Goal: Task Accomplishment & Management: Use online tool/utility

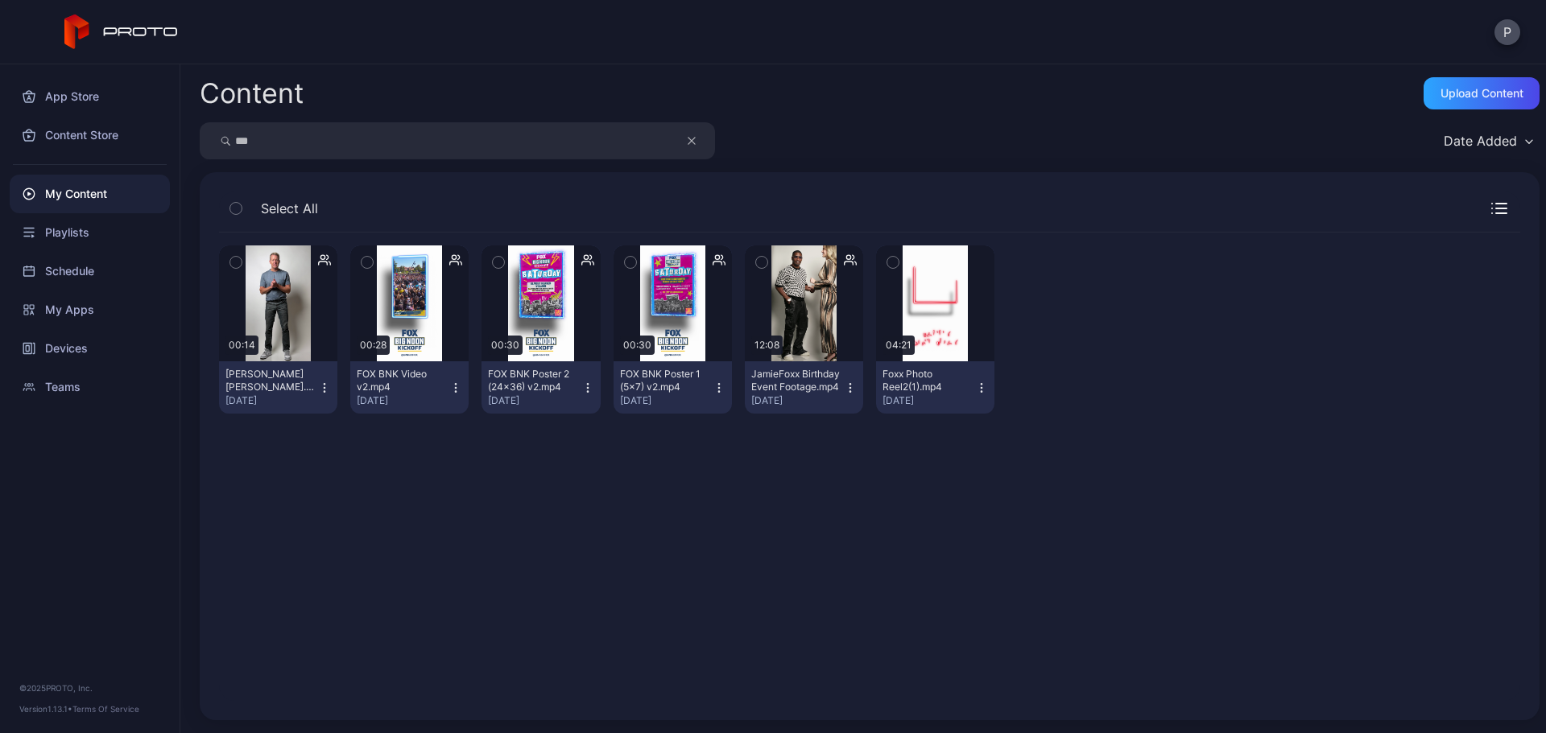
click at [699, 147] on button "button" at bounding box center [699, 140] width 31 height 37
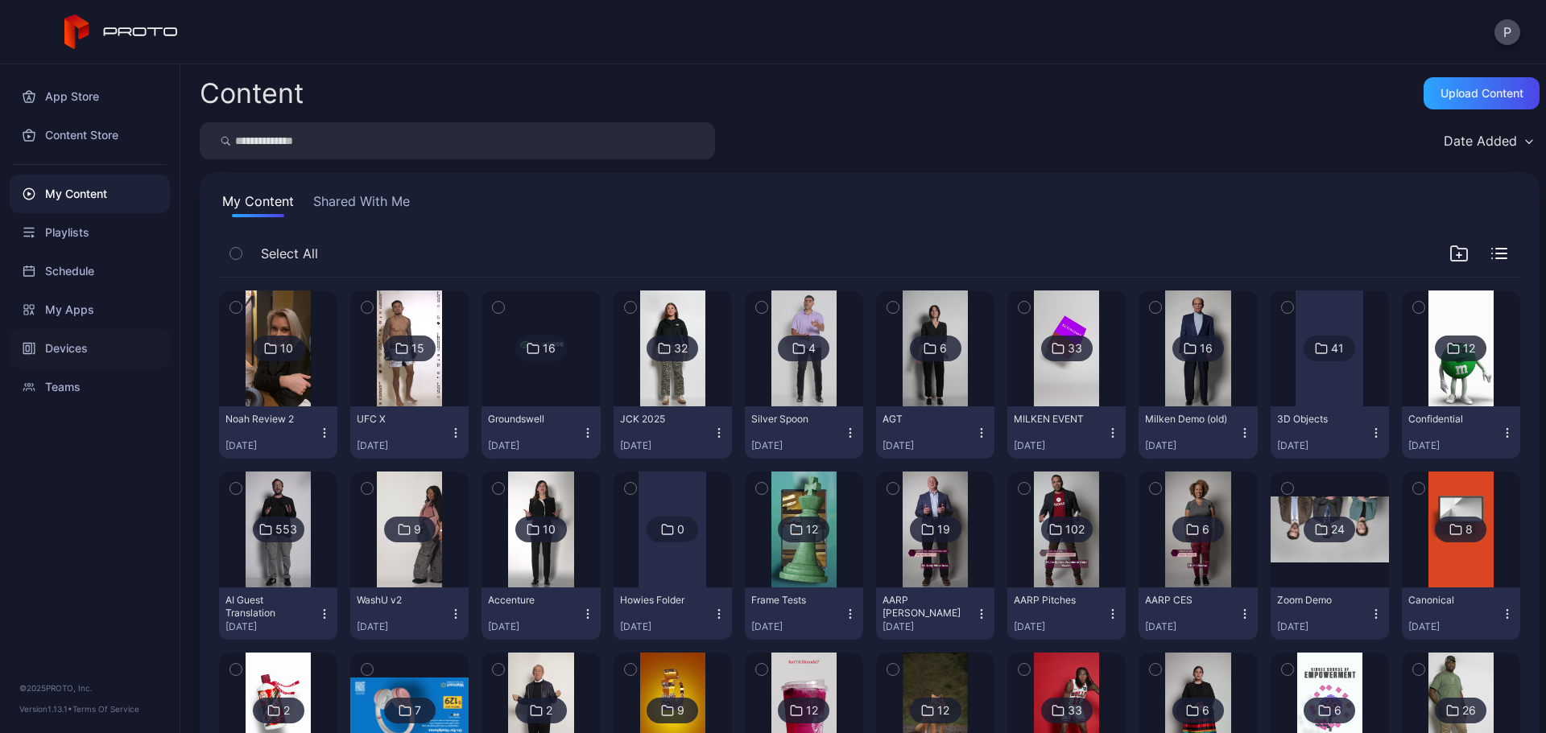
click at [141, 349] on div "Devices" at bounding box center [90, 348] width 160 height 39
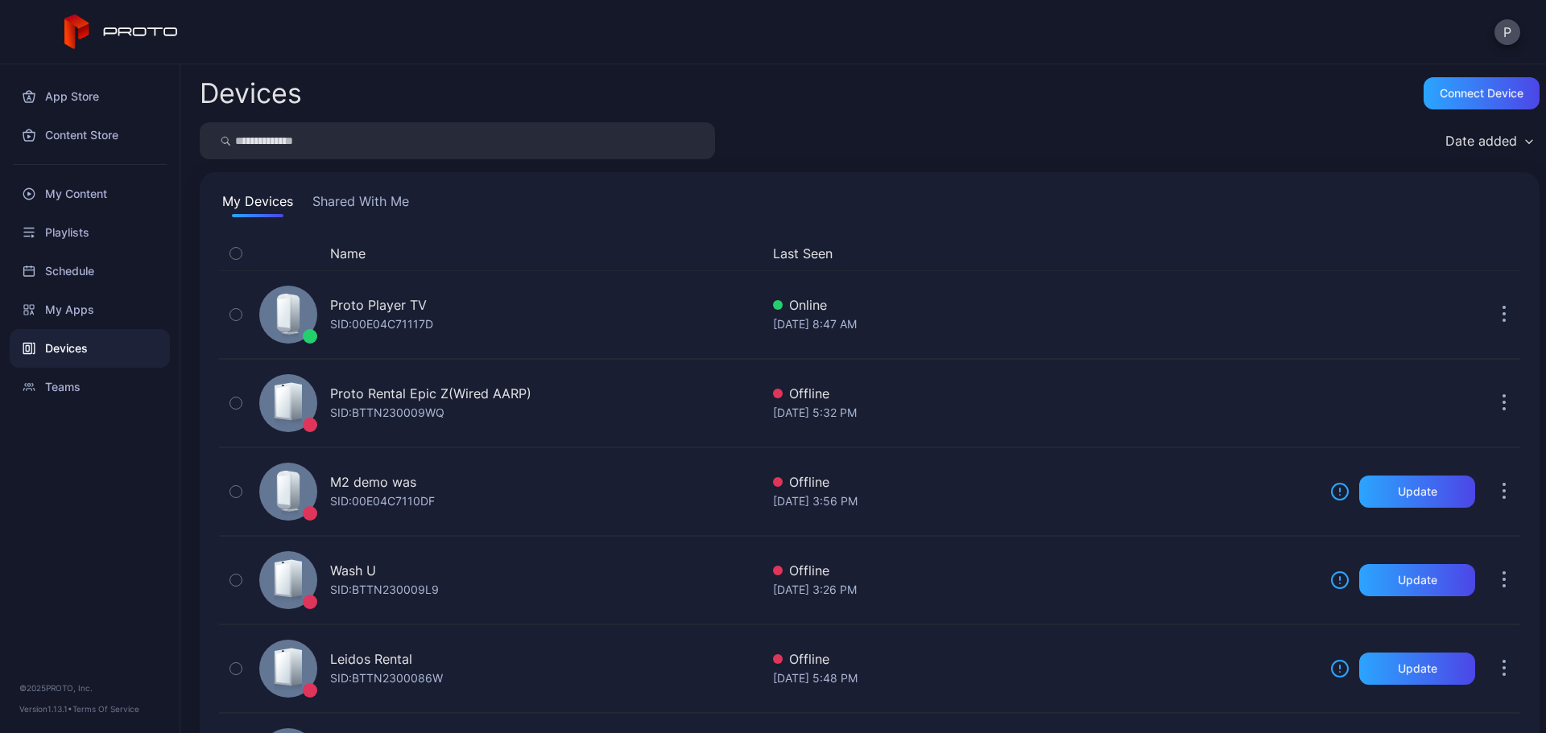
click at [774, 248] on button "Last Seen" at bounding box center [1042, 253] width 538 height 19
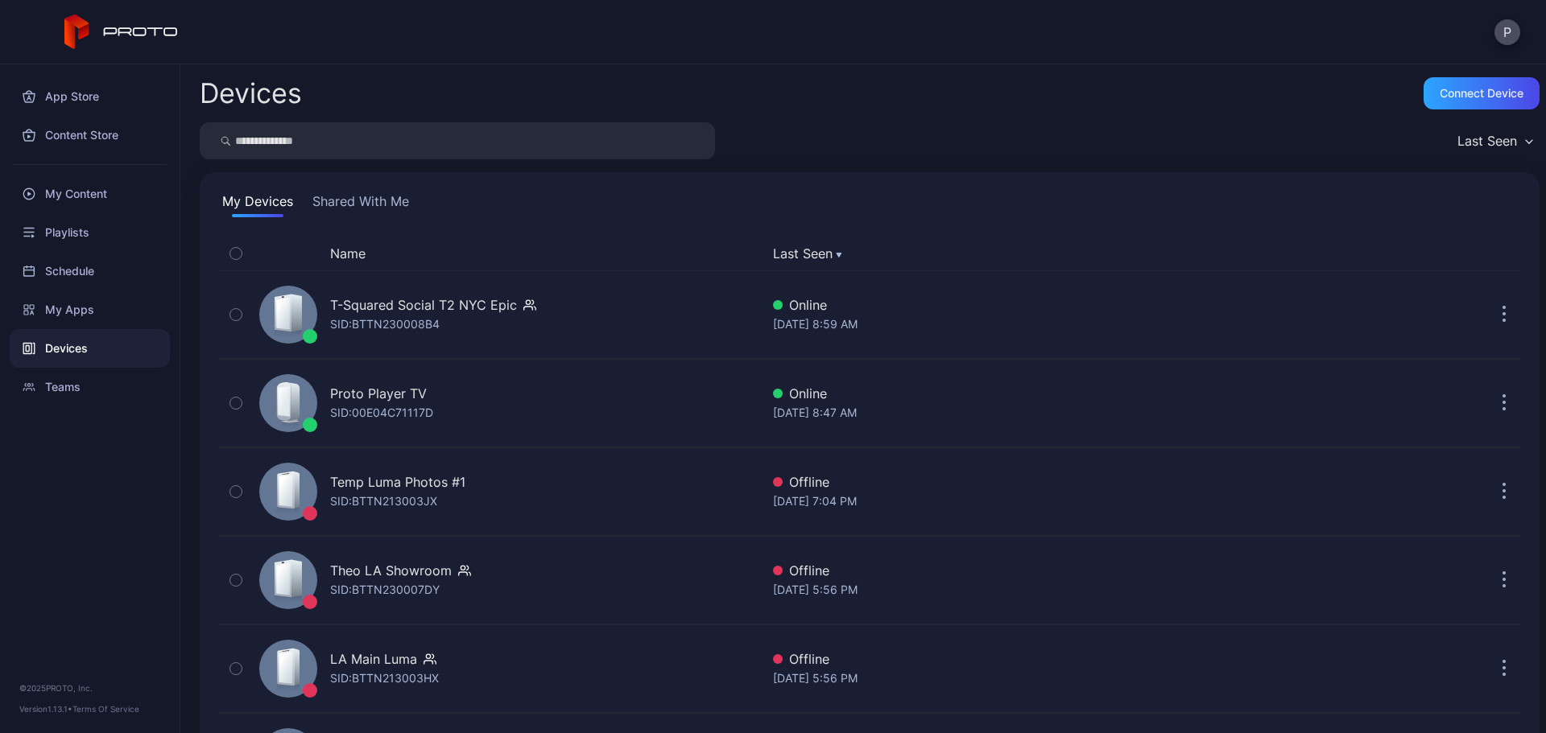
click at [778, 249] on button "Last Seen" at bounding box center [1042, 253] width 538 height 19
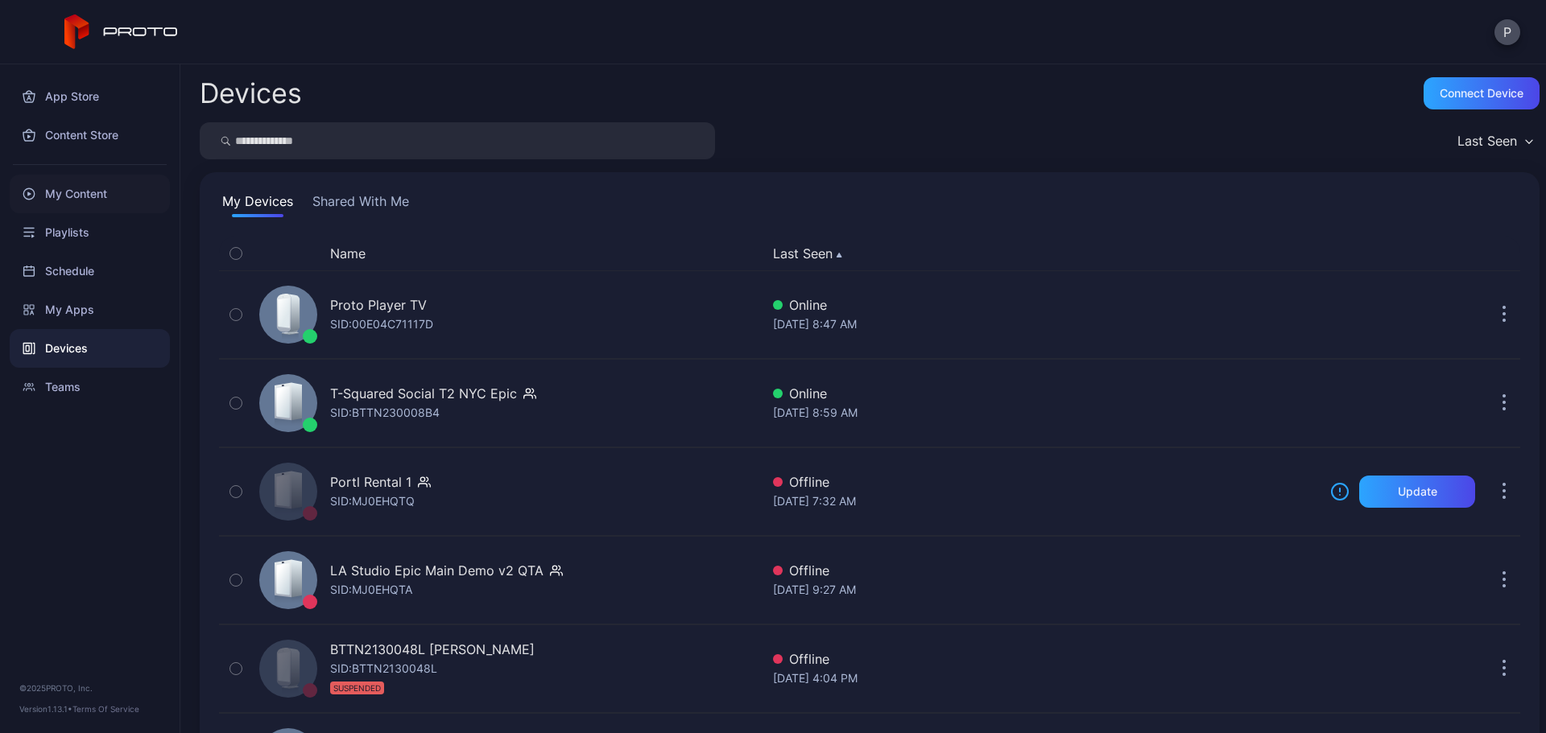
click at [134, 208] on div "My Content" at bounding box center [90, 194] width 160 height 39
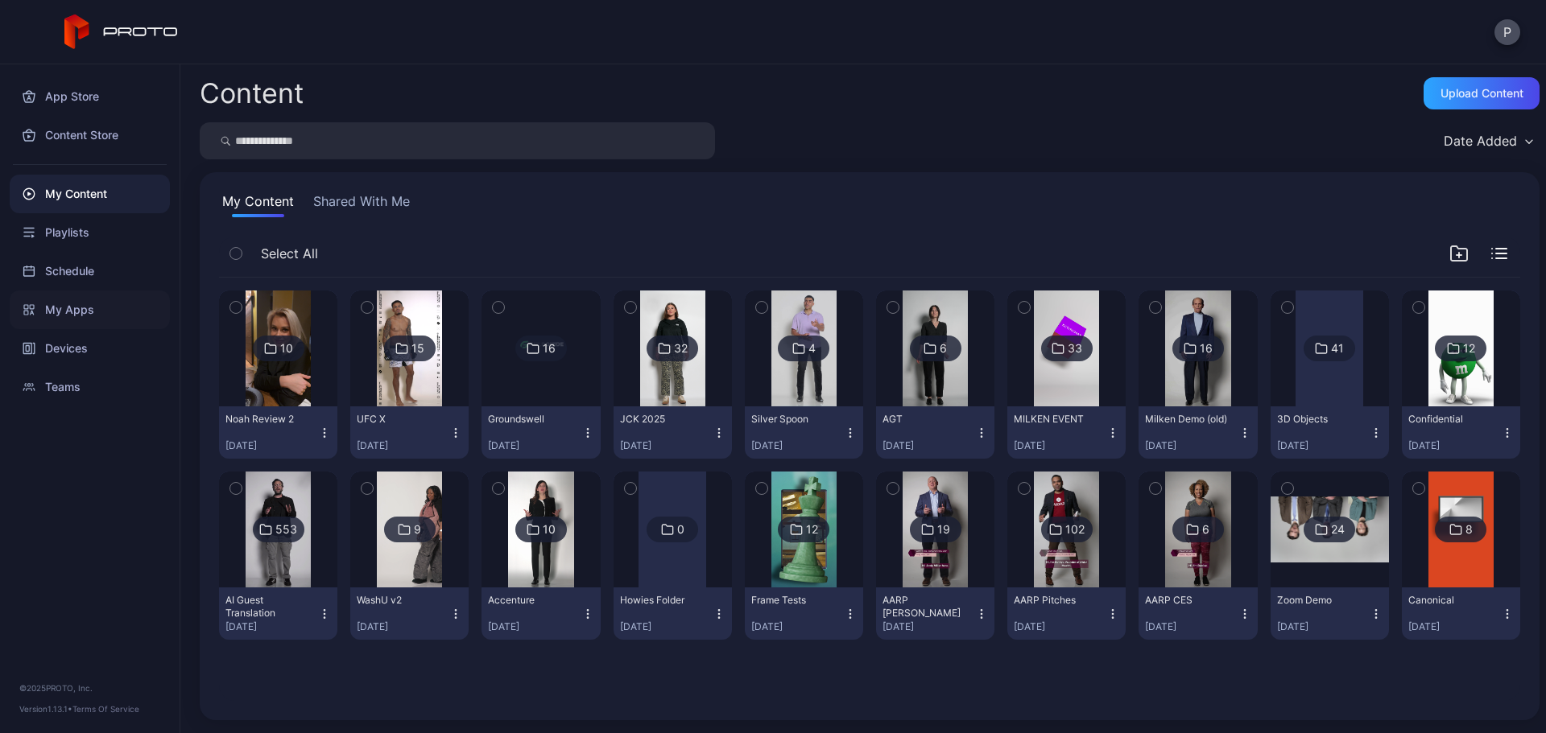
click at [163, 305] on div "My Apps" at bounding box center [90, 310] width 160 height 39
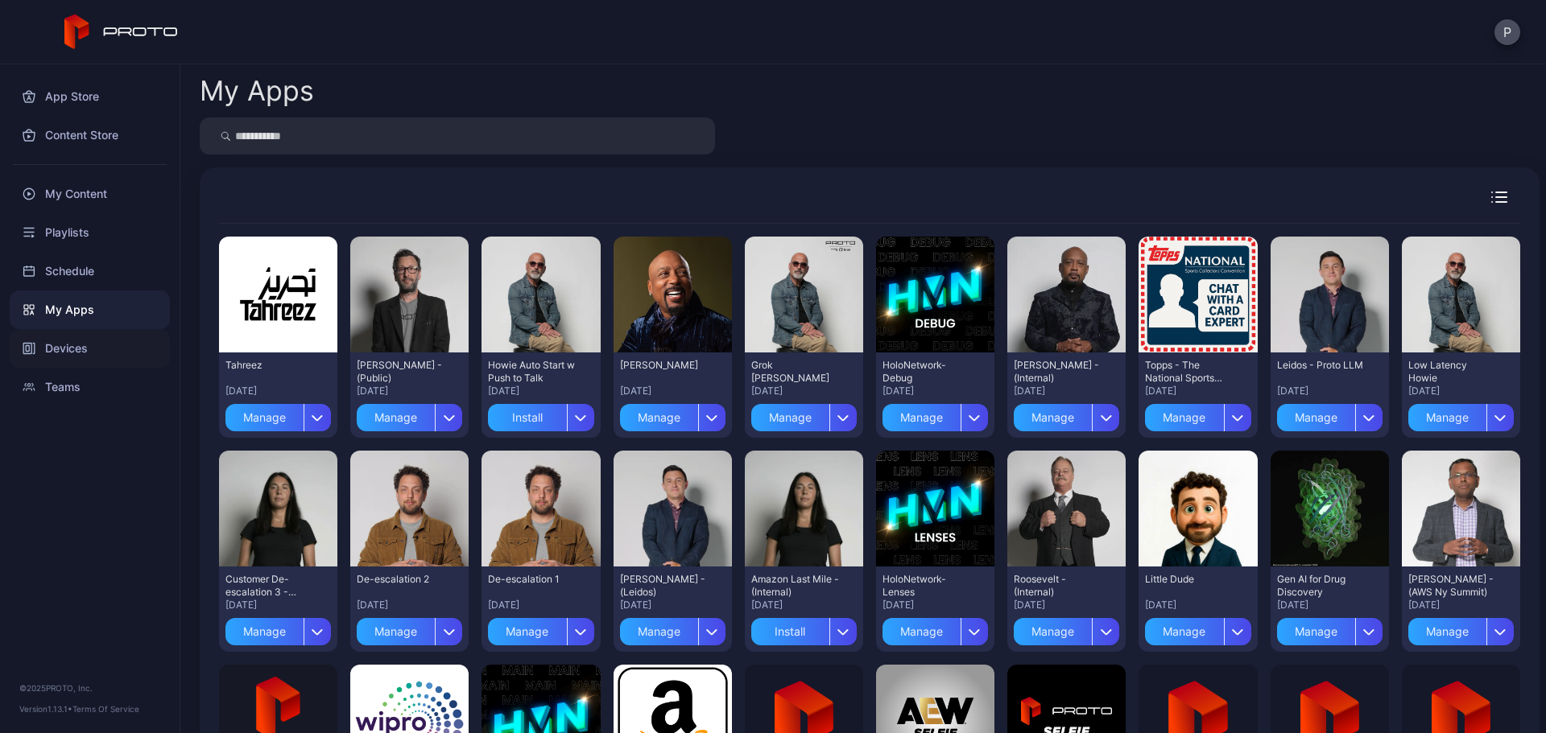
click at [101, 349] on div "Devices" at bounding box center [90, 348] width 160 height 39
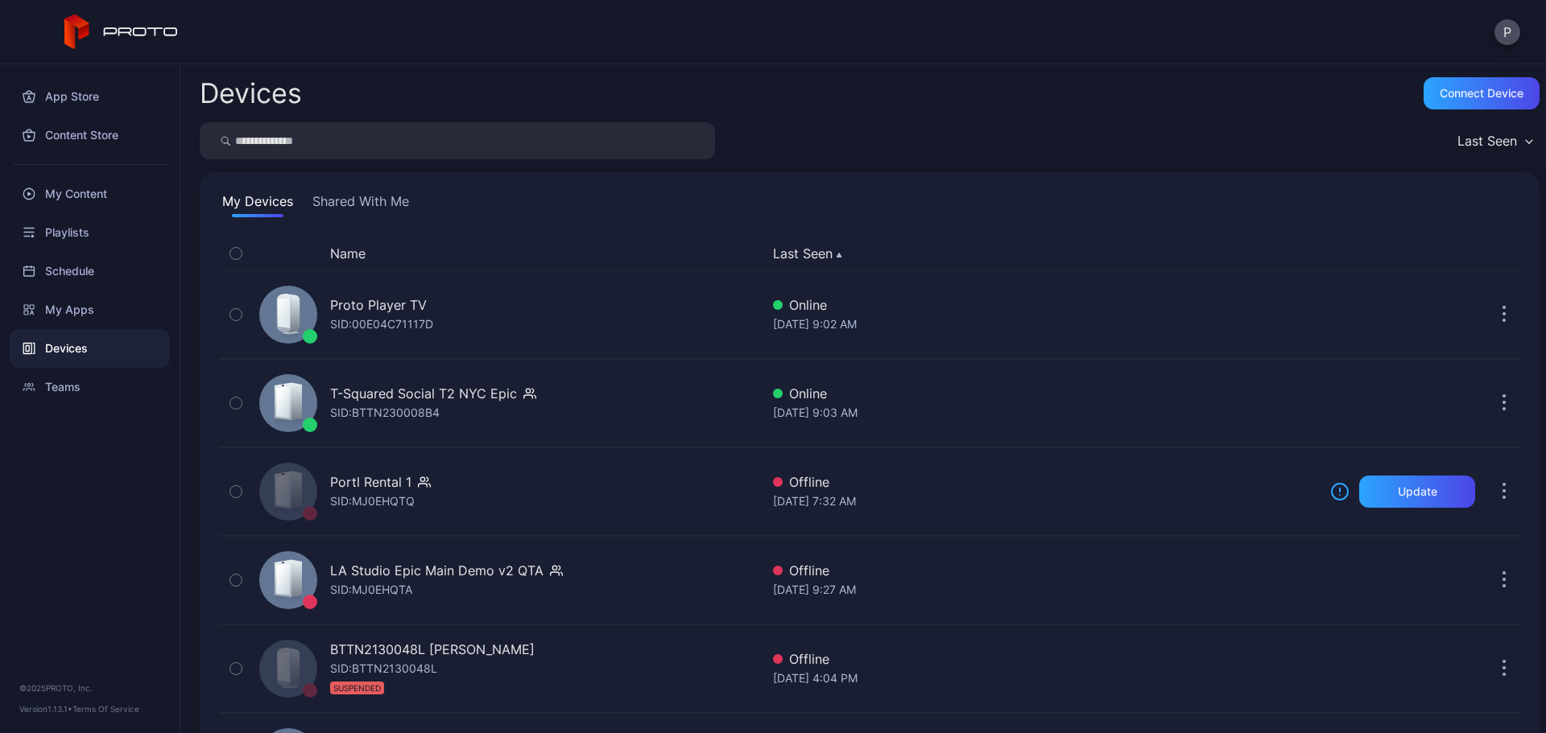
click at [483, 142] on input "search" at bounding box center [457, 140] width 515 height 37
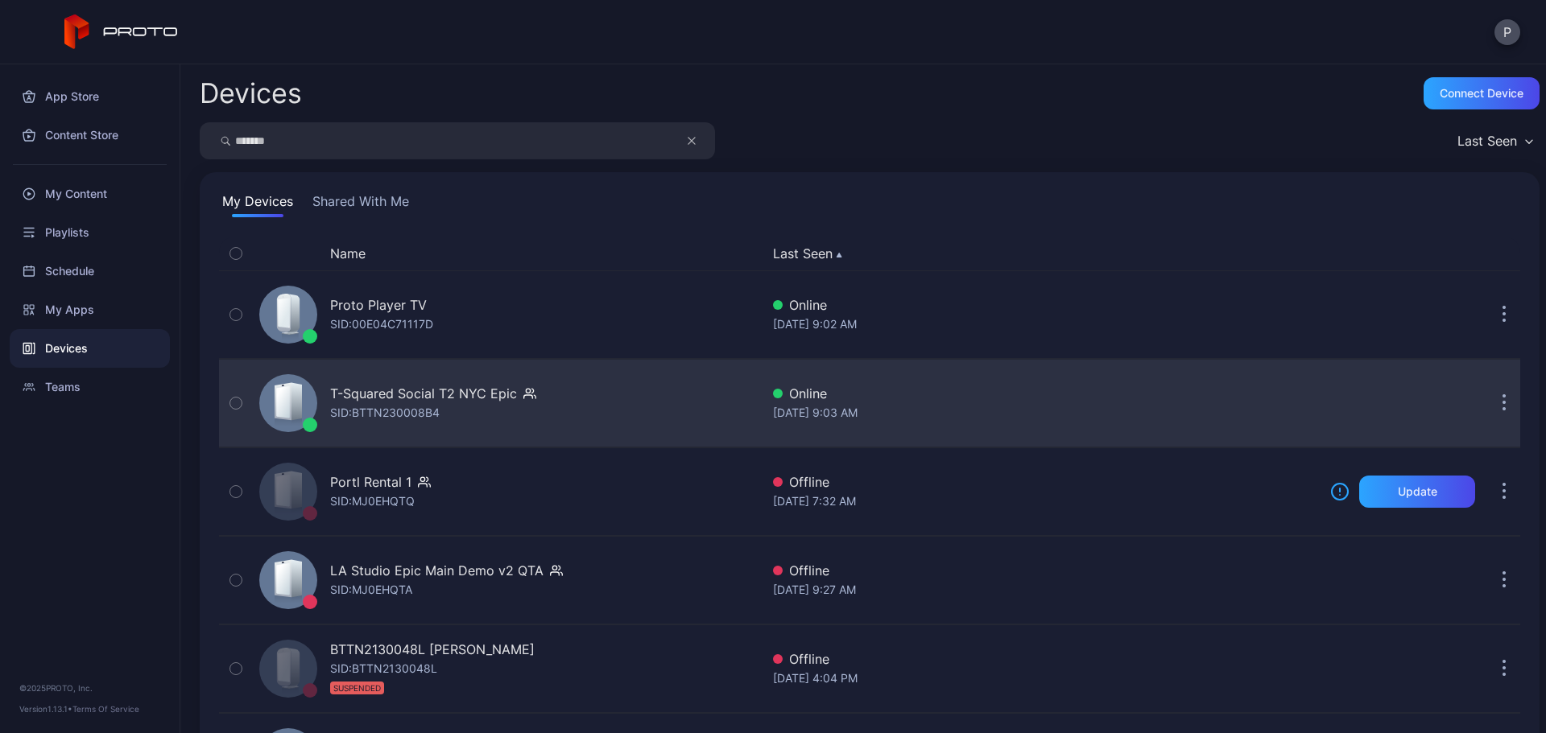
type input "*******"
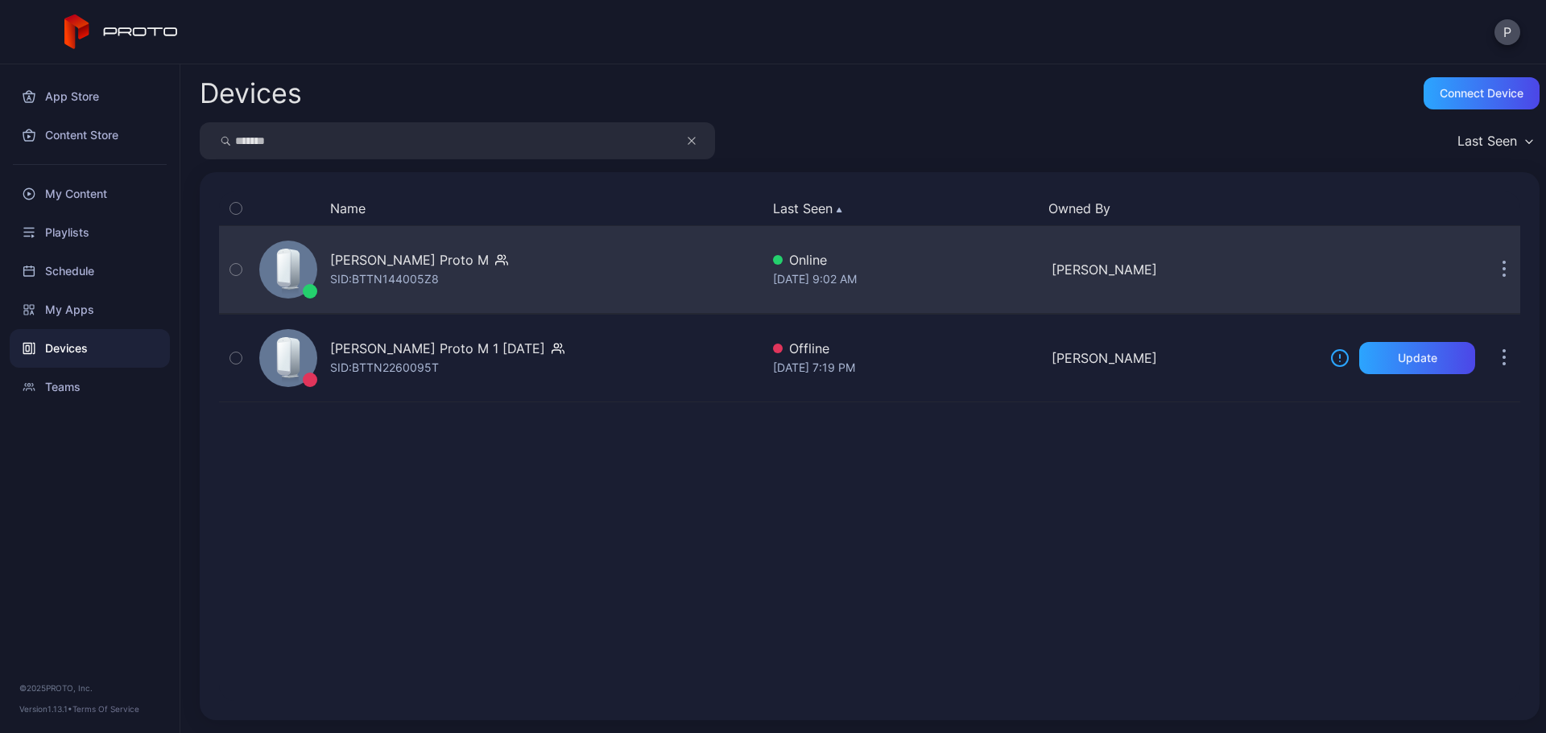
click at [576, 273] on div "[PERSON_NAME] Proto M SID: BTTN144005Z8" at bounding box center [506, 269] width 507 height 80
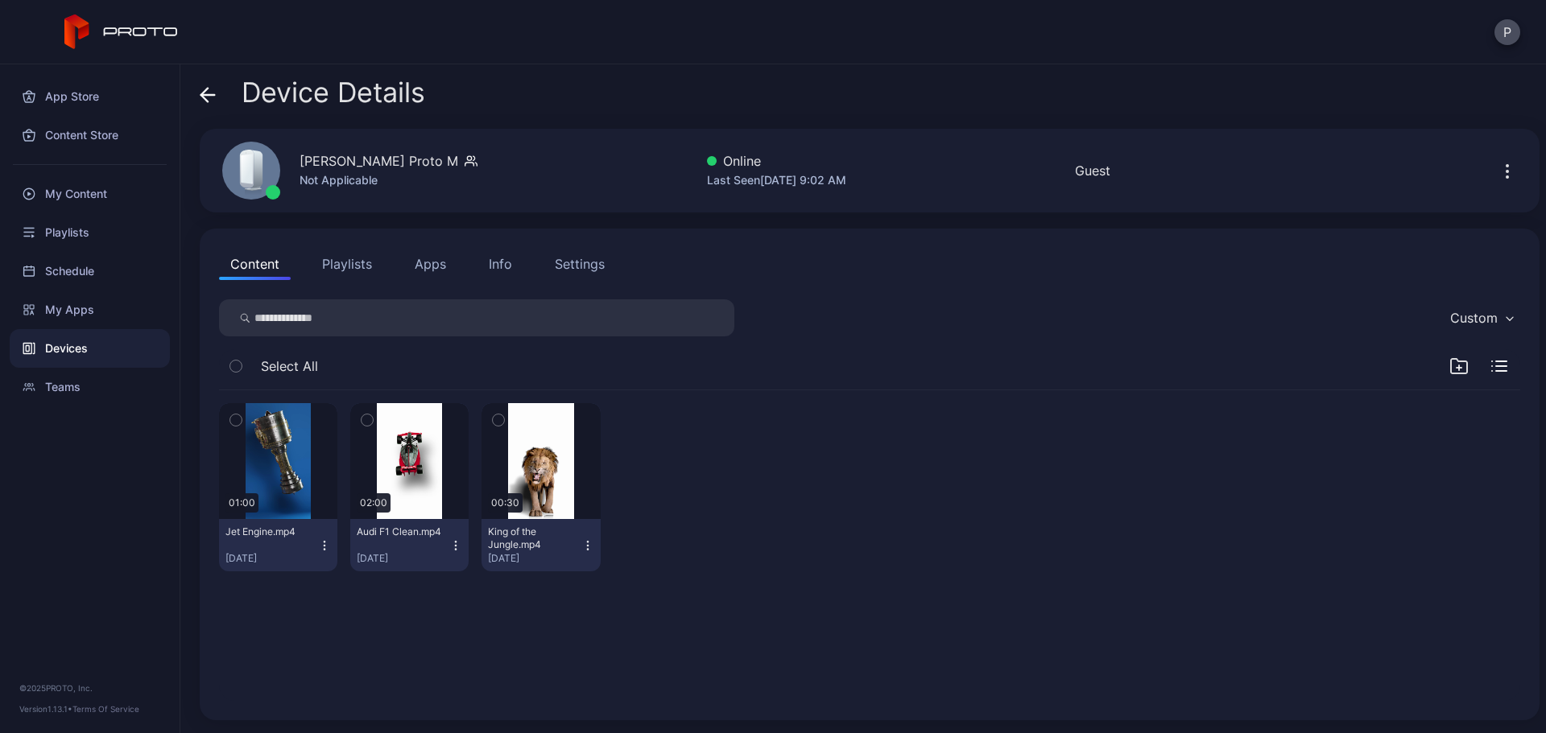
click at [431, 260] on button "Apps" at bounding box center [430, 264] width 54 height 32
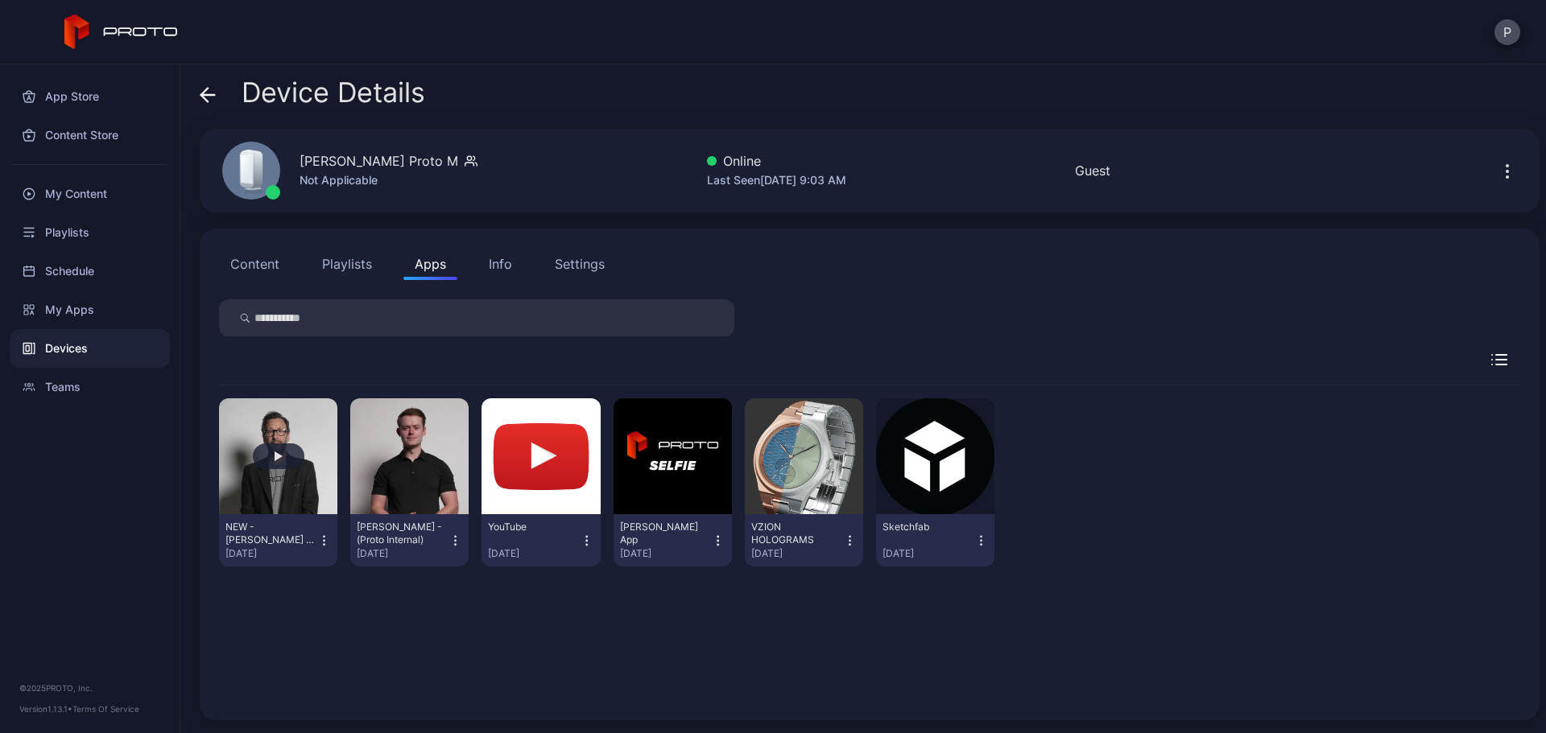
click at [300, 418] on button "button" at bounding box center [278, 456] width 118 height 116
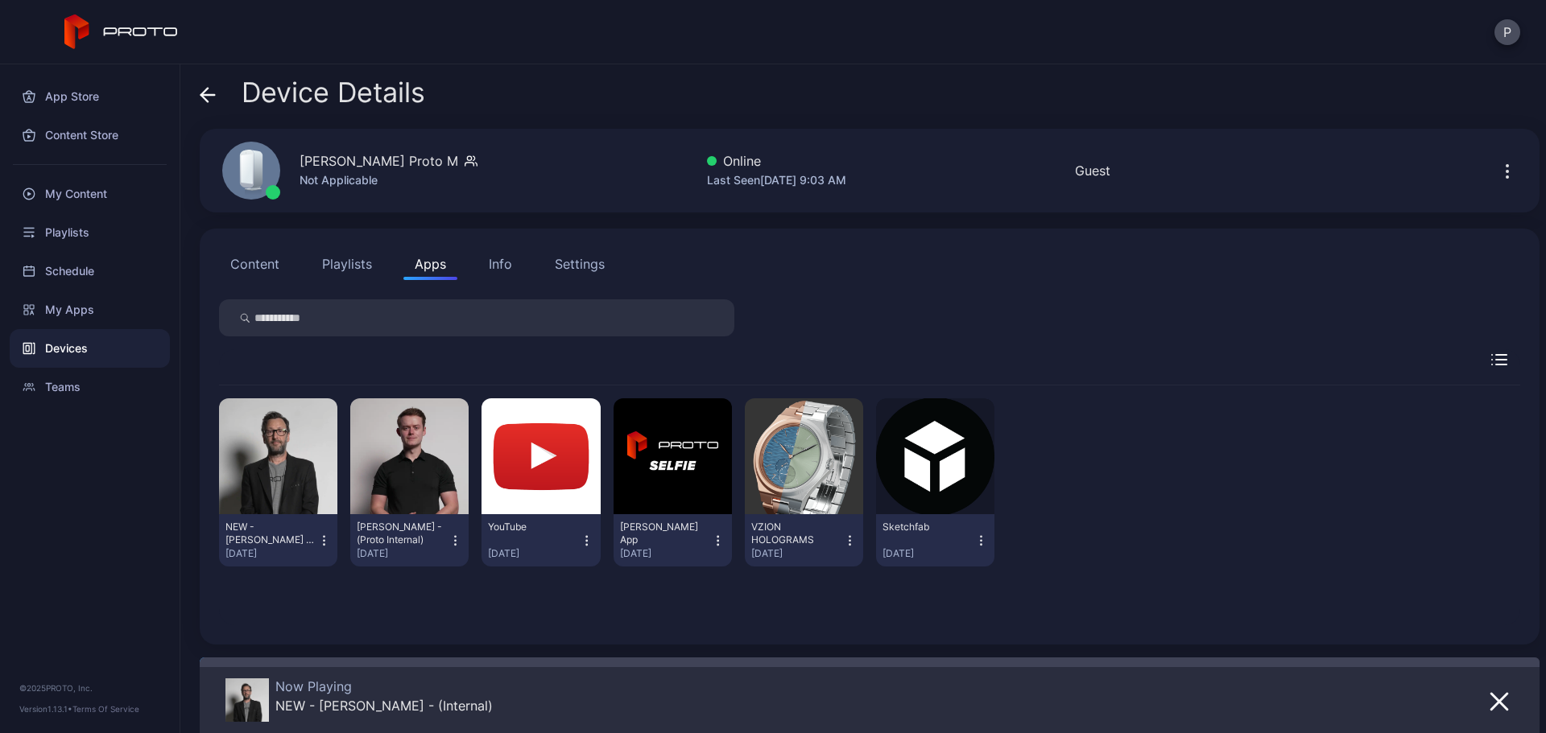
click at [1497, 180] on icon "button" at bounding box center [1506, 171] width 19 height 19
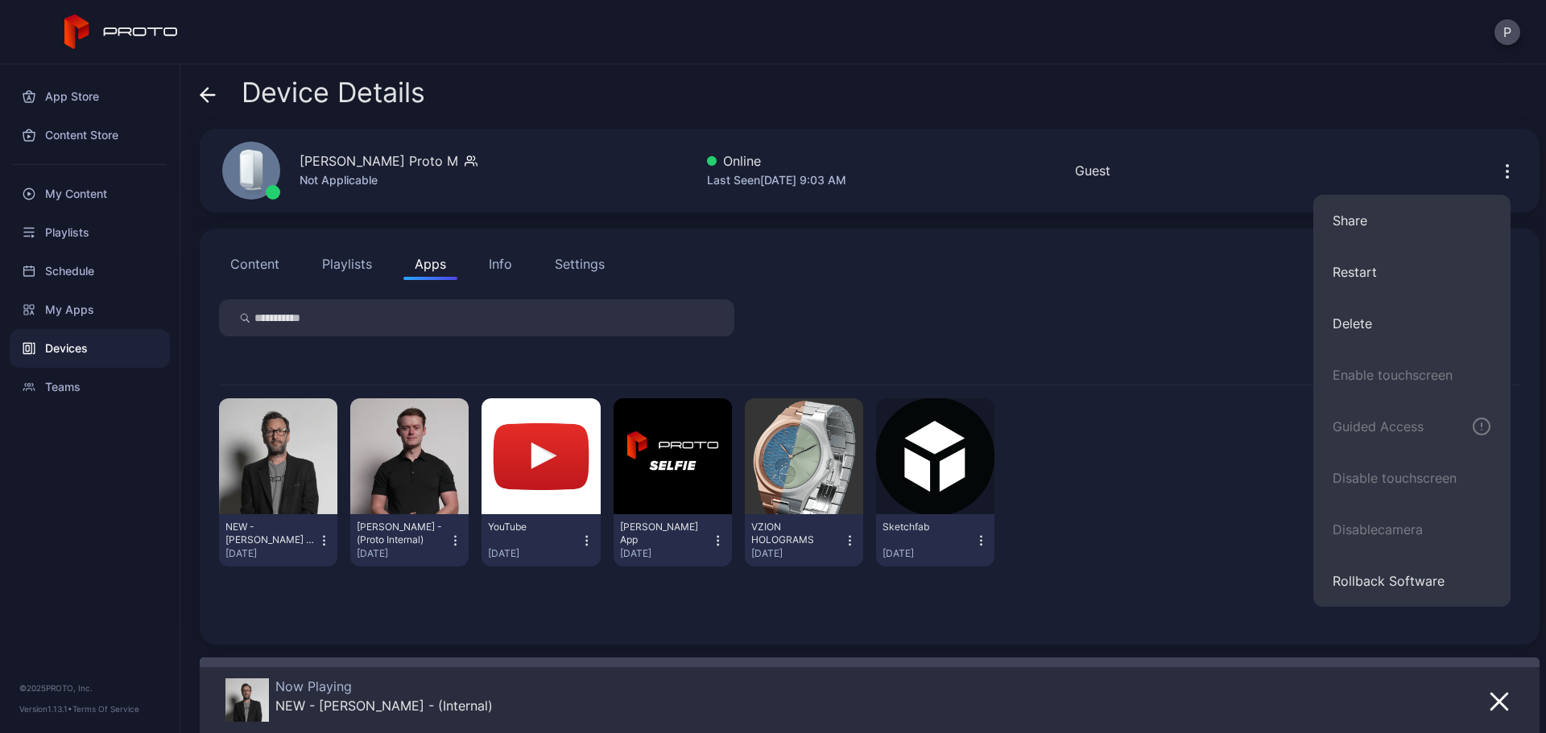
click at [993, 305] on div at bounding box center [869, 317] width 1301 height 37
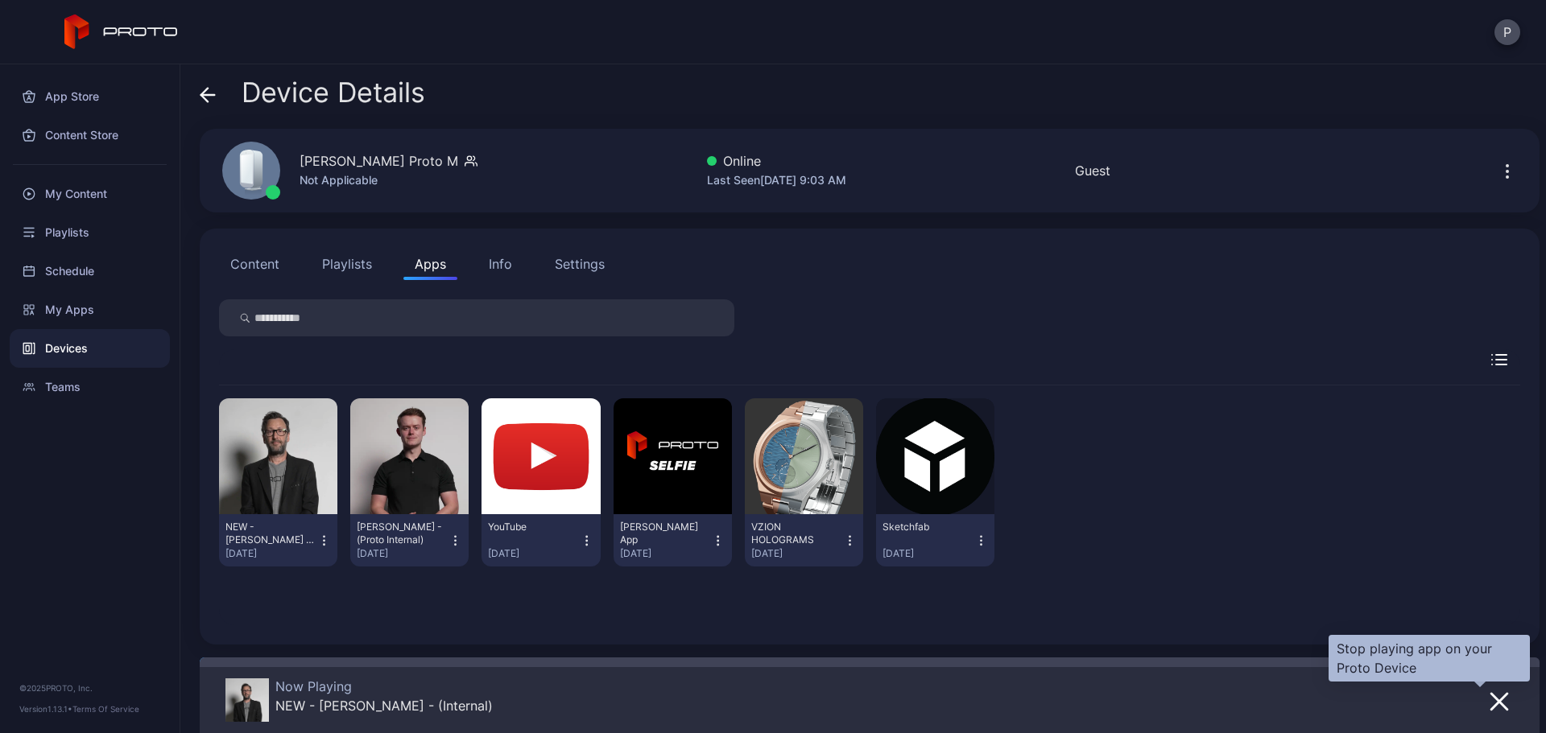
click at [1489, 702] on icon "button" at bounding box center [1498, 701] width 19 height 19
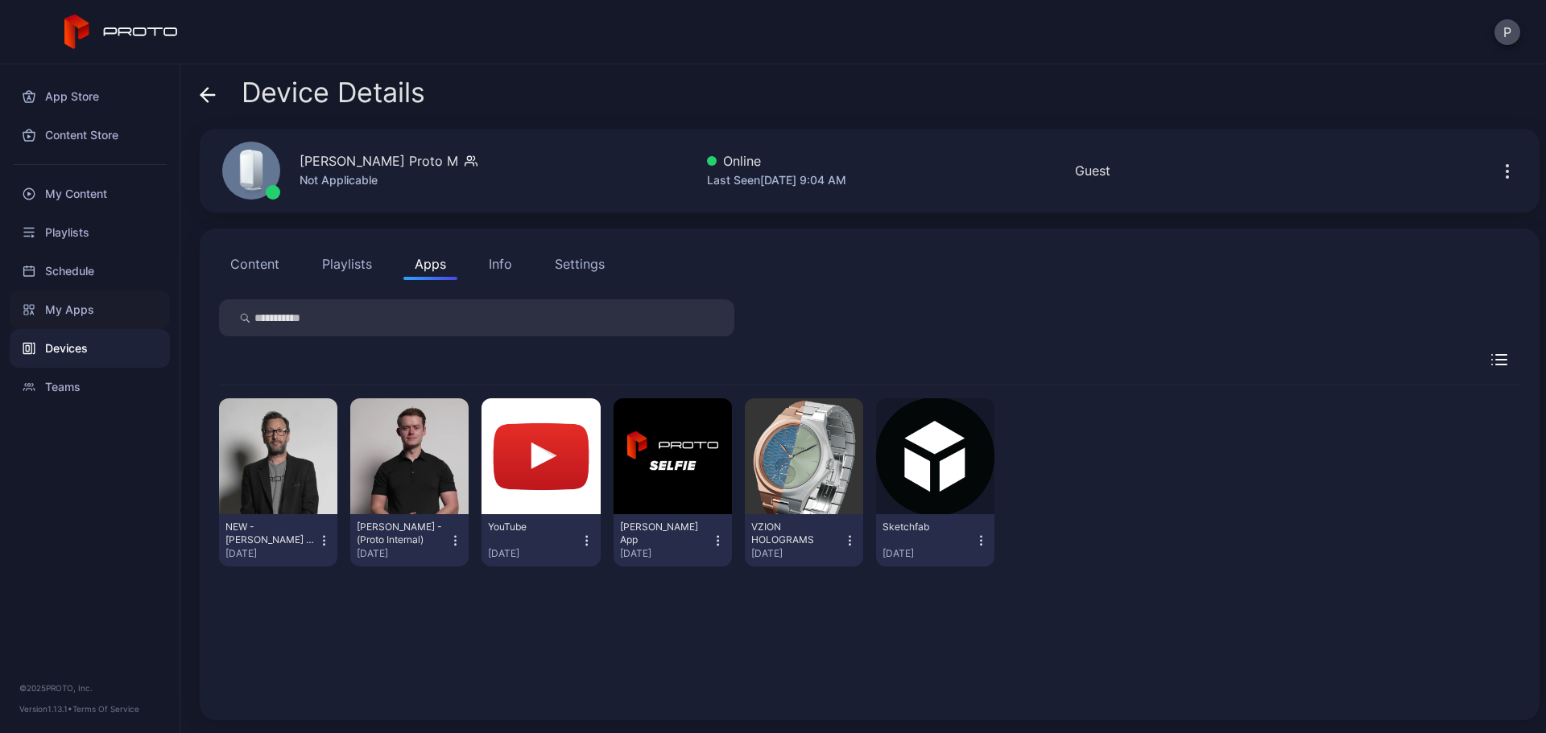
click at [139, 303] on div "My Apps" at bounding box center [90, 310] width 160 height 39
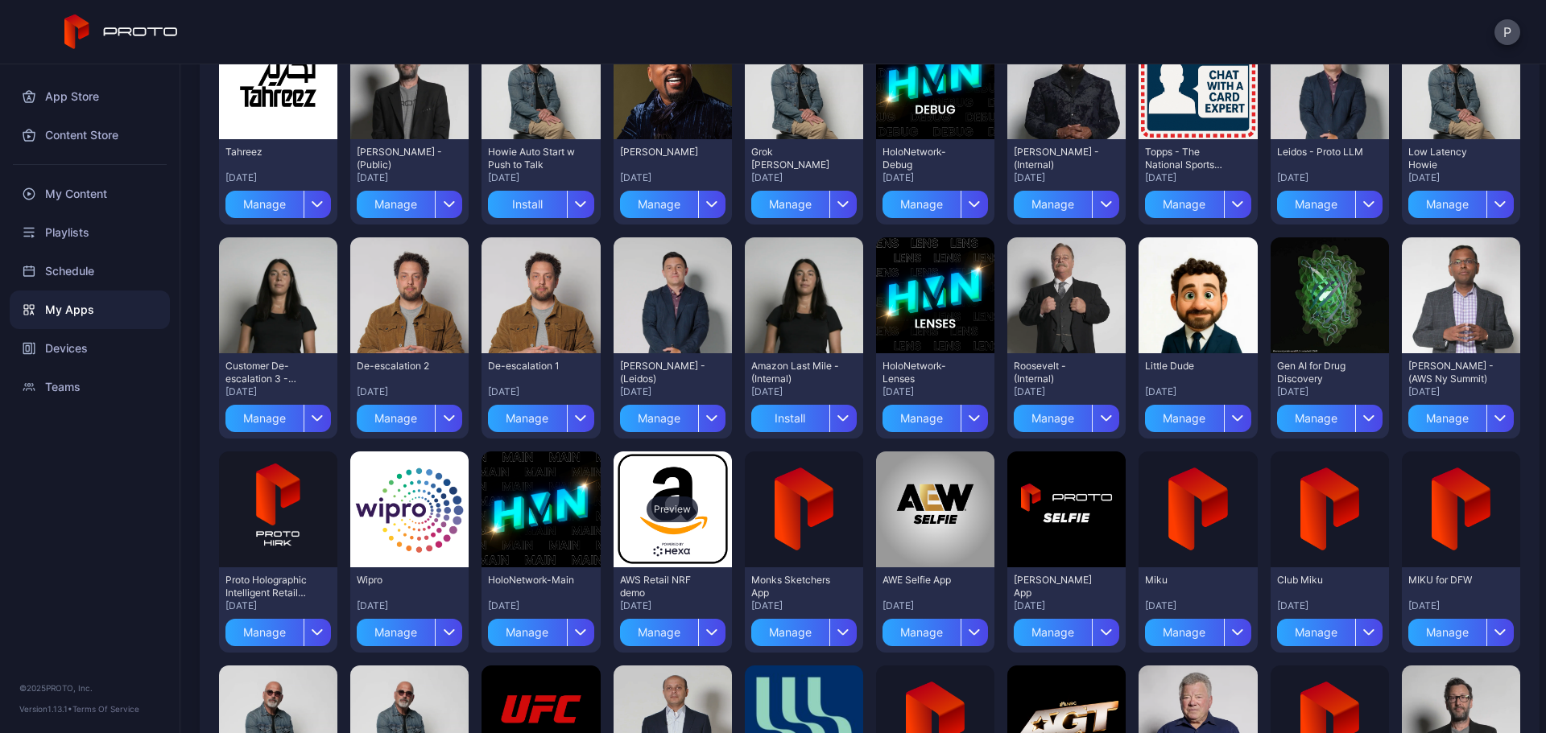
scroll to position [215, 0]
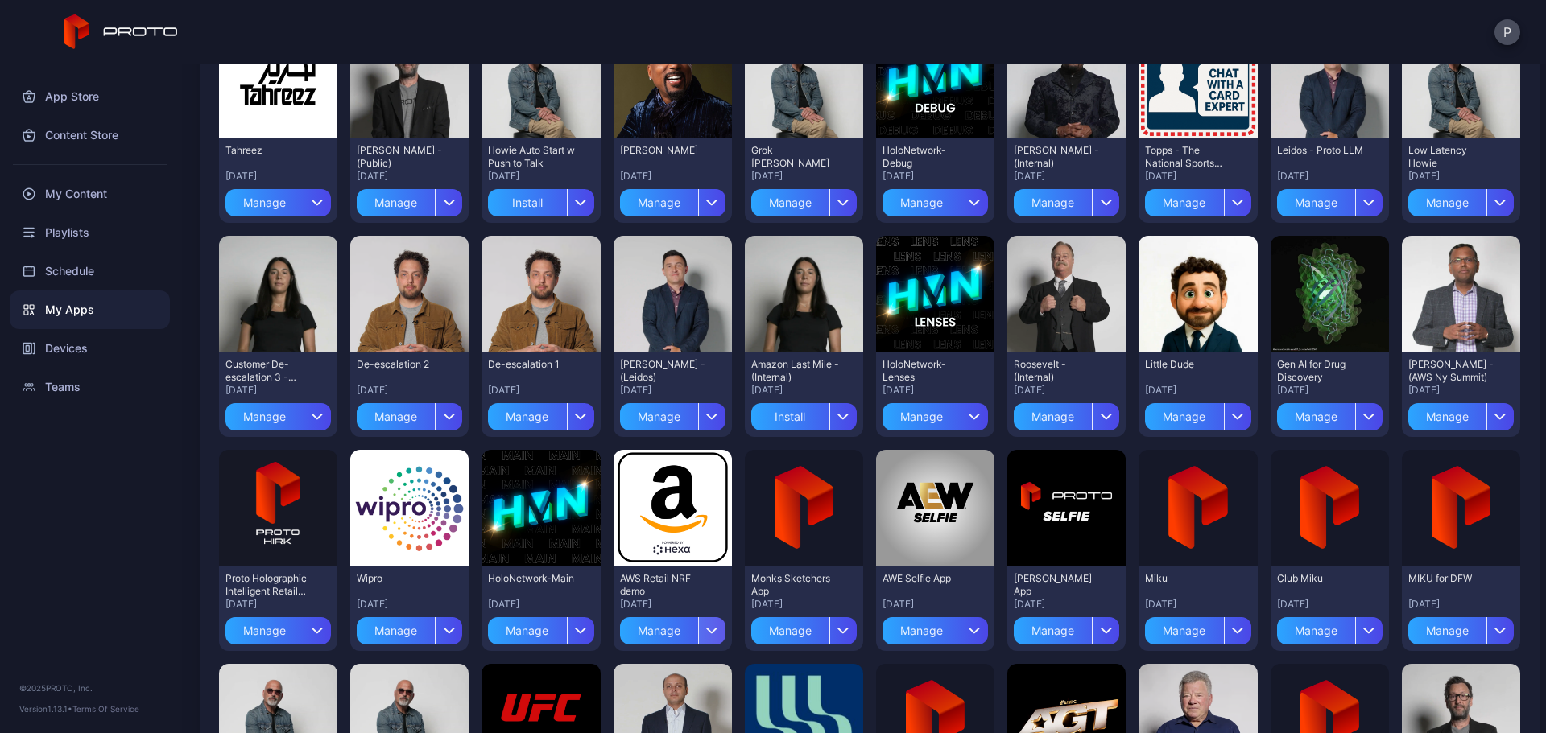
click at [700, 626] on div "button" at bounding box center [711, 630] width 27 height 27
click at [675, 534] on button "Install" at bounding box center [665, 526] width 137 height 52
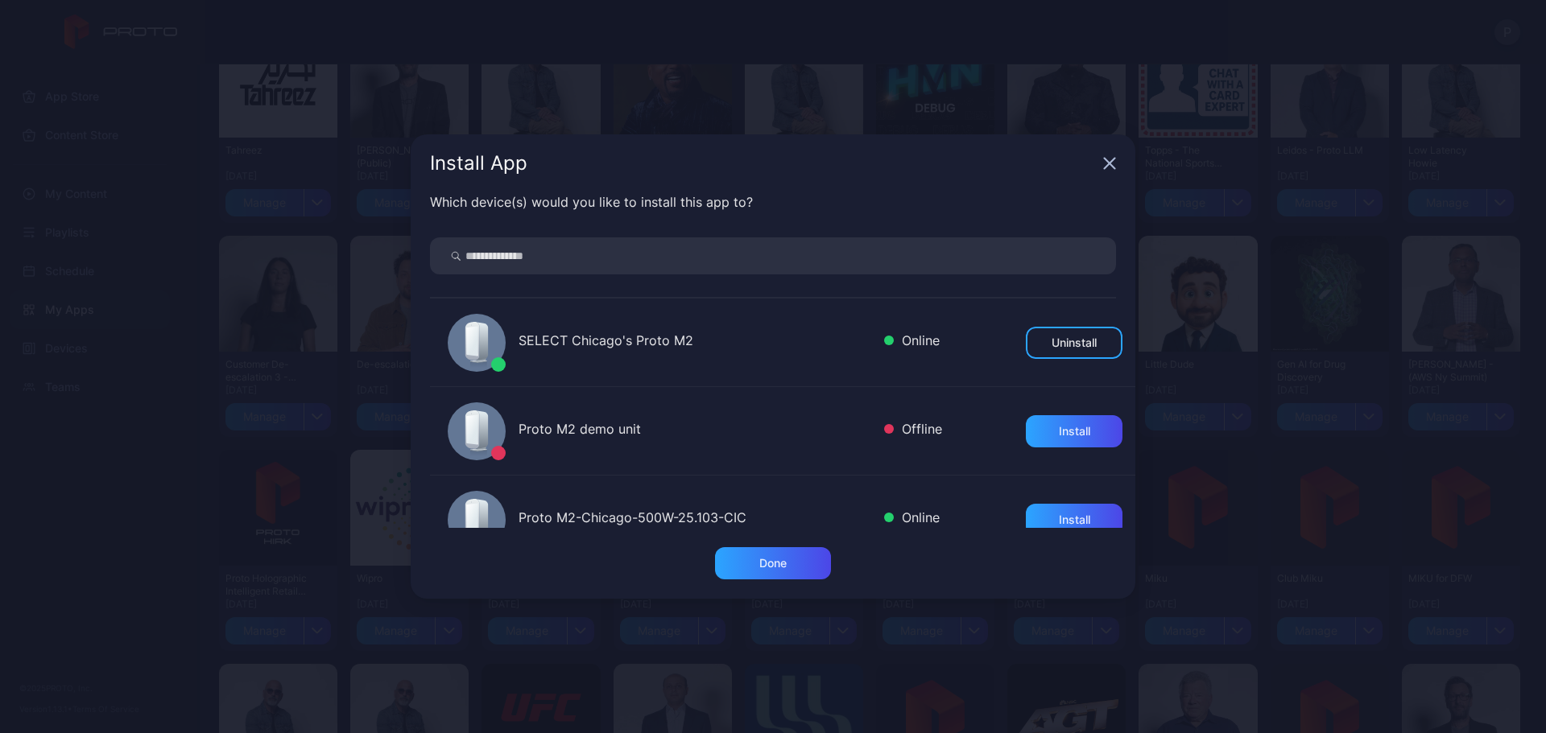
click at [818, 257] on input "search" at bounding box center [773, 255] width 686 height 37
type input "*******"
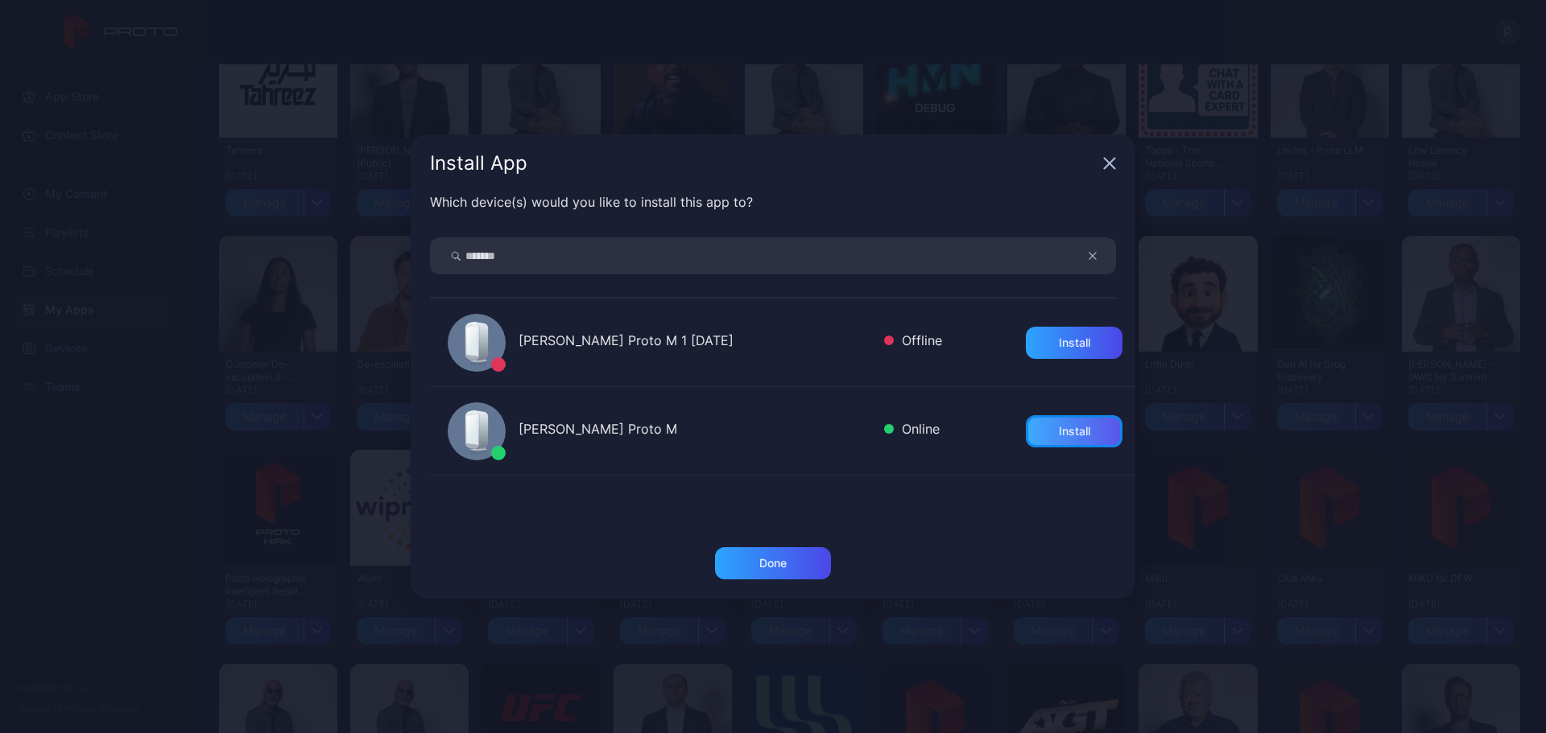
click at [1051, 440] on div "Install" at bounding box center [1074, 431] width 97 height 32
click at [751, 572] on div "Done" at bounding box center [773, 563] width 116 height 32
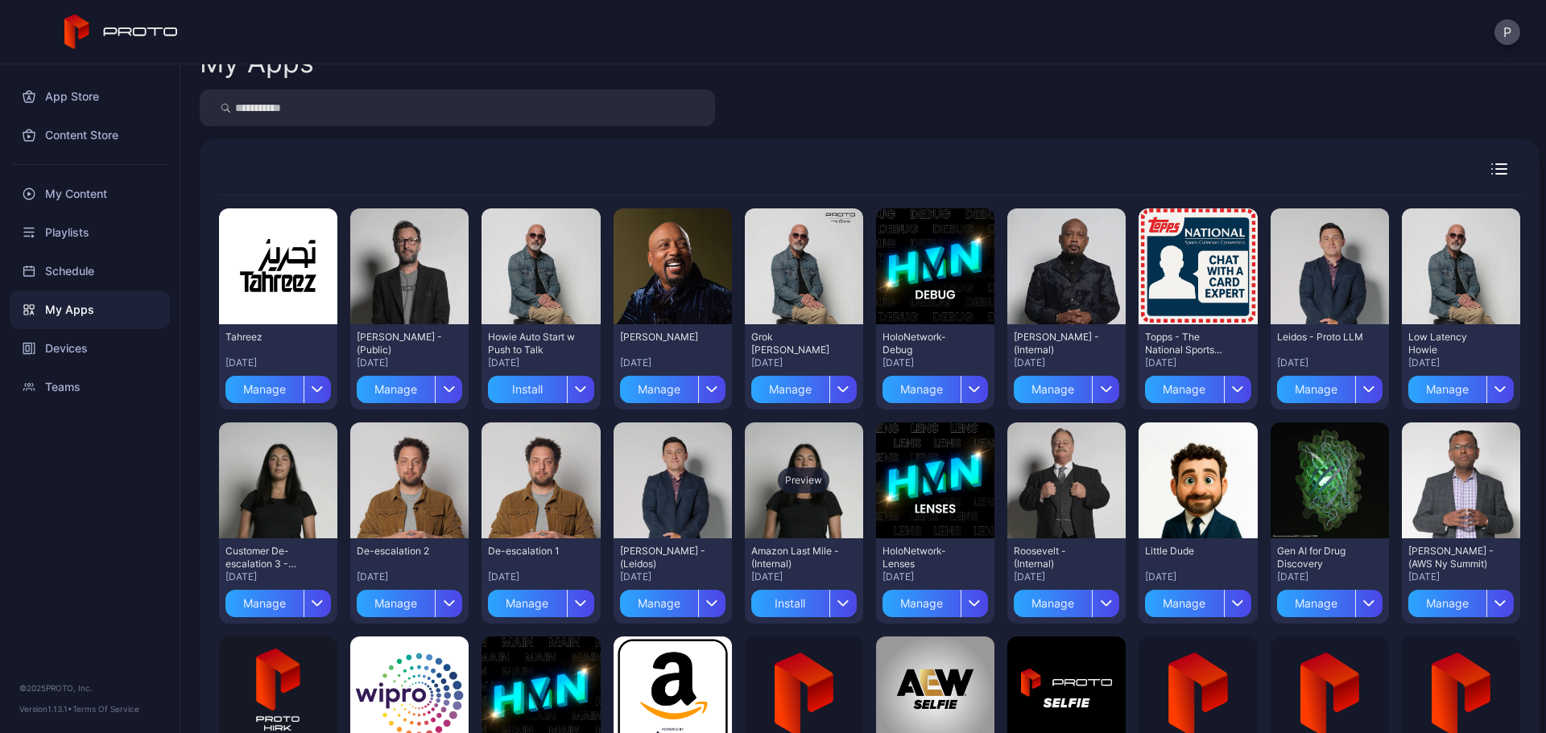
scroll to position [0, 0]
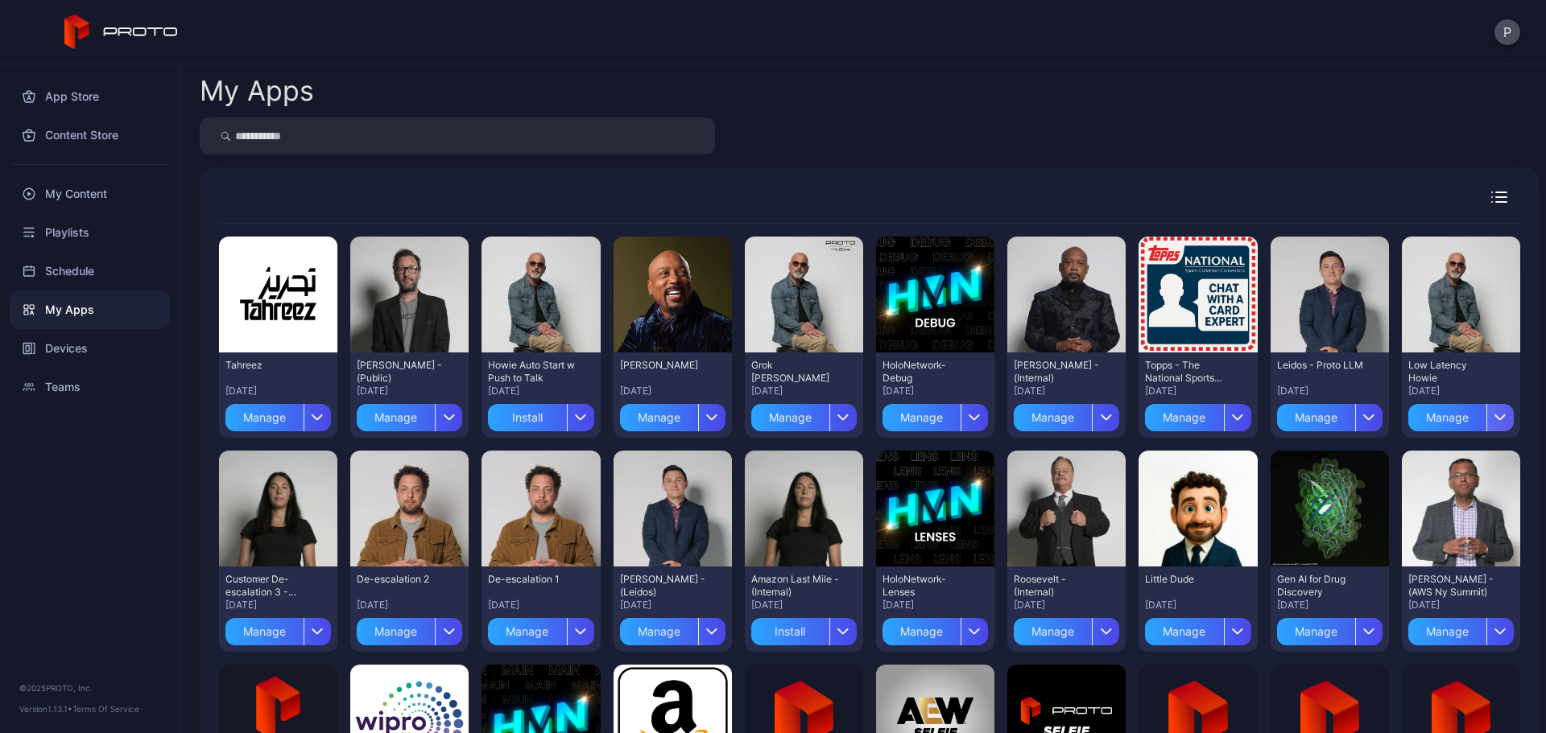
click at [1494, 419] on icon "button" at bounding box center [1500, 418] width 12 height 6
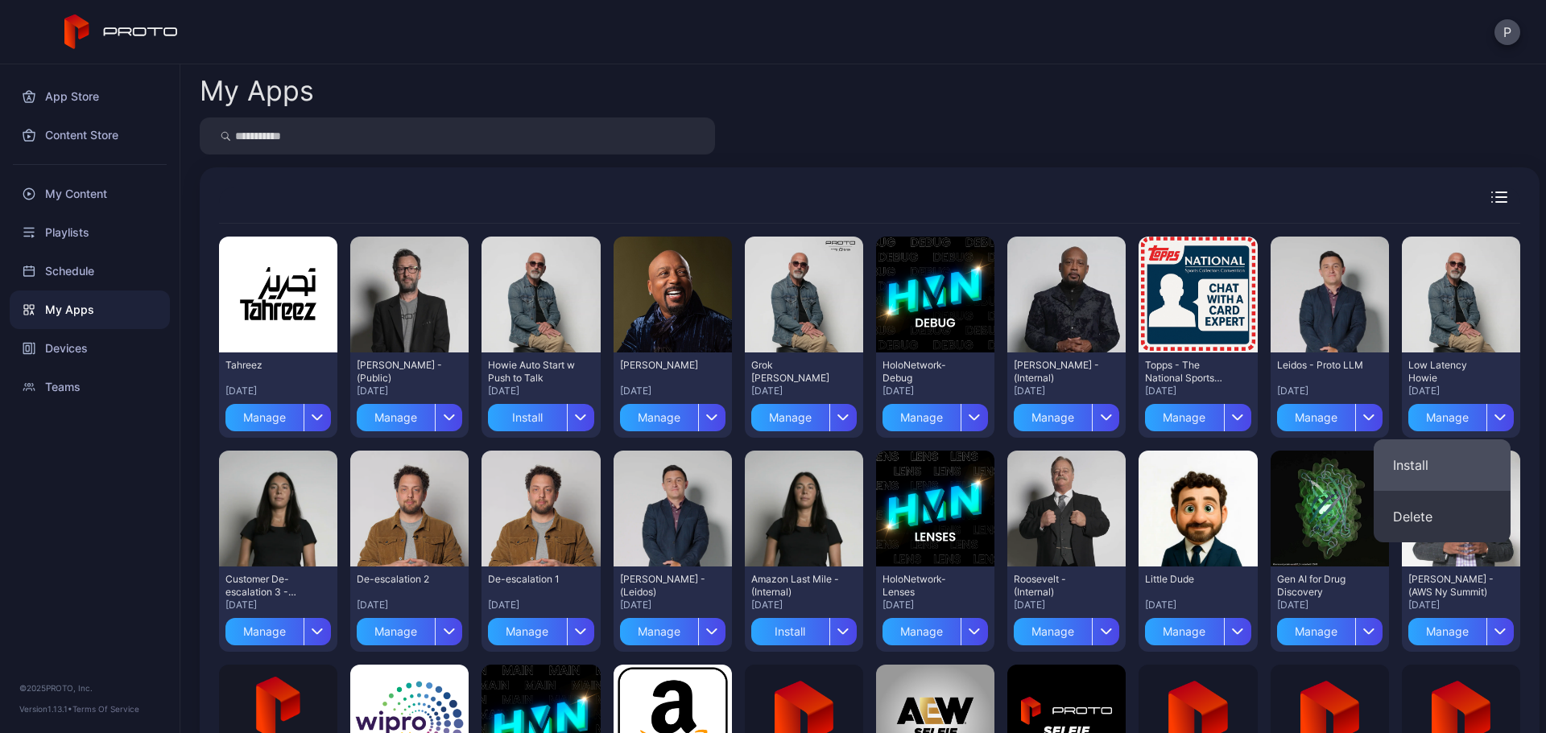
click at [1416, 459] on button "Install" at bounding box center [1441, 466] width 137 height 52
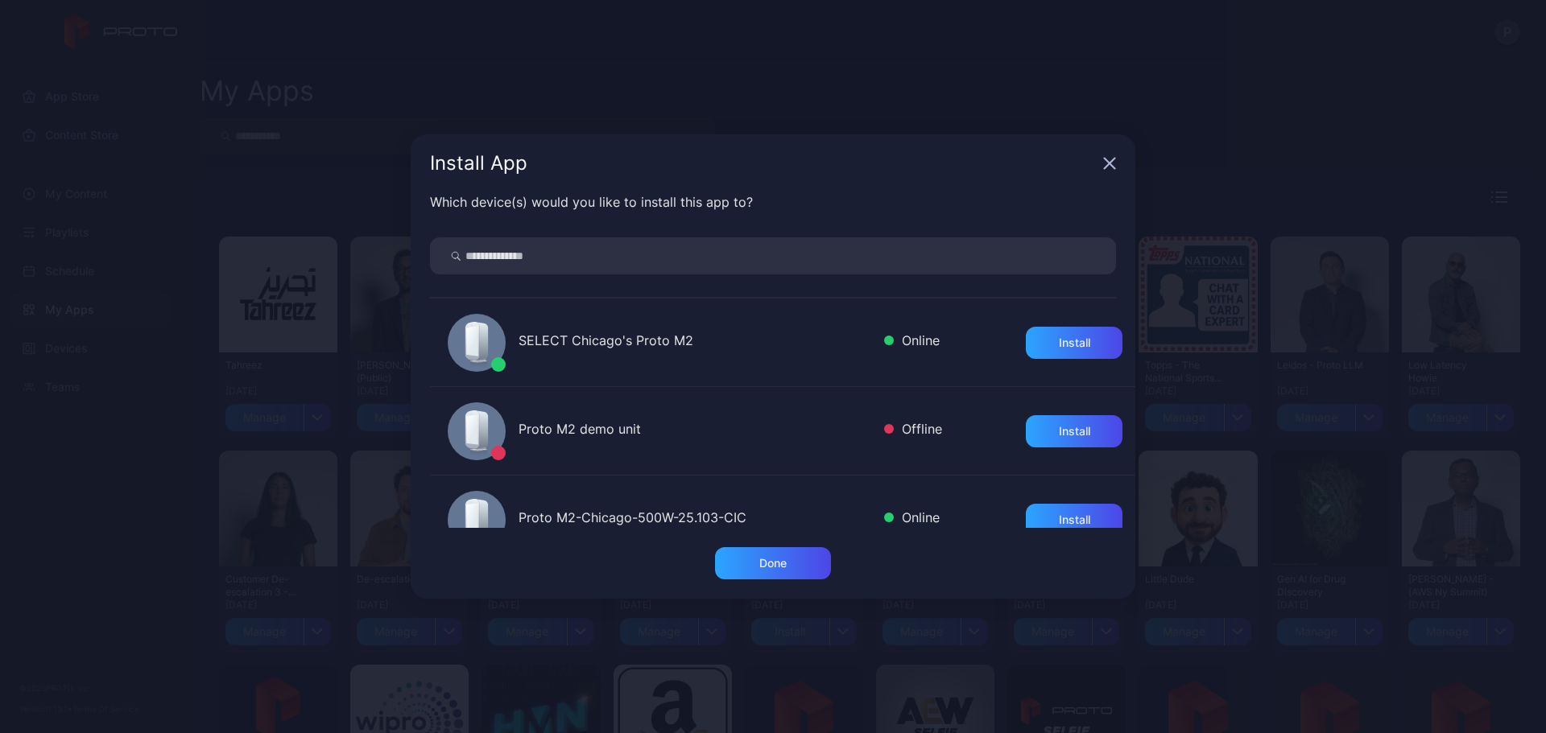
click at [777, 270] on input "search" at bounding box center [773, 255] width 686 height 37
type input "*******"
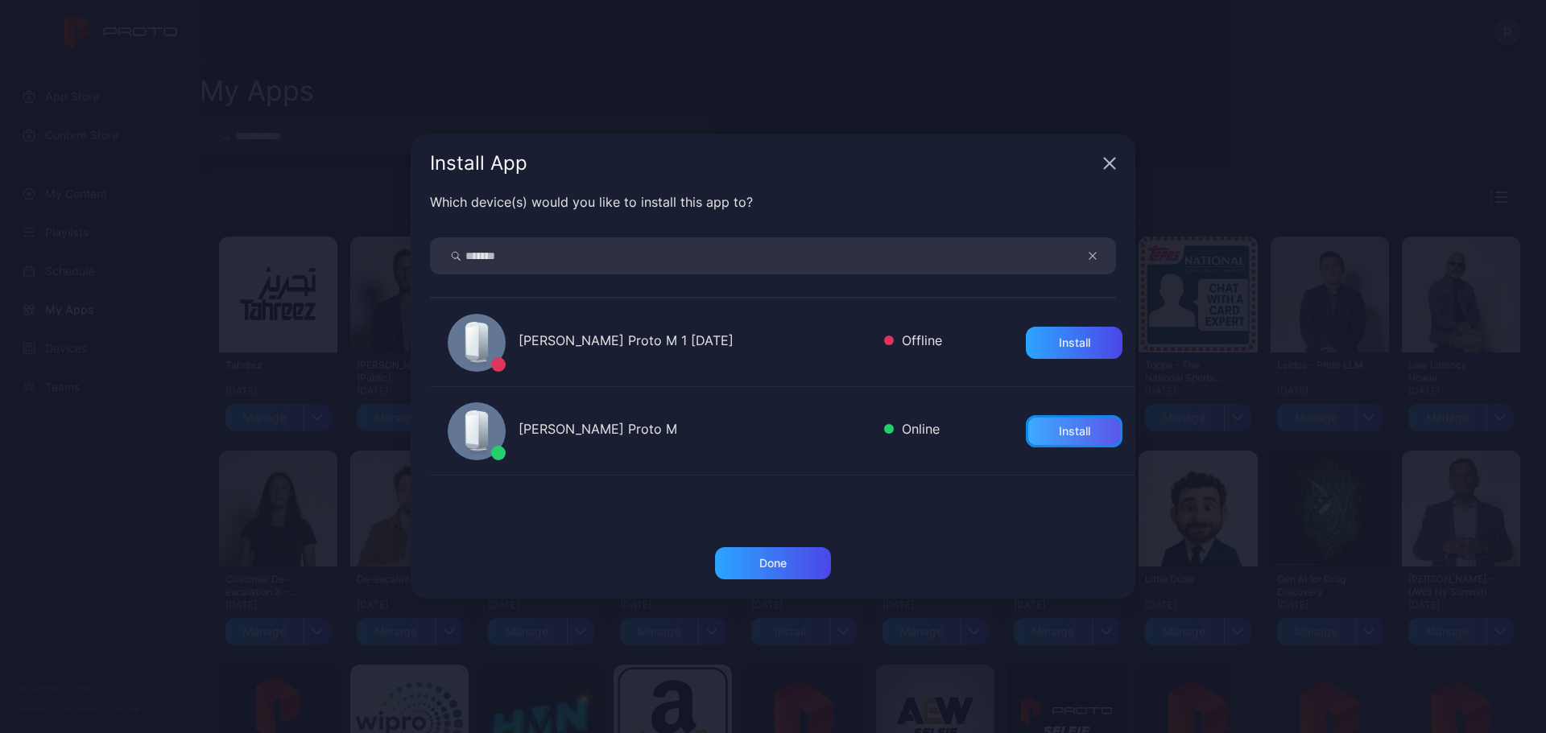
drag, startPoint x: 1046, startPoint y: 434, endPoint x: 976, endPoint y: 468, distance: 77.0
click at [1059, 433] on div "Install" at bounding box center [1074, 431] width 31 height 13
click at [801, 551] on div "Done" at bounding box center [773, 563] width 116 height 32
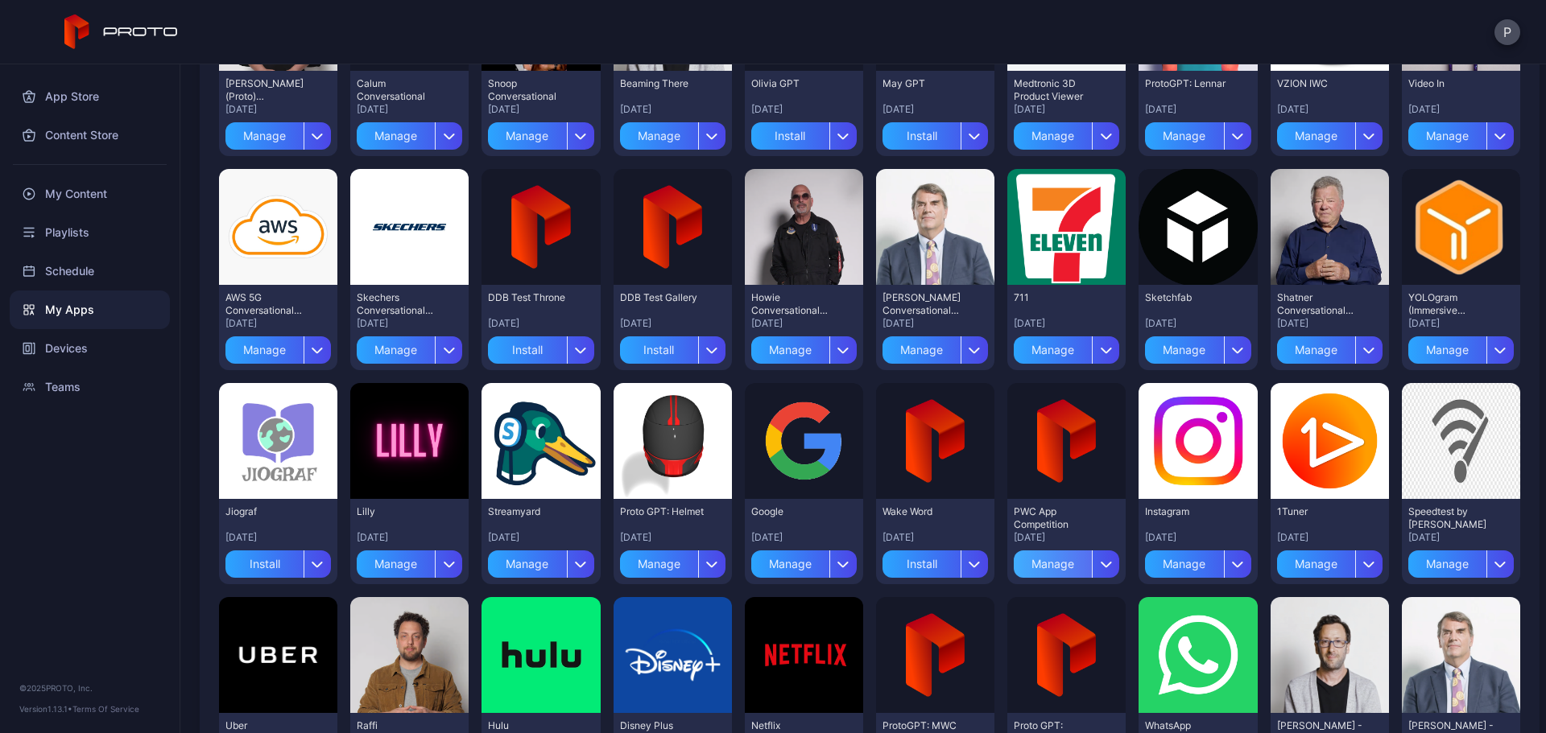
scroll to position [2856, 0]
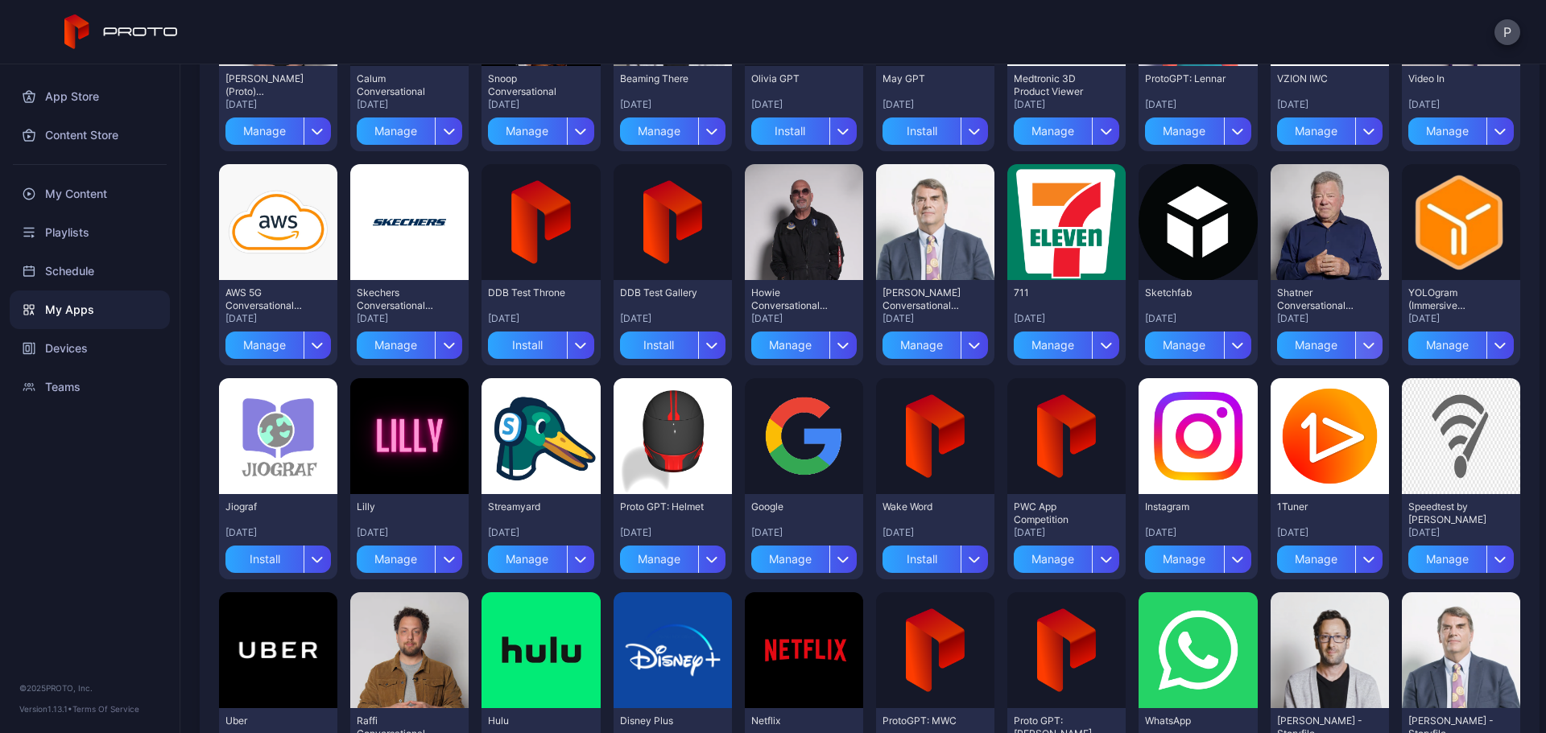
click at [1359, 344] on div "button" at bounding box center [1368, 345] width 27 height 27
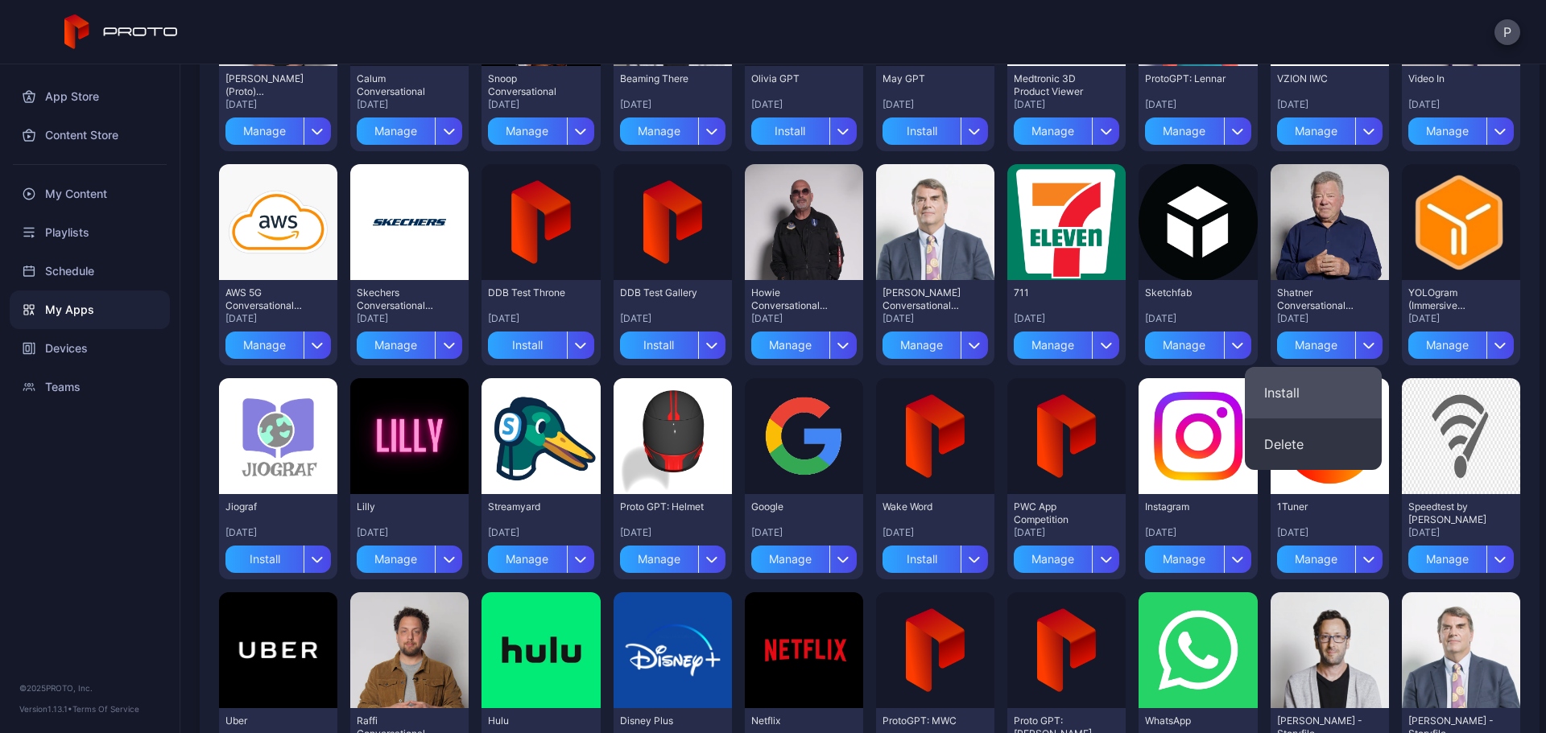
click at [1291, 391] on button "Install" at bounding box center [1313, 393] width 137 height 52
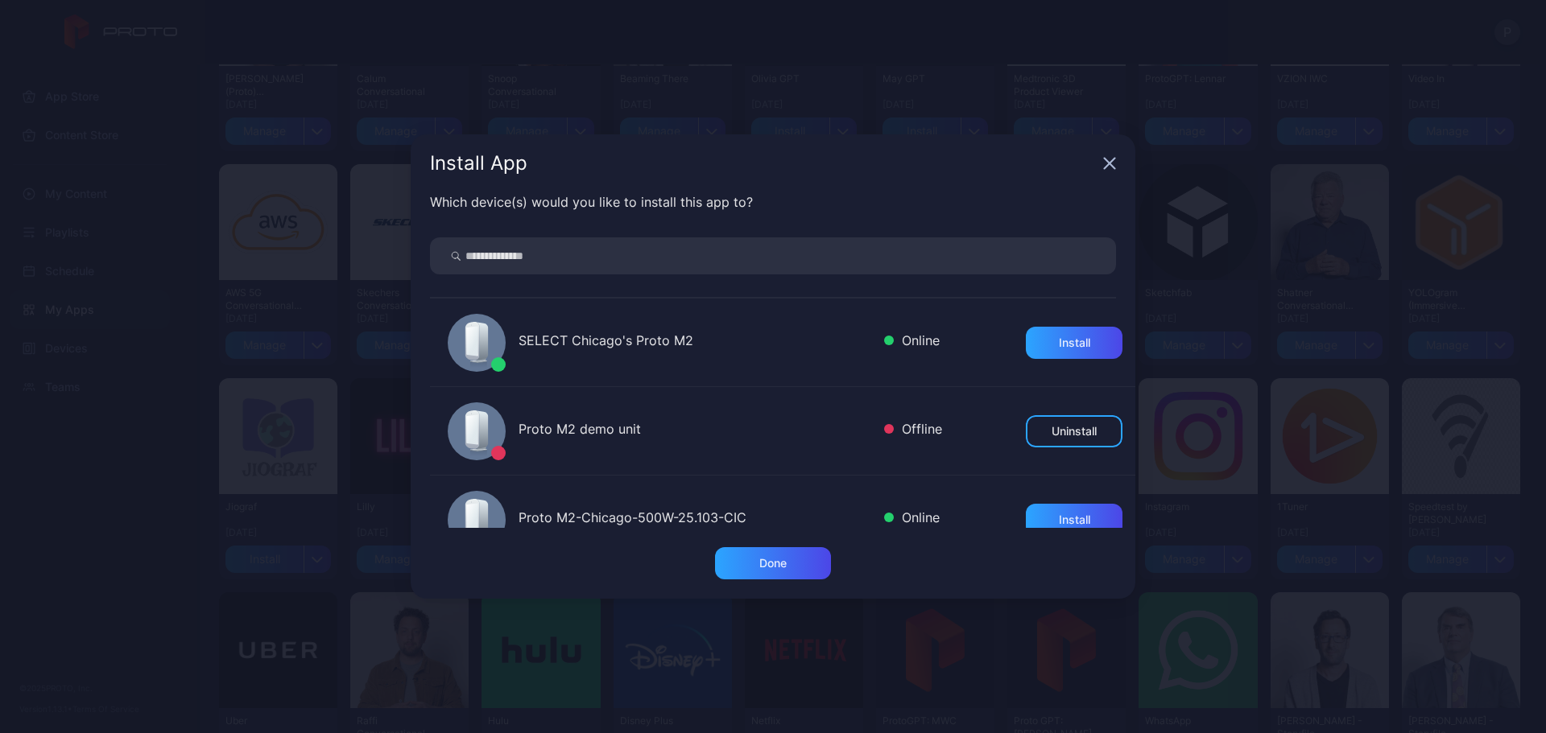
click at [861, 254] on input "search" at bounding box center [773, 255] width 686 height 37
type input "*******"
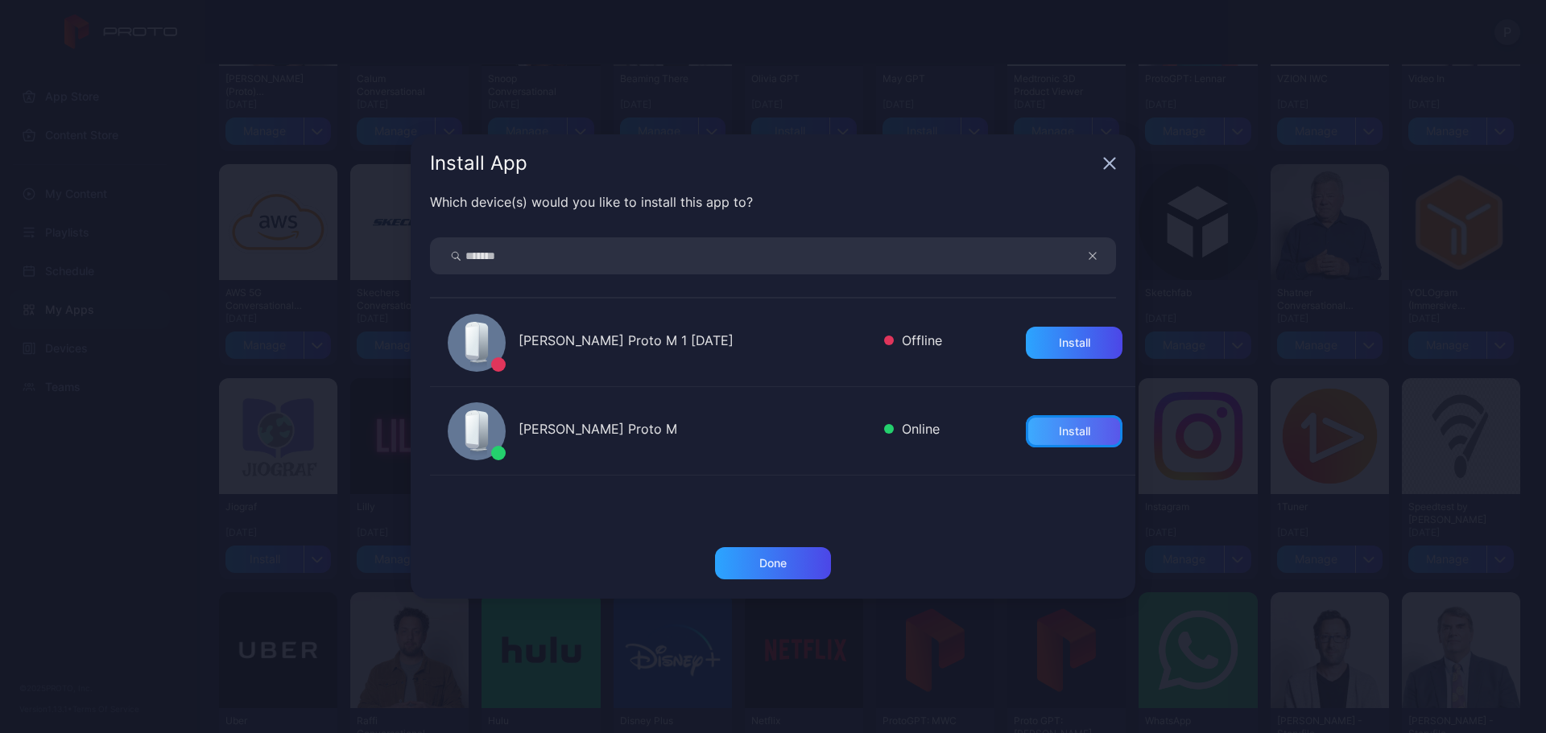
click at [1087, 416] on div "Install" at bounding box center [1074, 431] width 97 height 32
click at [744, 571] on div "Done" at bounding box center [773, 563] width 116 height 32
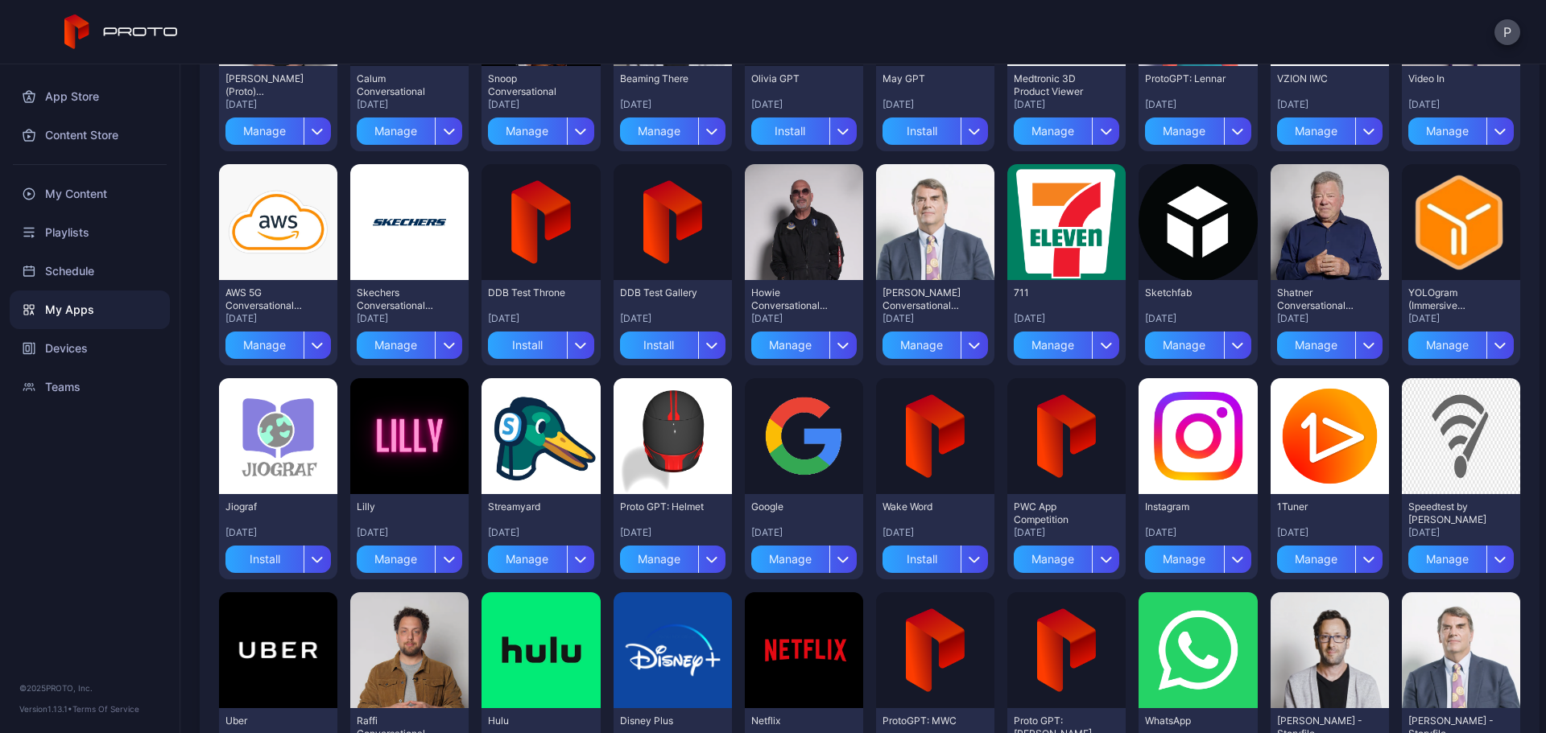
click at [89, 317] on div "My Apps" at bounding box center [90, 310] width 160 height 39
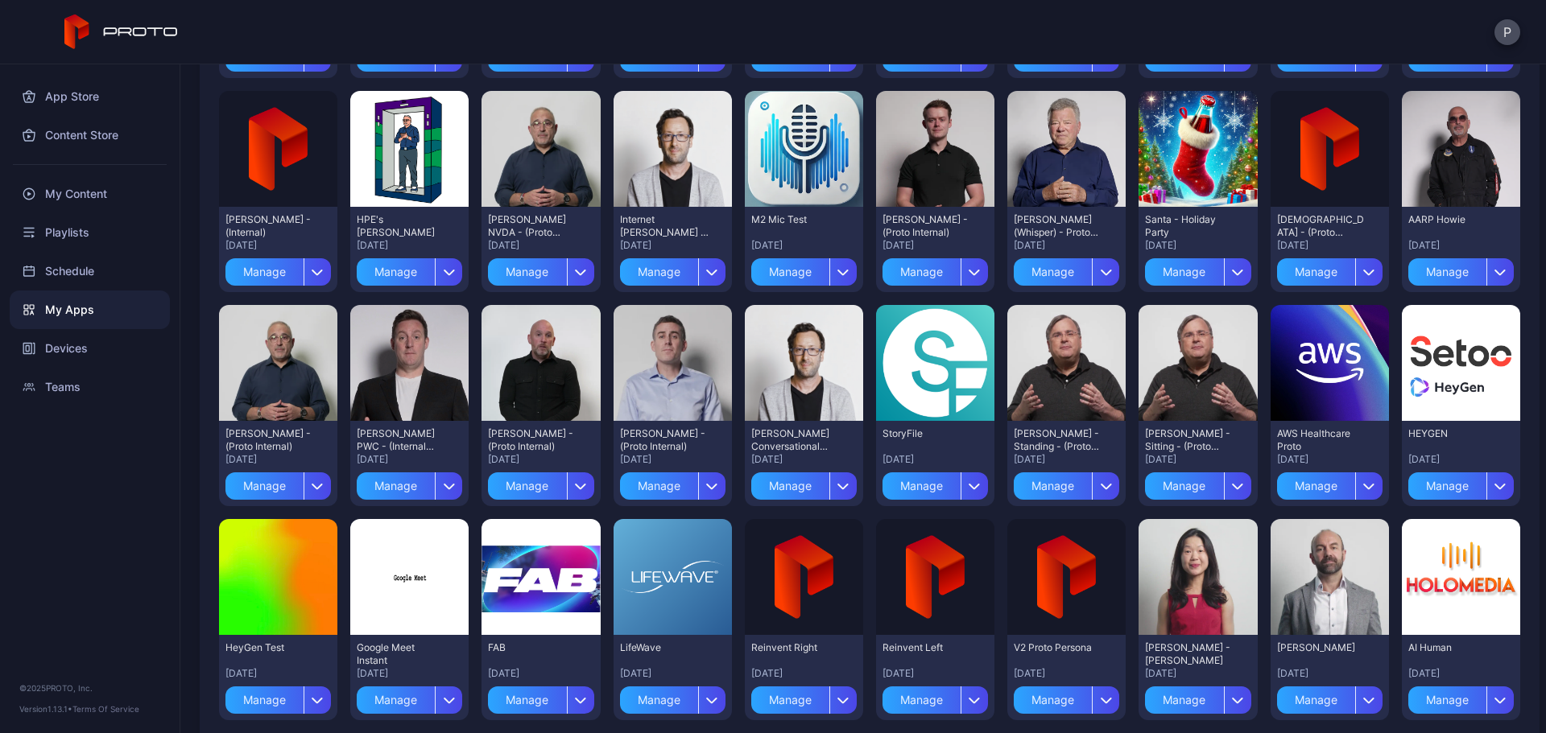
scroll to position [1568, 0]
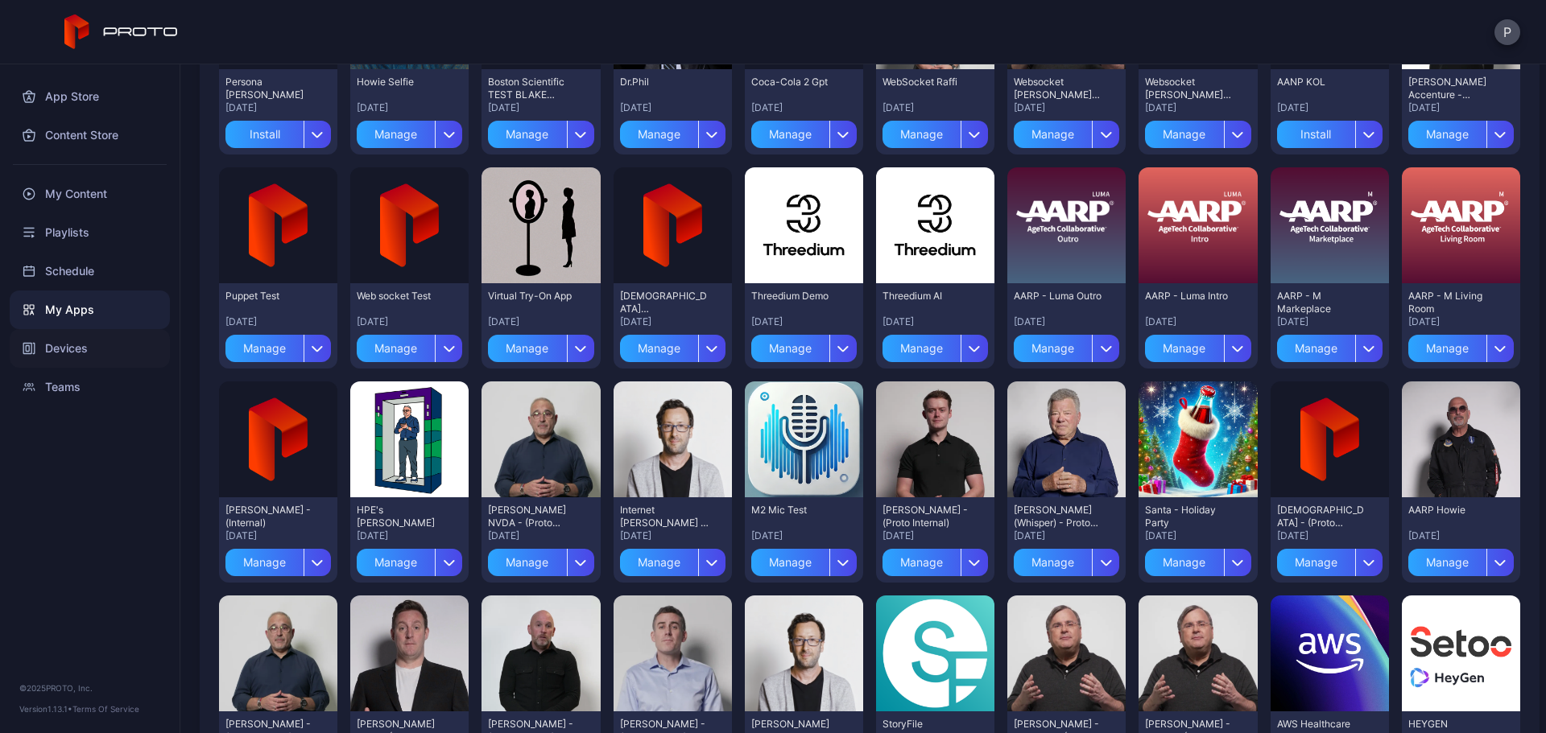
click at [155, 341] on div "Devices" at bounding box center [90, 348] width 160 height 39
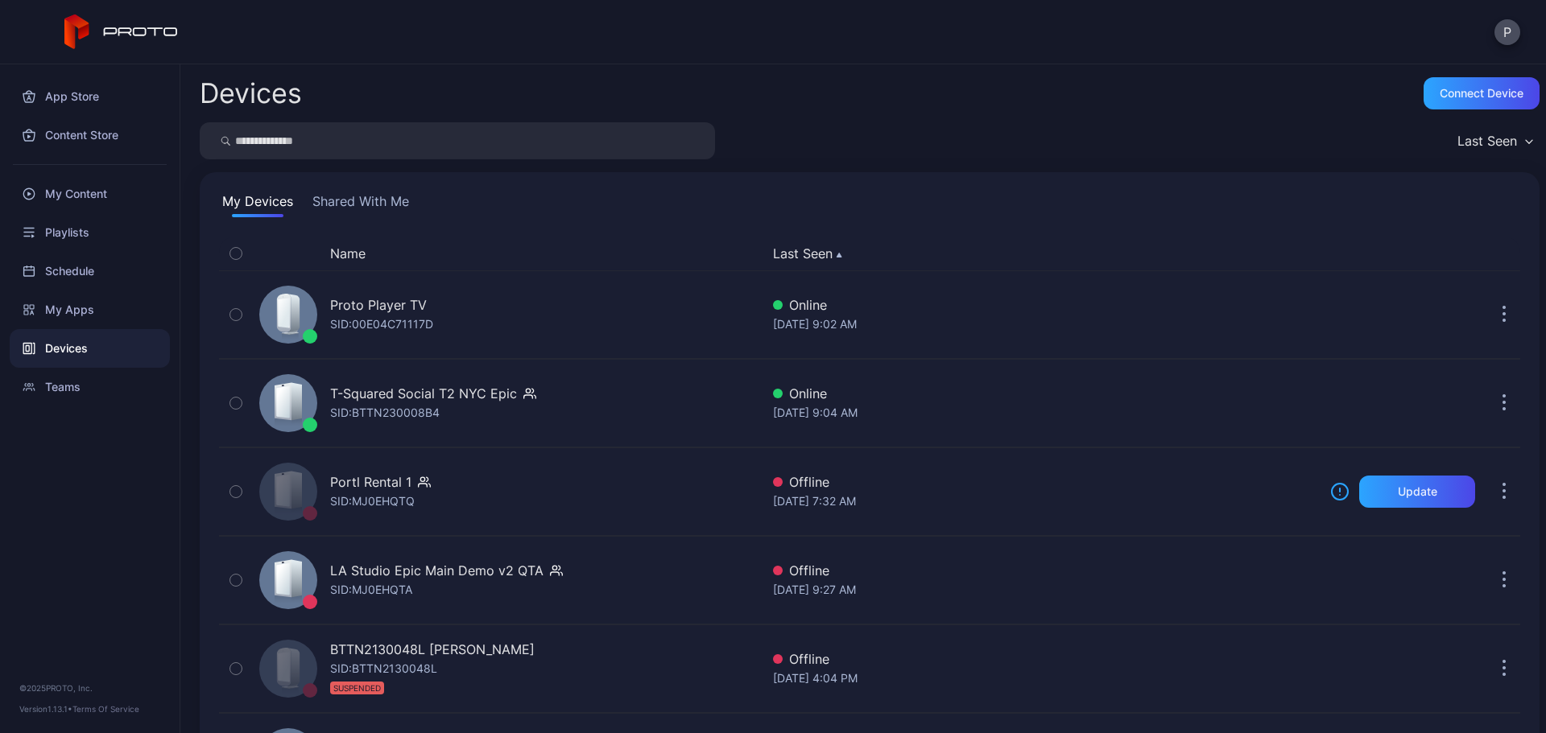
click at [460, 140] on input "search" at bounding box center [457, 140] width 515 height 37
type input "*******"
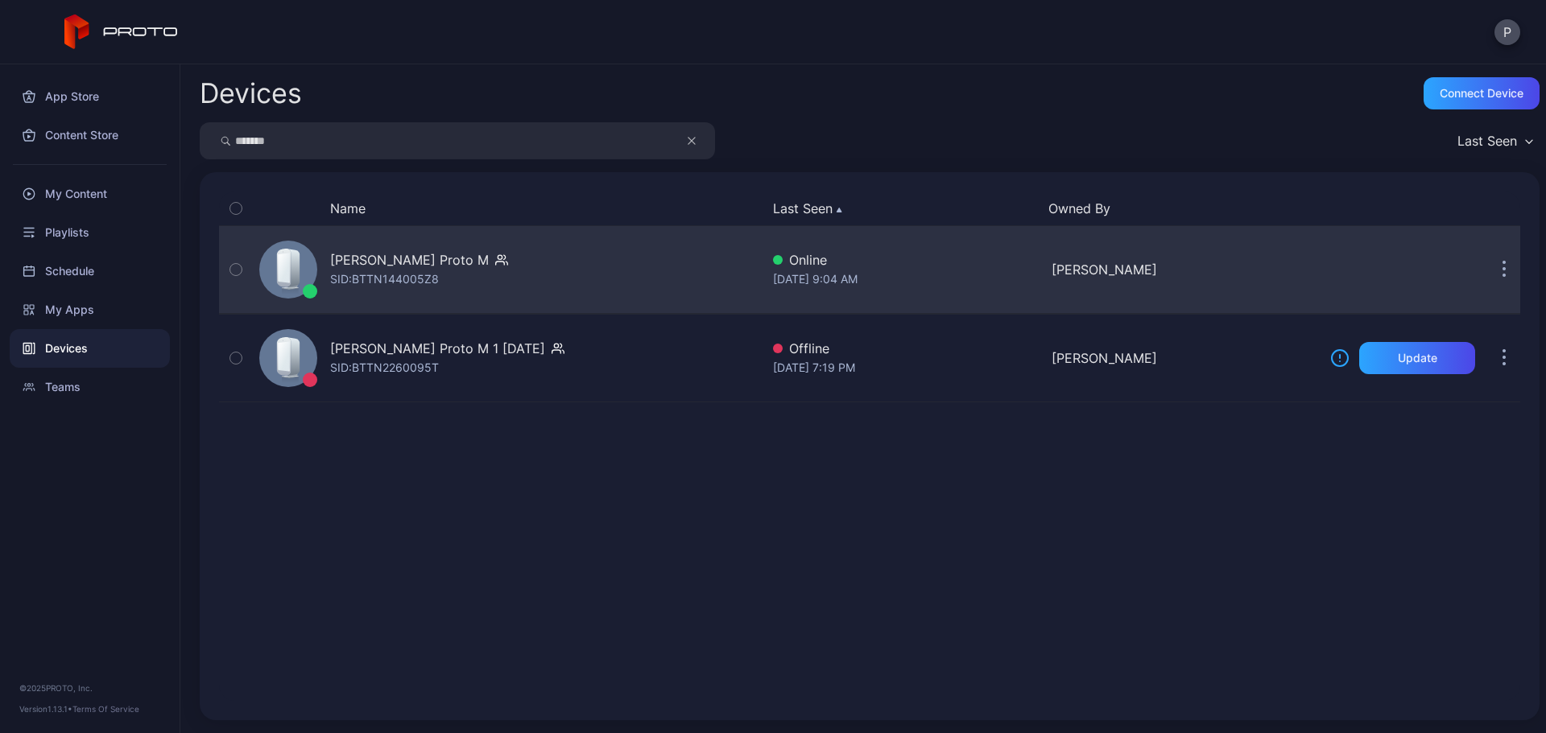
click at [608, 298] on div "[PERSON_NAME] Proto M SID: BTTN144005Z8" at bounding box center [506, 269] width 507 height 80
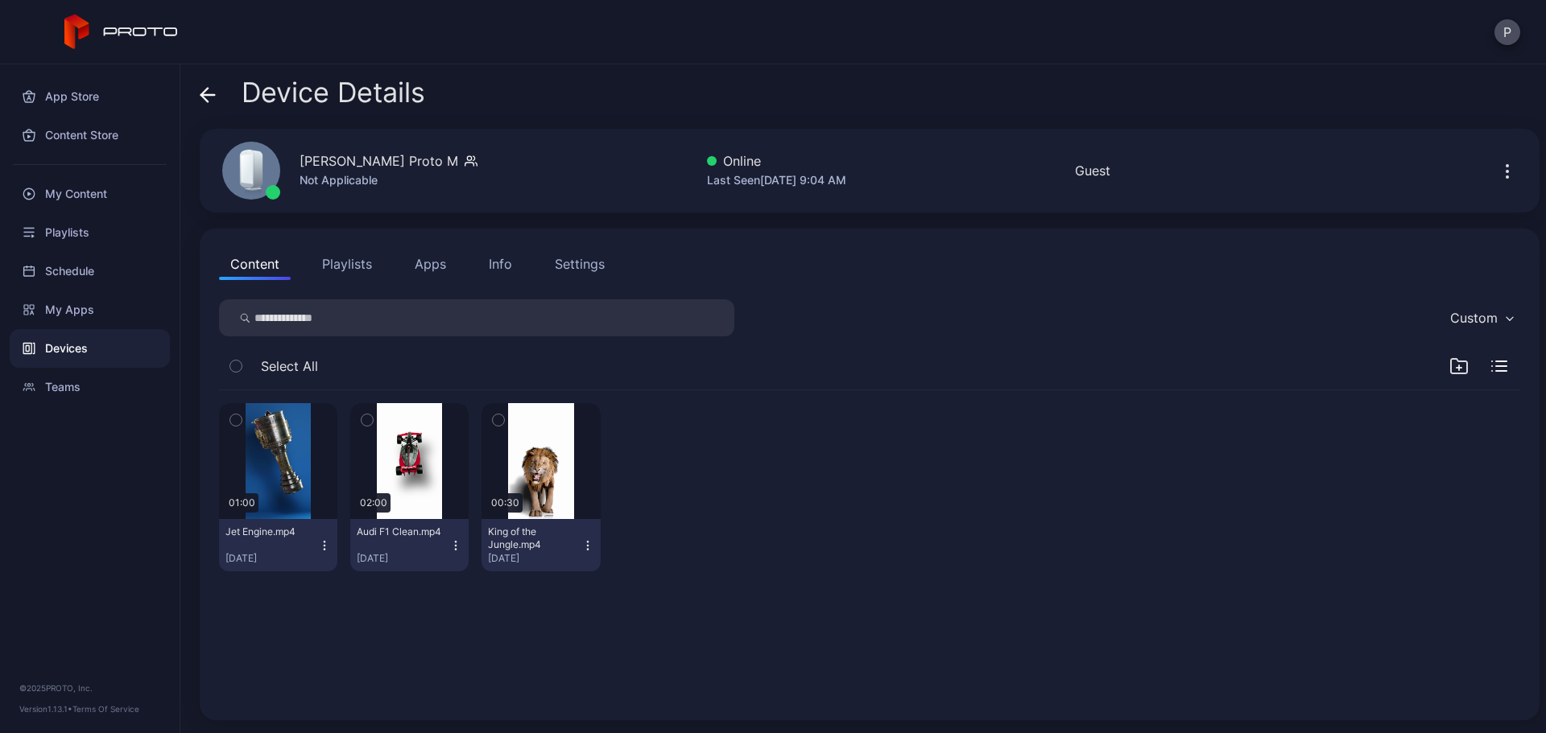
click at [435, 269] on button "Apps" at bounding box center [430, 264] width 54 height 32
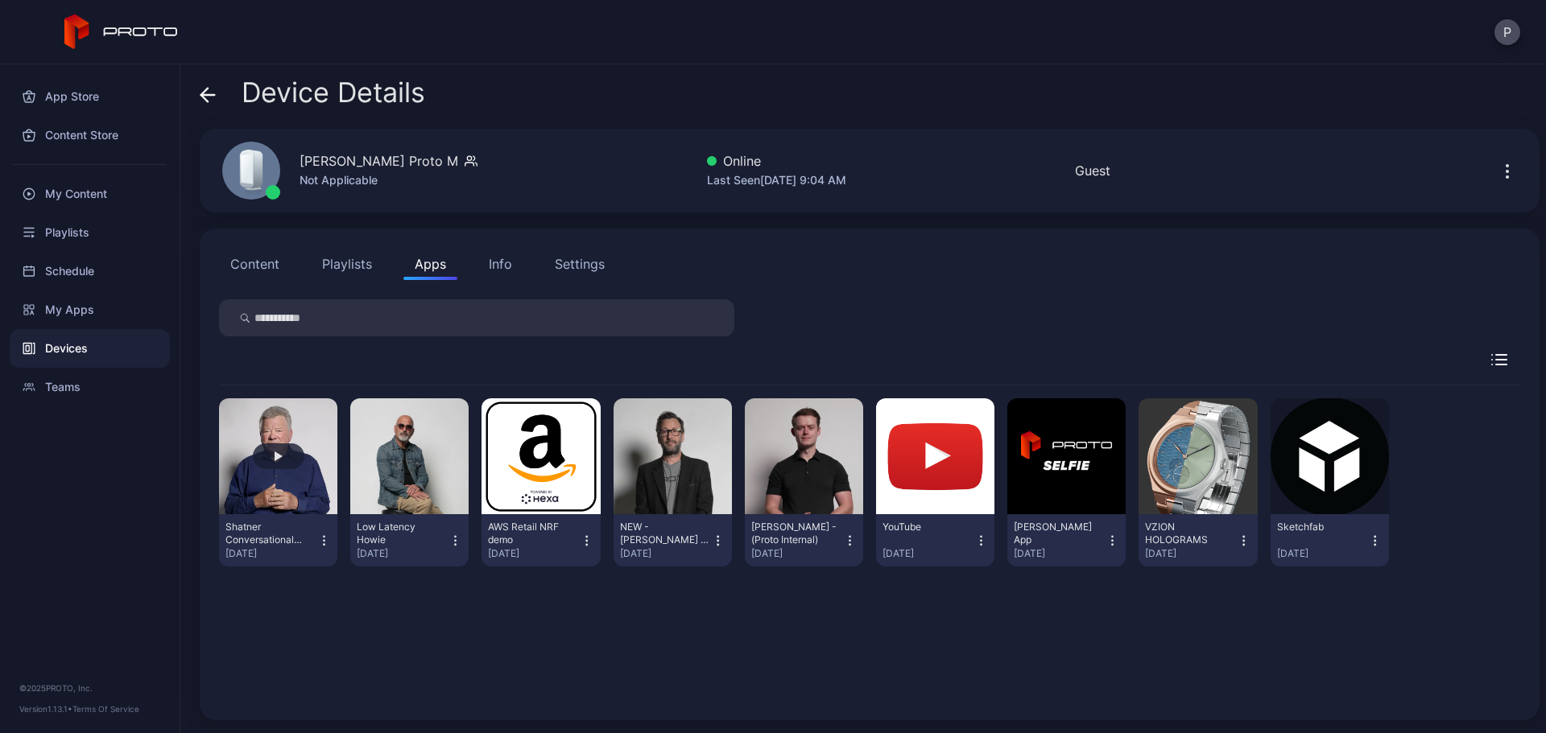
click at [311, 493] on button "button" at bounding box center [278, 456] width 118 height 116
click at [808, 496] on button "button" at bounding box center [804, 456] width 118 height 116
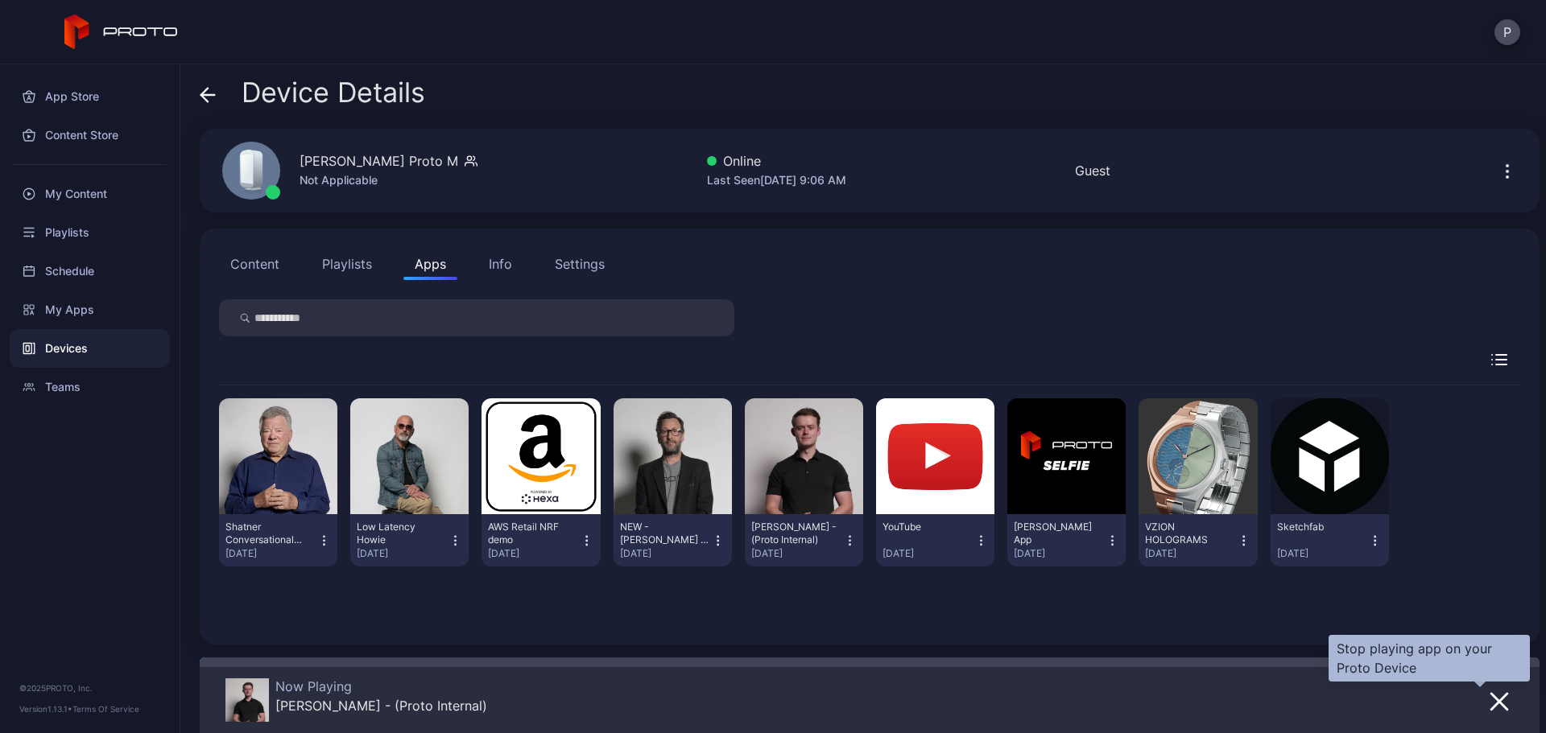
click at [1489, 696] on icon "button" at bounding box center [1498, 701] width 19 height 19
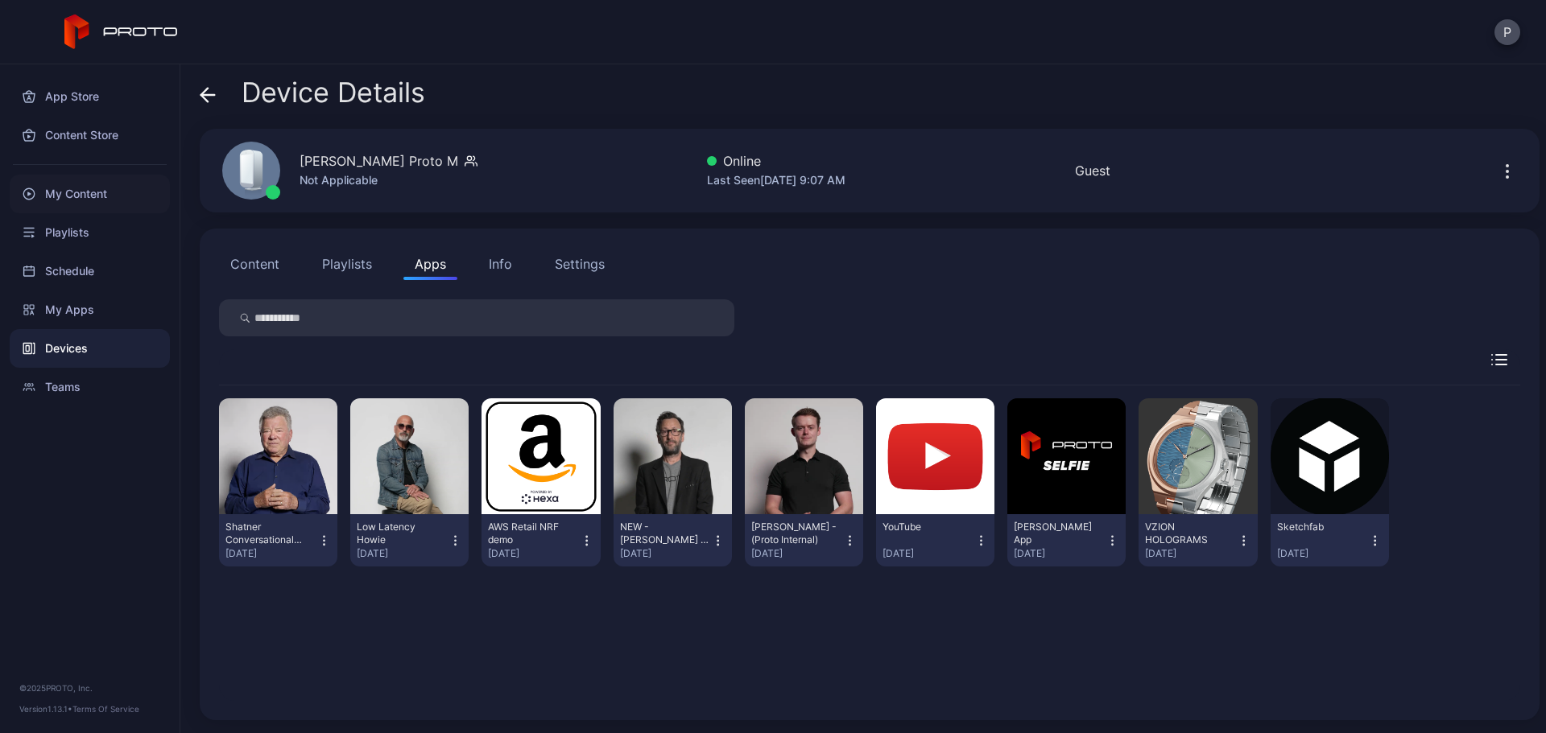
click at [85, 197] on div "My Content" at bounding box center [90, 194] width 160 height 39
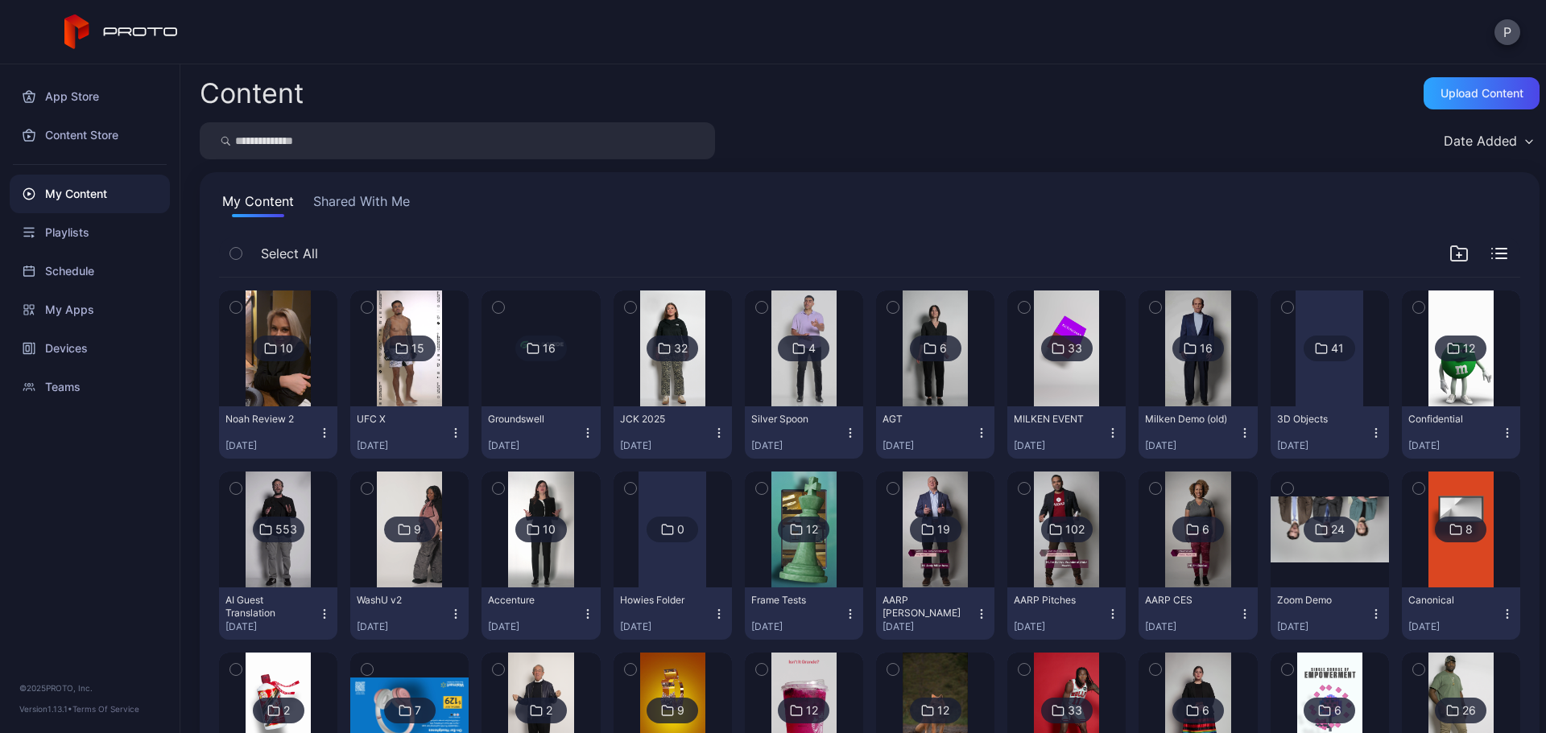
click at [624, 155] on input "search" at bounding box center [457, 140] width 515 height 37
type input "****"
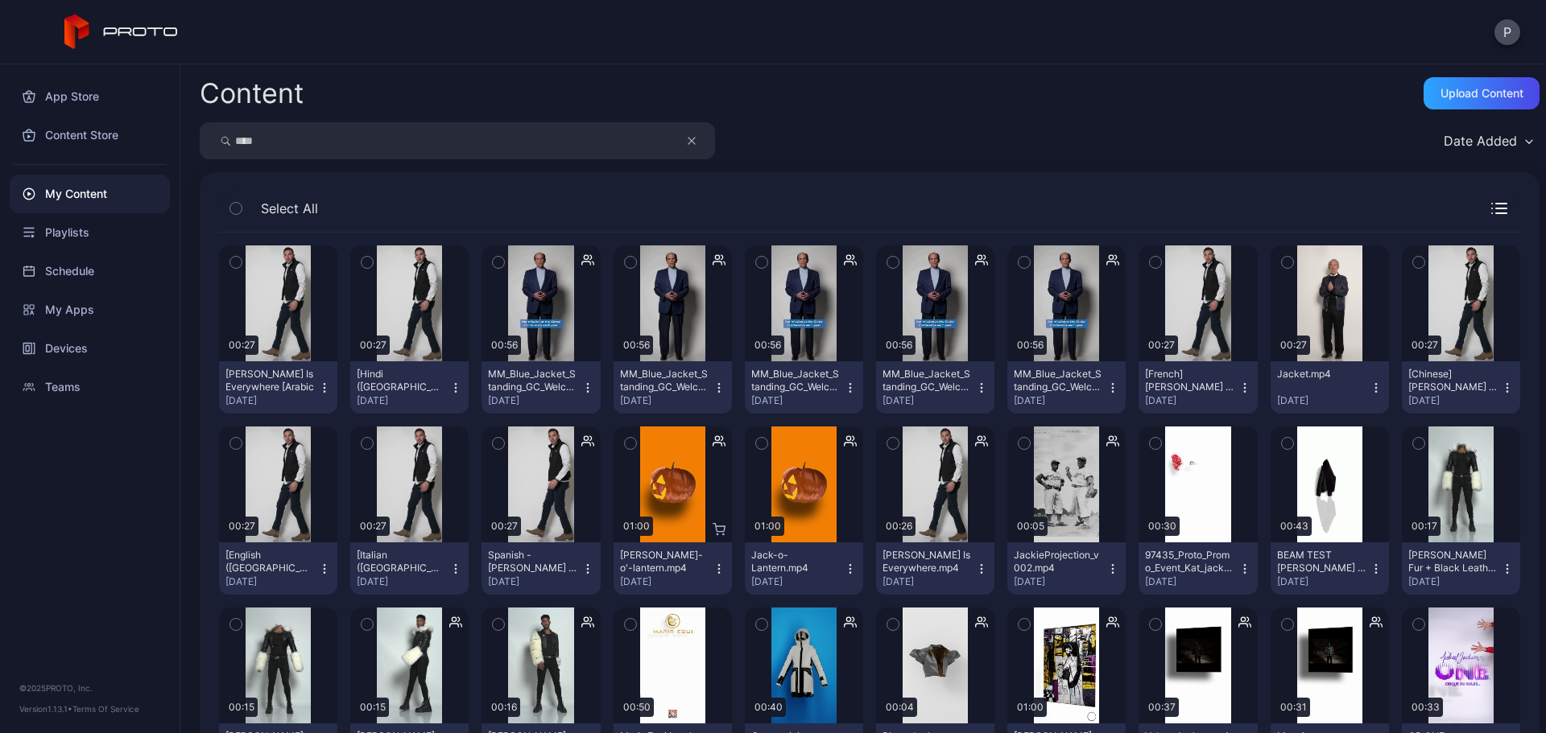
click at [1238, 382] on icon "button" at bounding box center [1244, 388] width 13 height 13
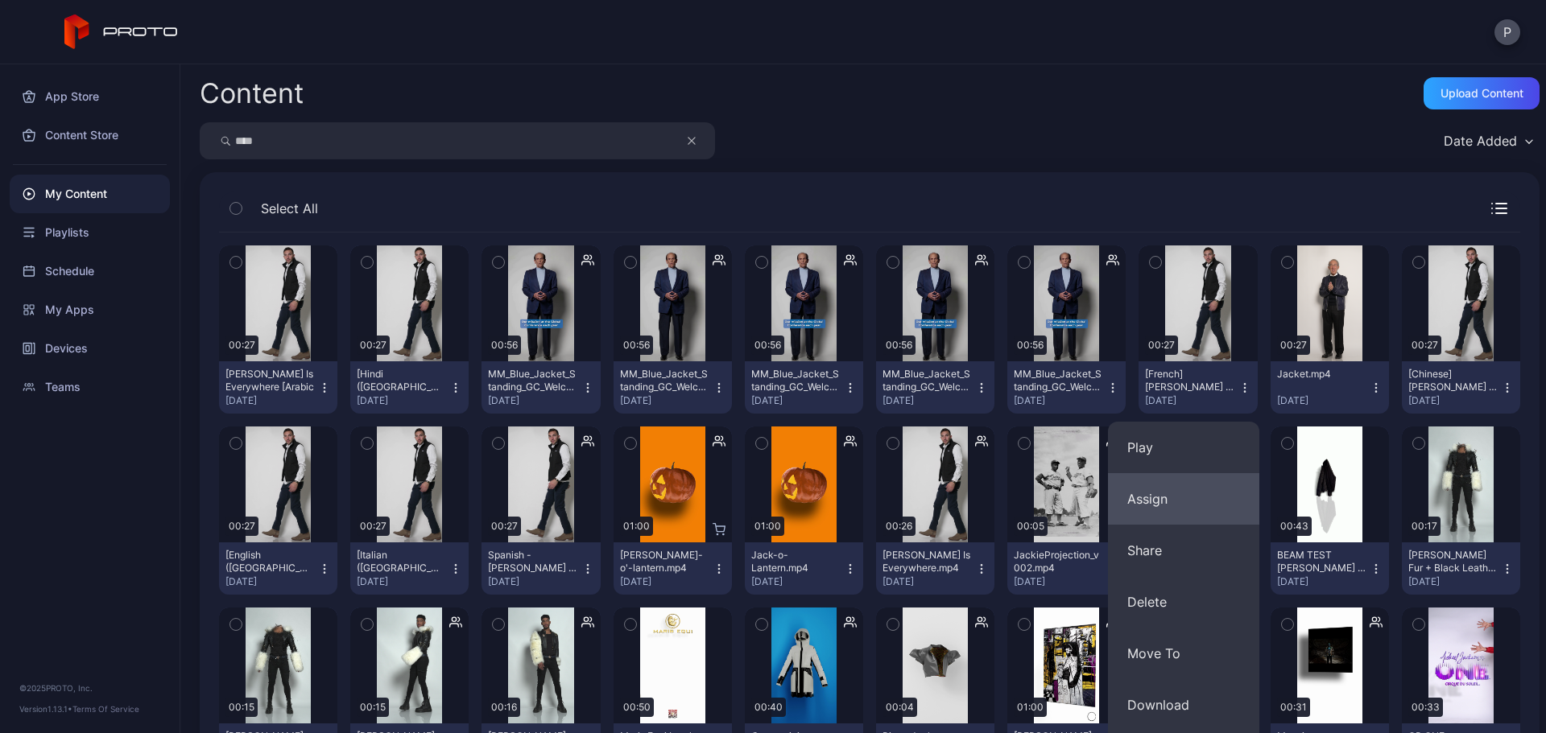
click at [1215, 478] on button "Assign" at bounding box center [1183, 499] width 151 height 52
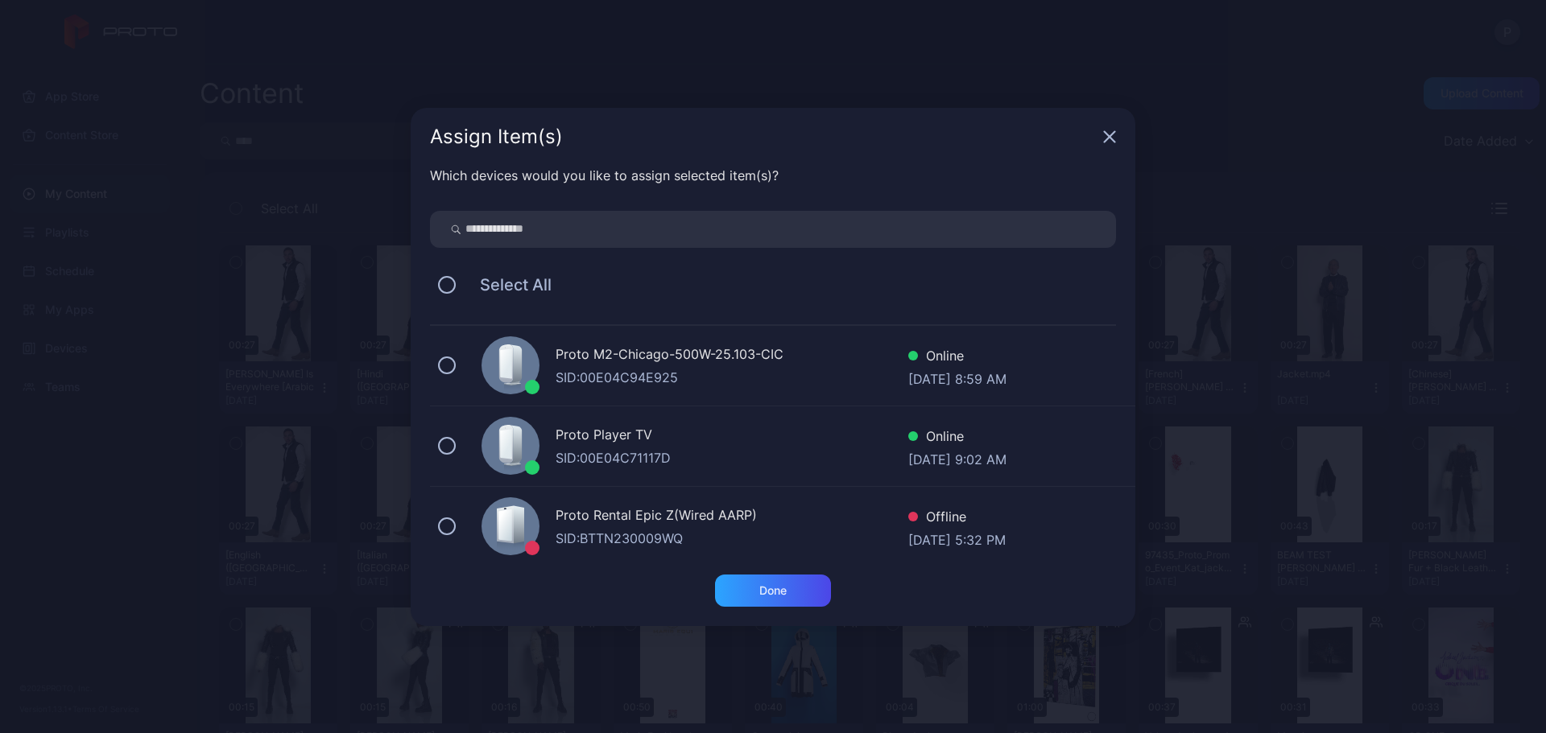
click at [980, 232] on input "search" at bounding box center [773, 229] width 686 height 37
type input "*******"
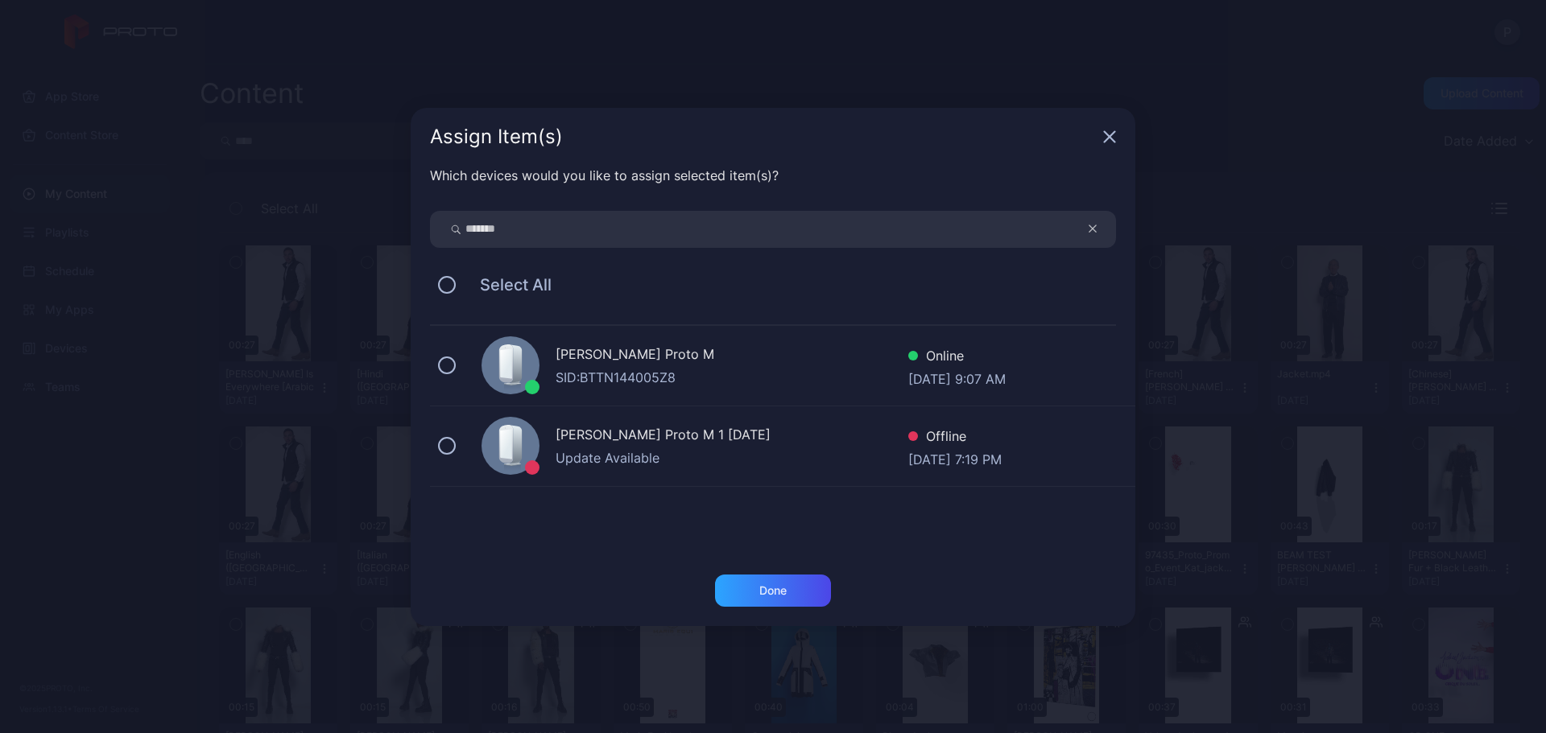
click at [788, 353] on div "[PERSON_NAME] Proto M" at bounding box center [731, 356] width 353 height 23
click at [790, 587] on div "Done" at bounding box center [773, 591] width 116 height 32
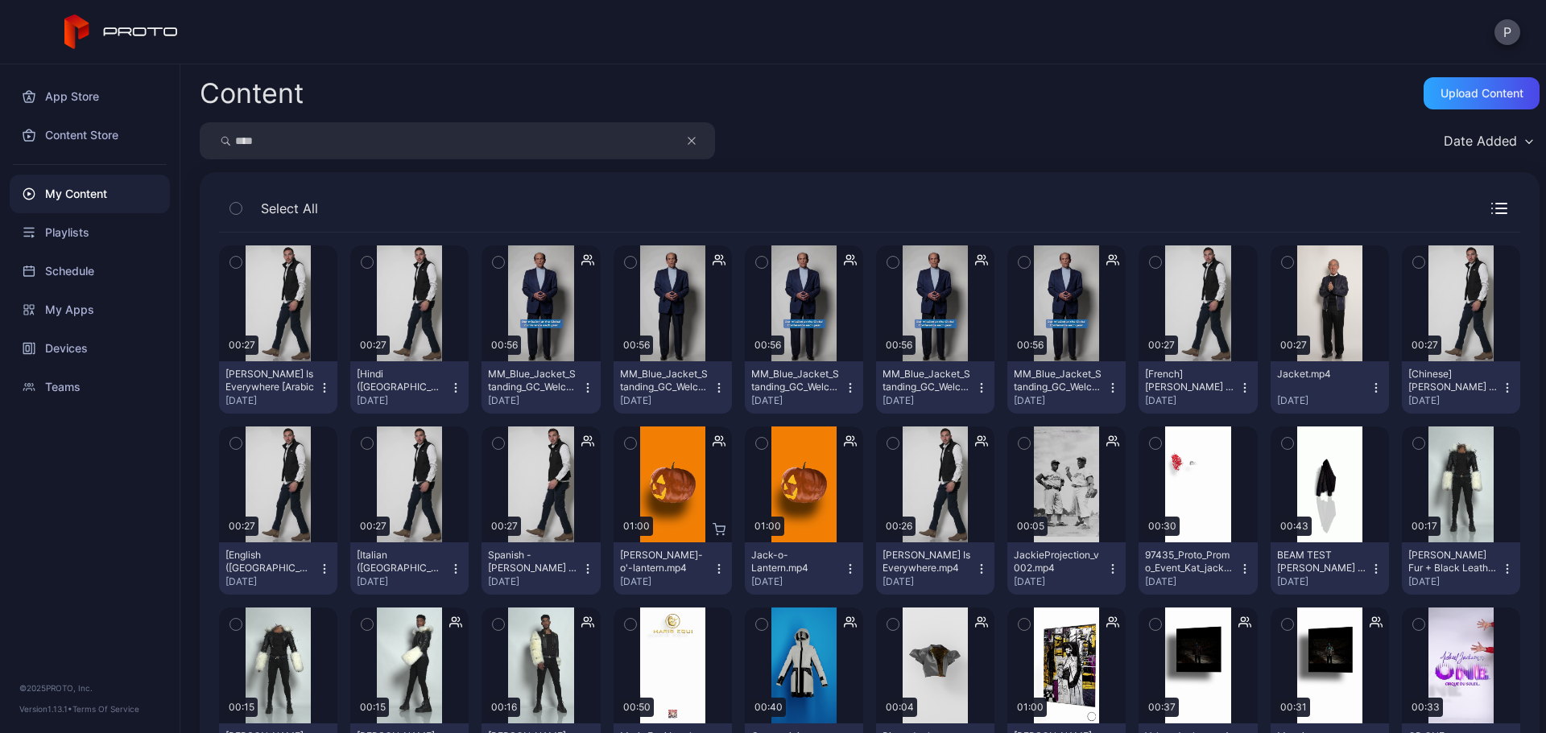
click at [106, 209] on div "My Content" at bounding box center [90, 194] width 160 height 39
click at [684, 147] on button "button" at bounding box center [699, 140] width 31 height 37
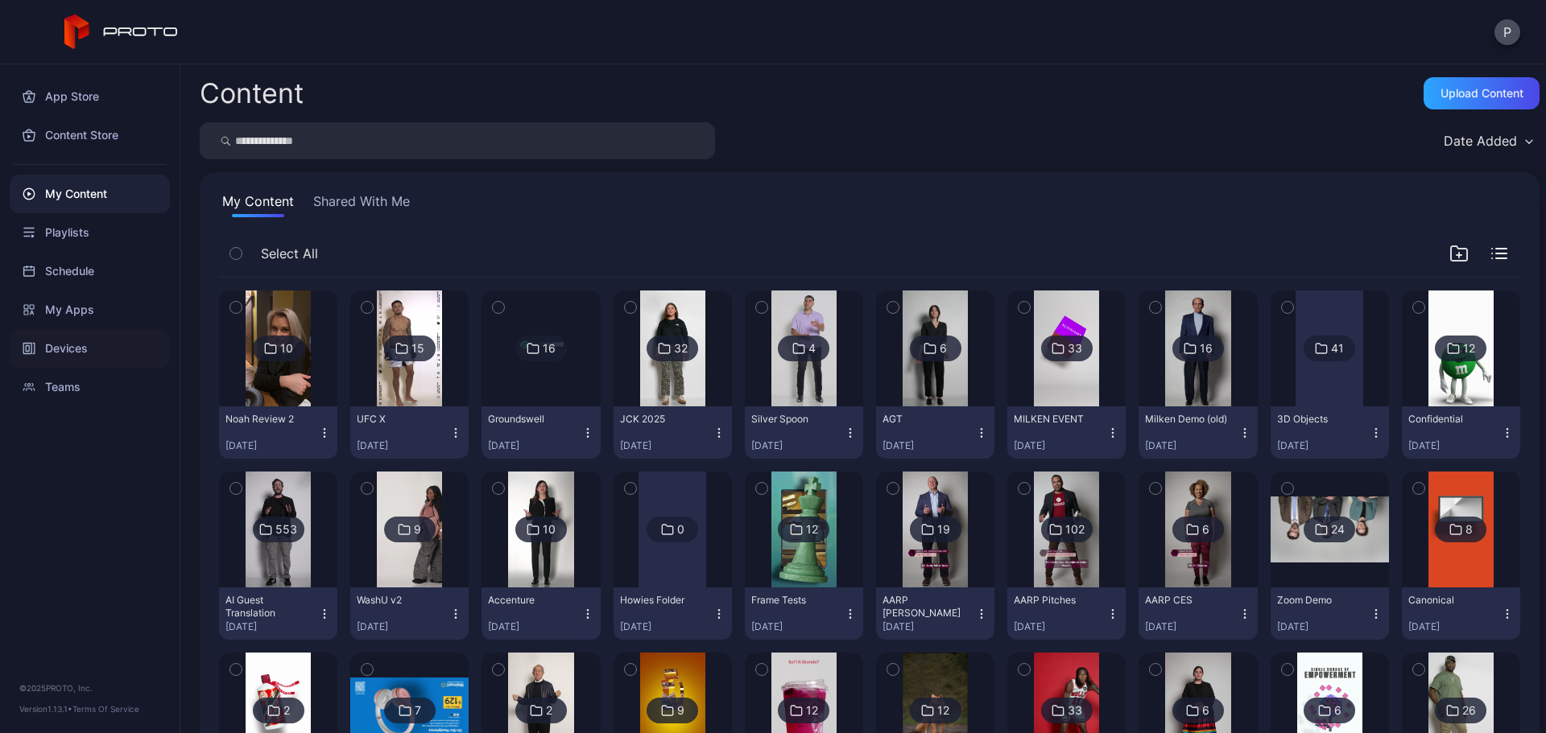
click at [143, 341] on div "Devices" at bounding box center [90, 348] width 160 height 39
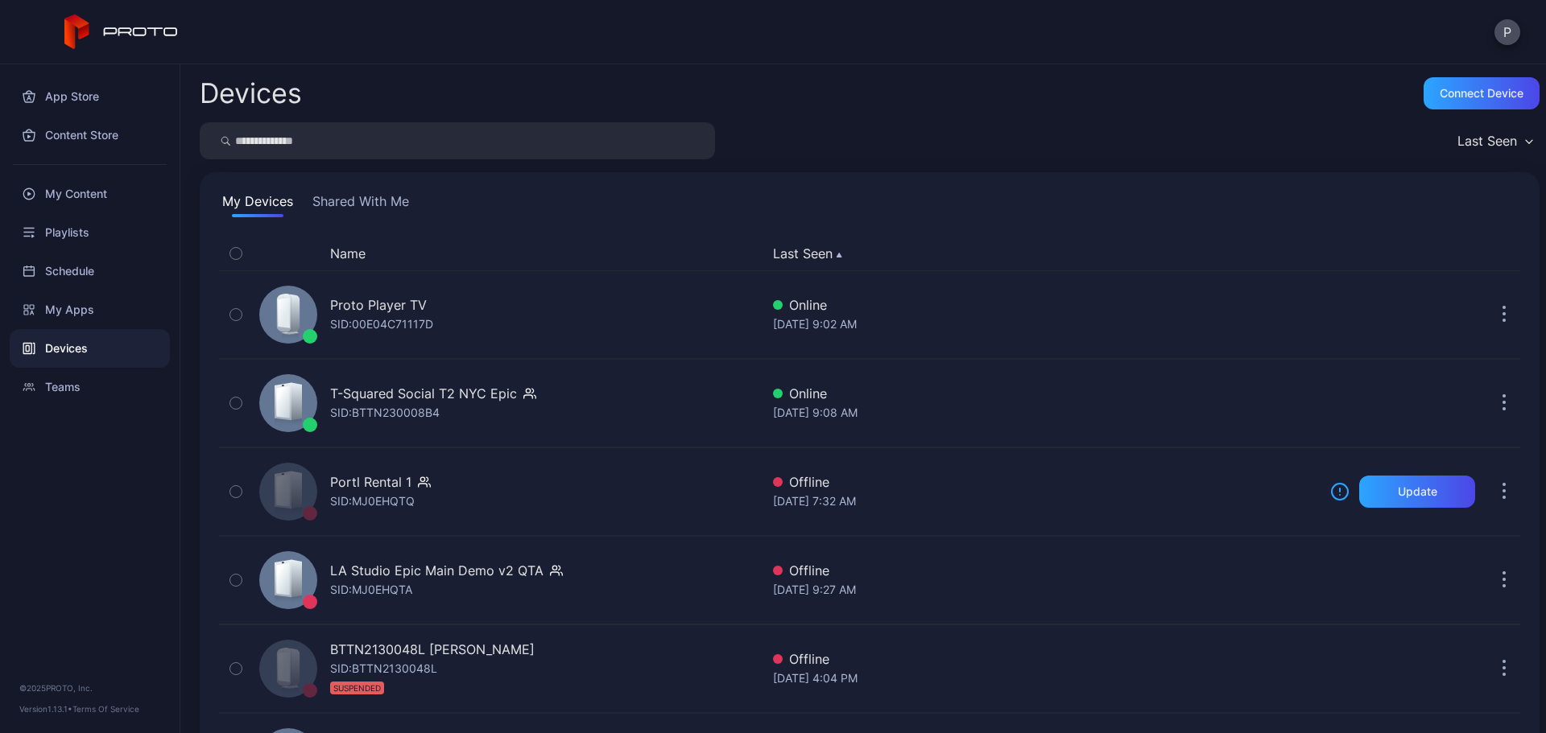
click at [336, 149] on input "search" at bounding box center [457, 140] width 515 height 37
type input "*******"
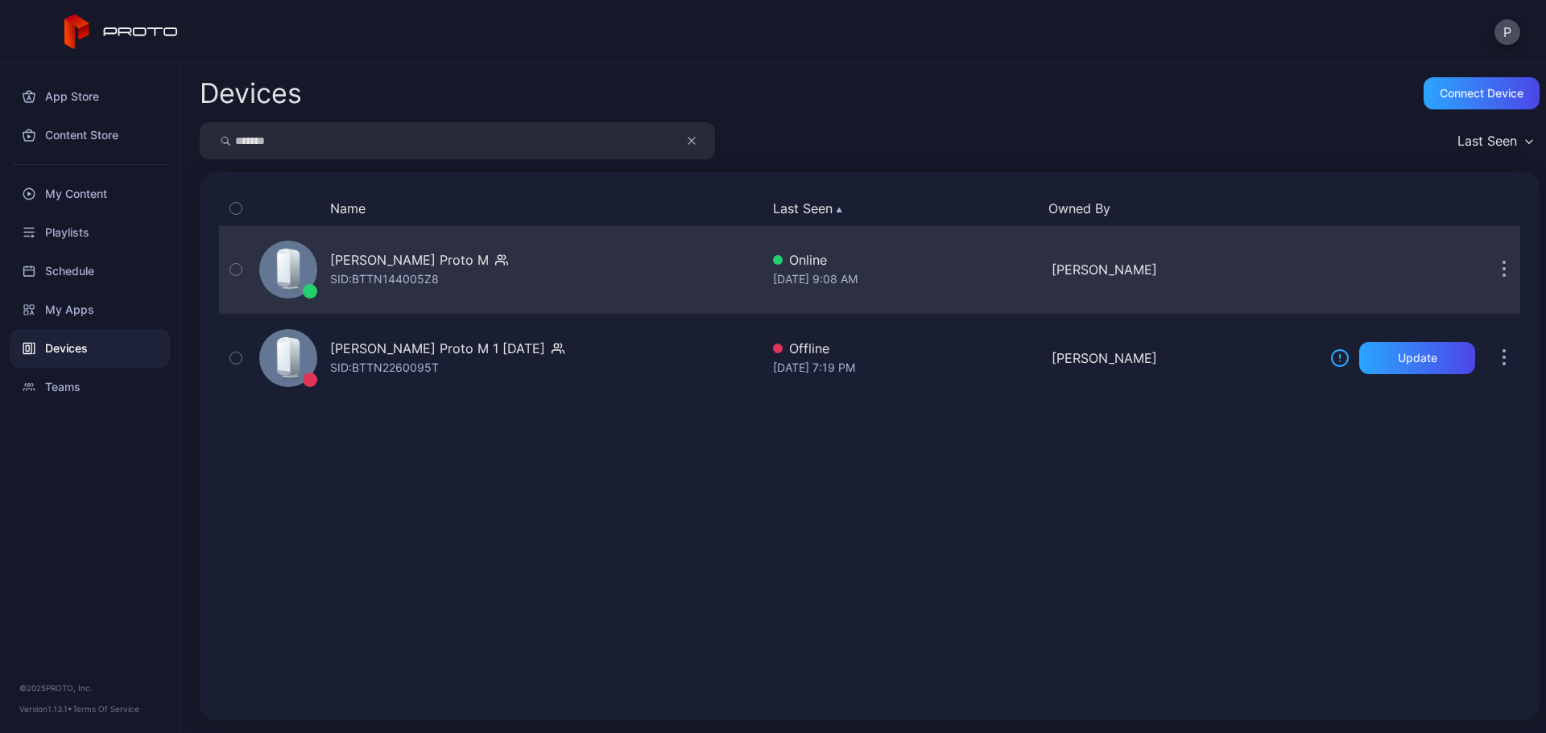
click at [543, 241] on div "[PERSON_NAME] Proto M SID: BTTN144005Z8" at bounding box center [506, 269] width 507 height 80
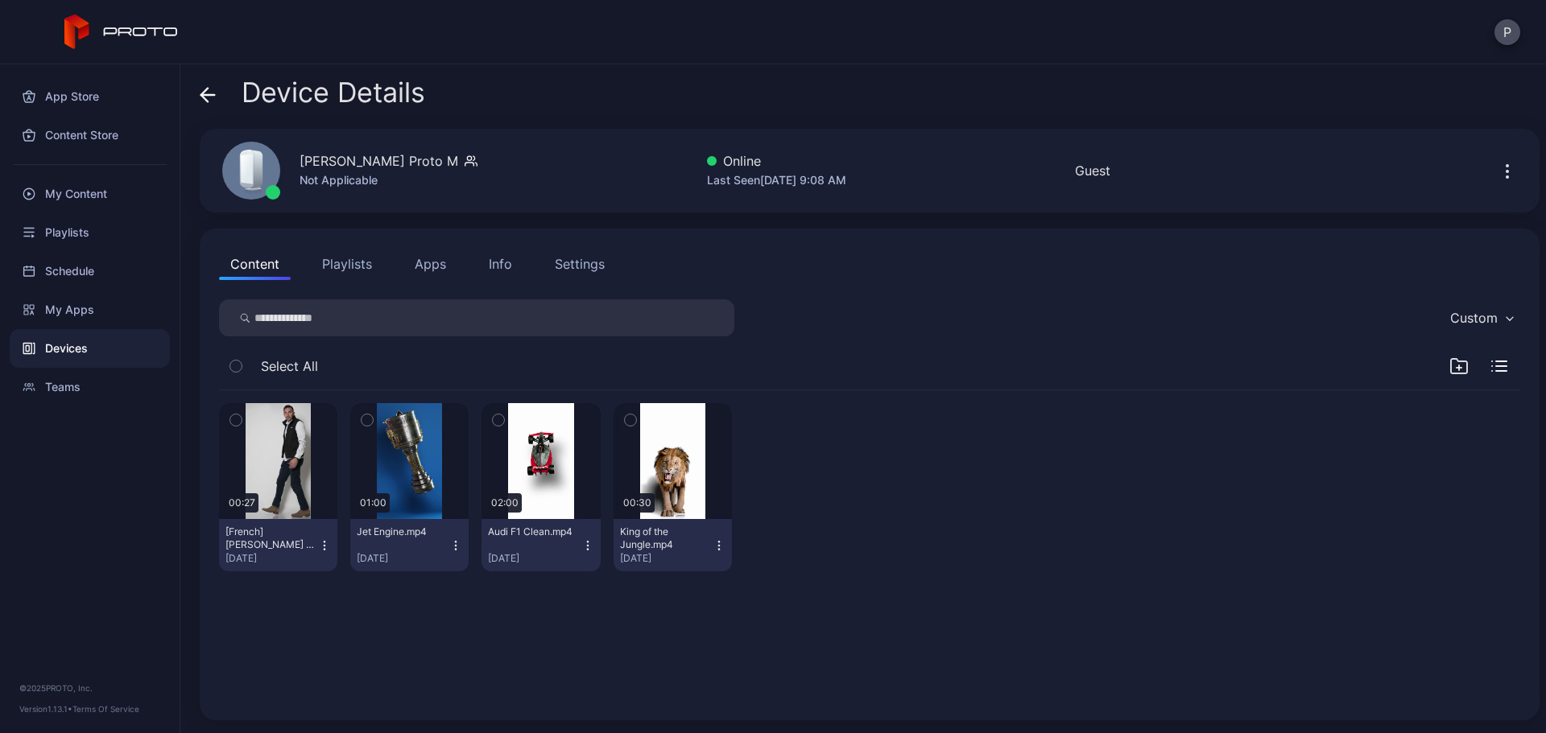
click at [439, 261] on button "Apps" at bounding box center [430, 264] width 54 height 32
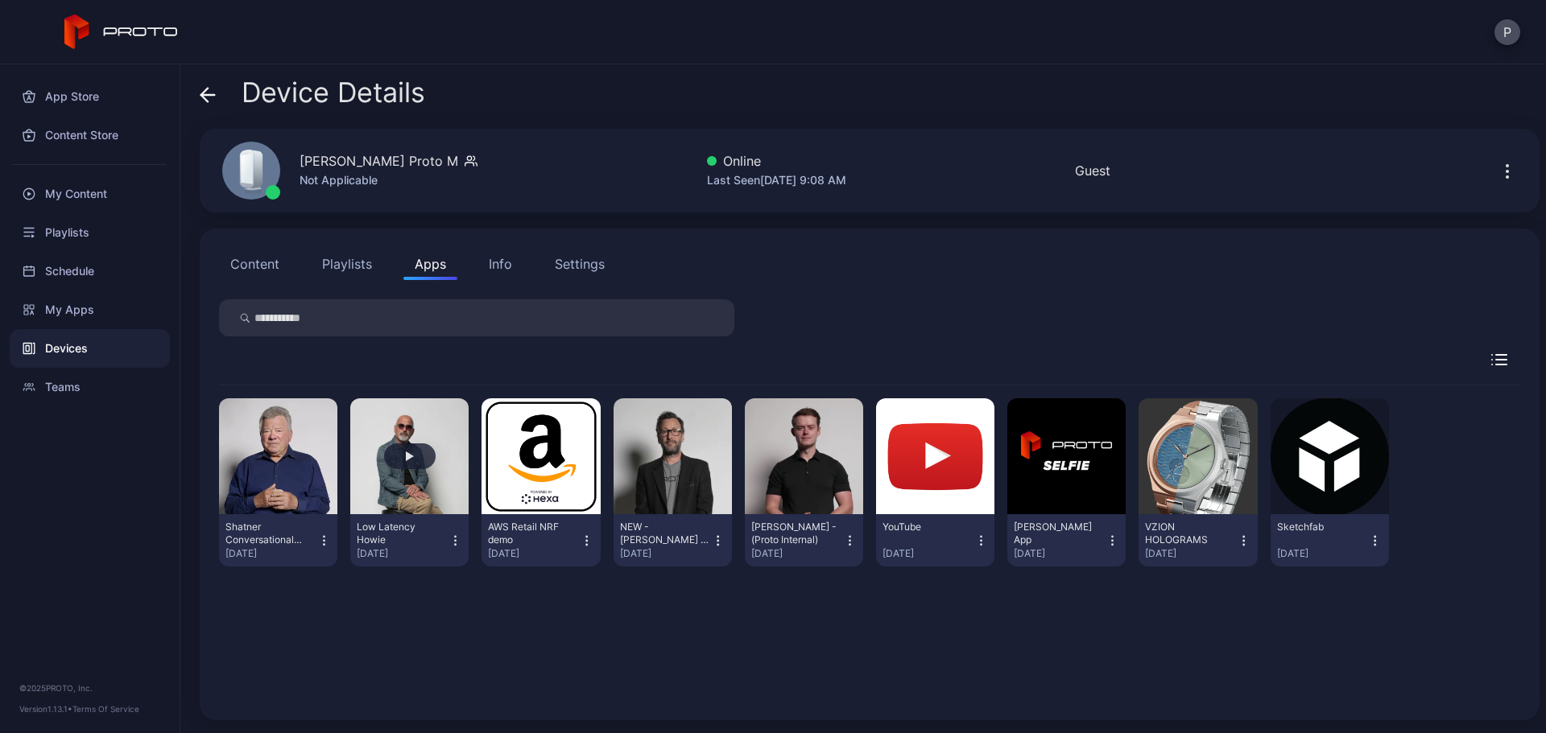
click at [419, 488] on button "button" at bounding box center [409, 456] width 118 height 116
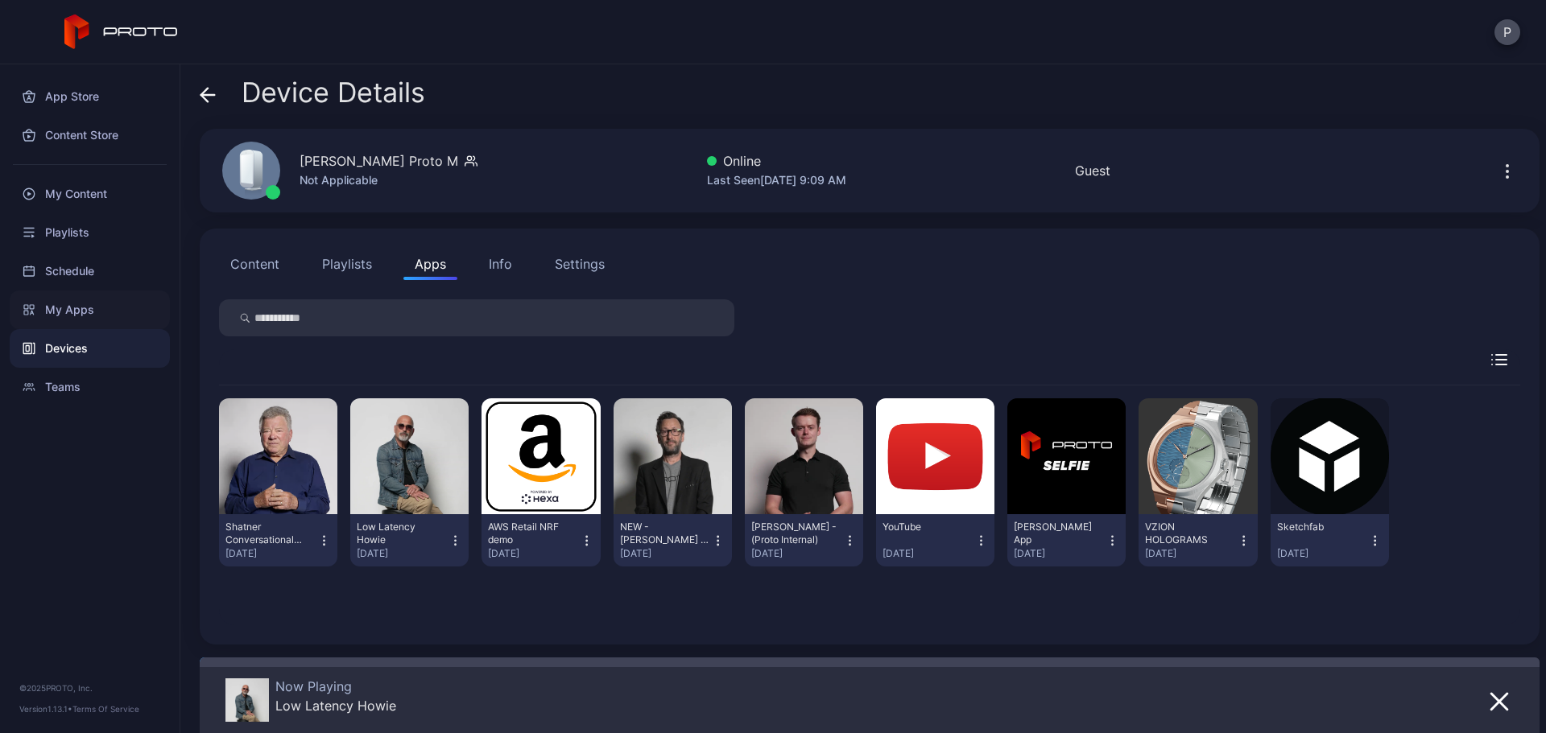
click at [117, 299] on div "My Apps" at bounding box center [90, 310] width 160 height 39
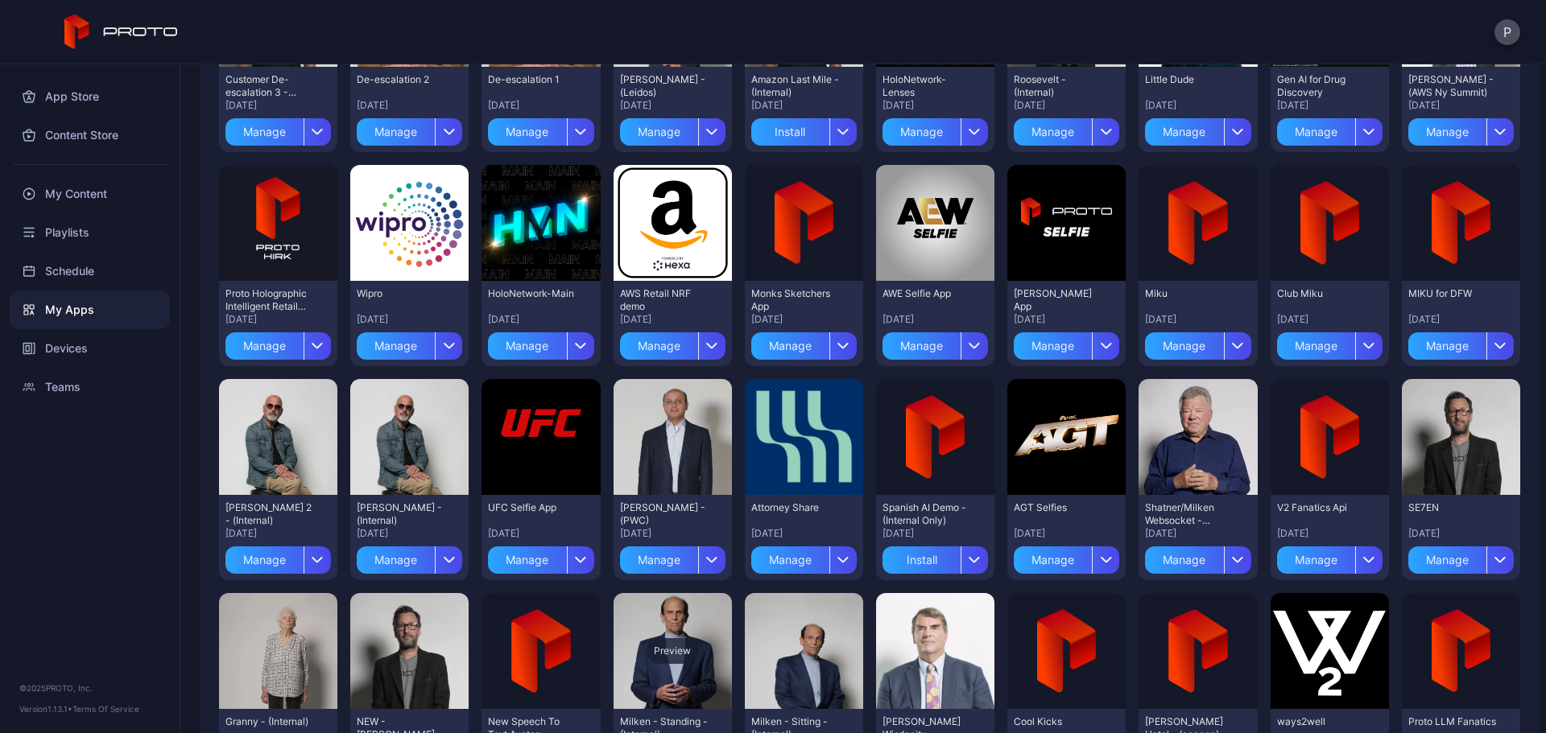
scroll to position [499, 0]
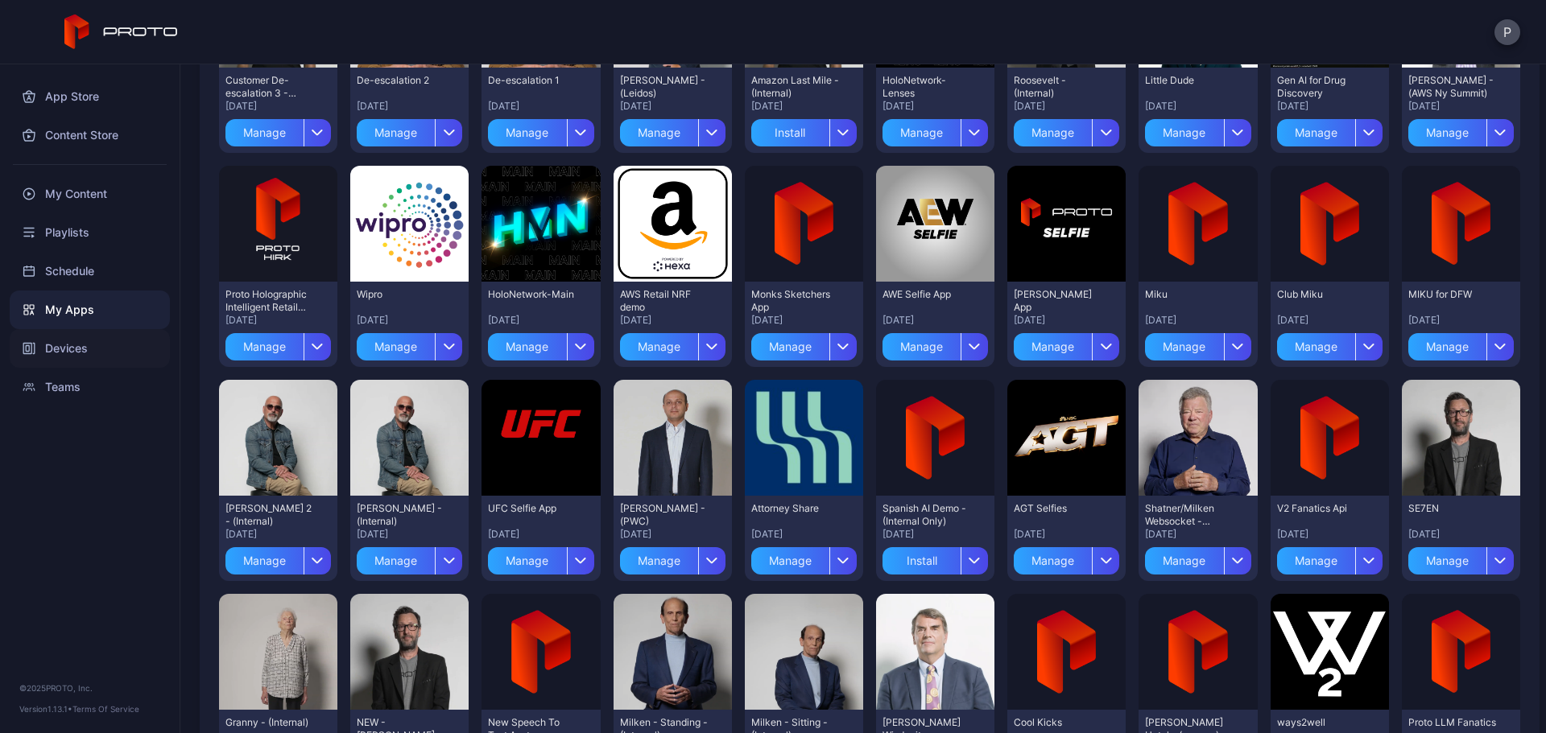
click at [138, 341] on div "Devices" at bounding box center [90, 348] width 160 height 39
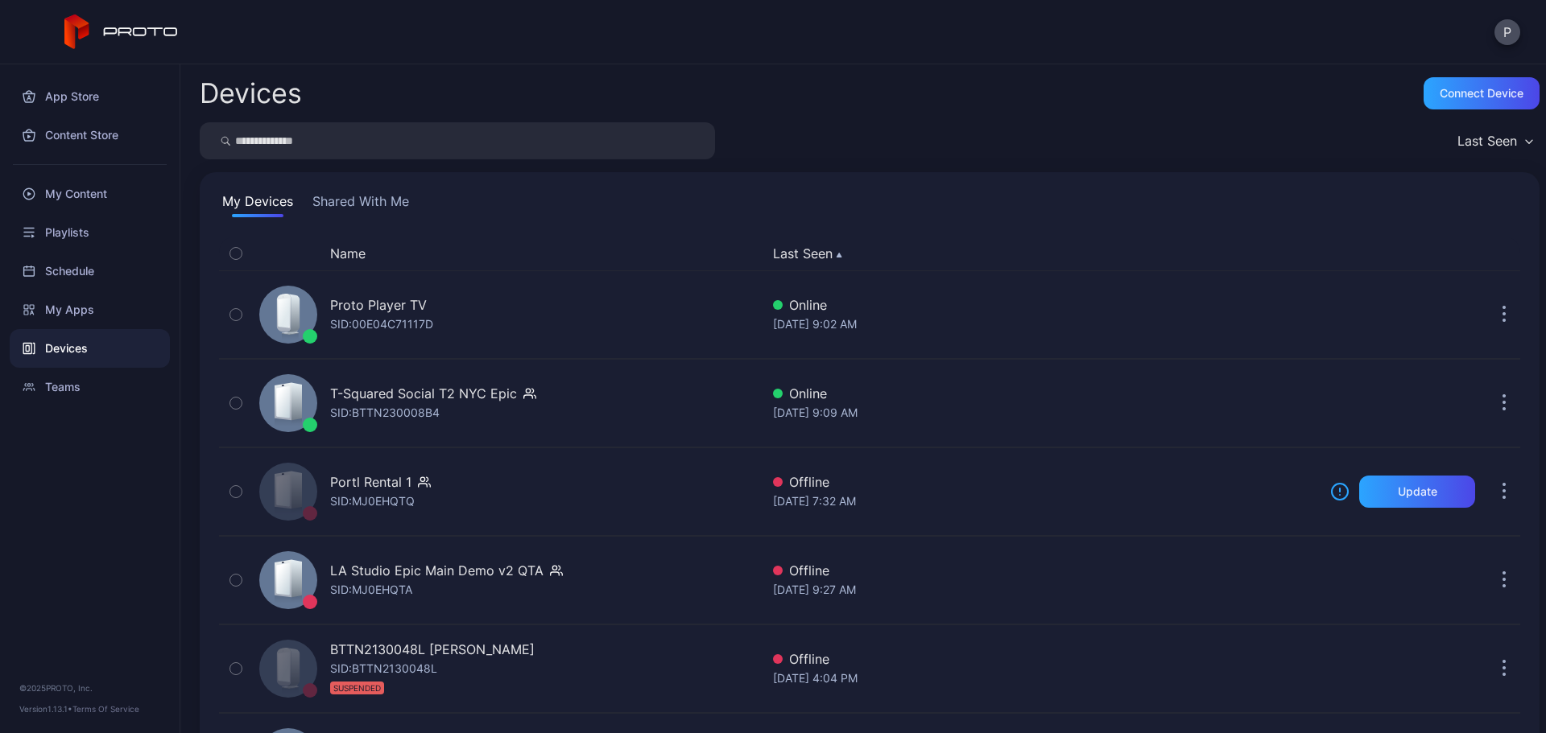
click at [509, 135] on input "search" at bounding box center [457, 140] width 515 height 37
type input "*******"
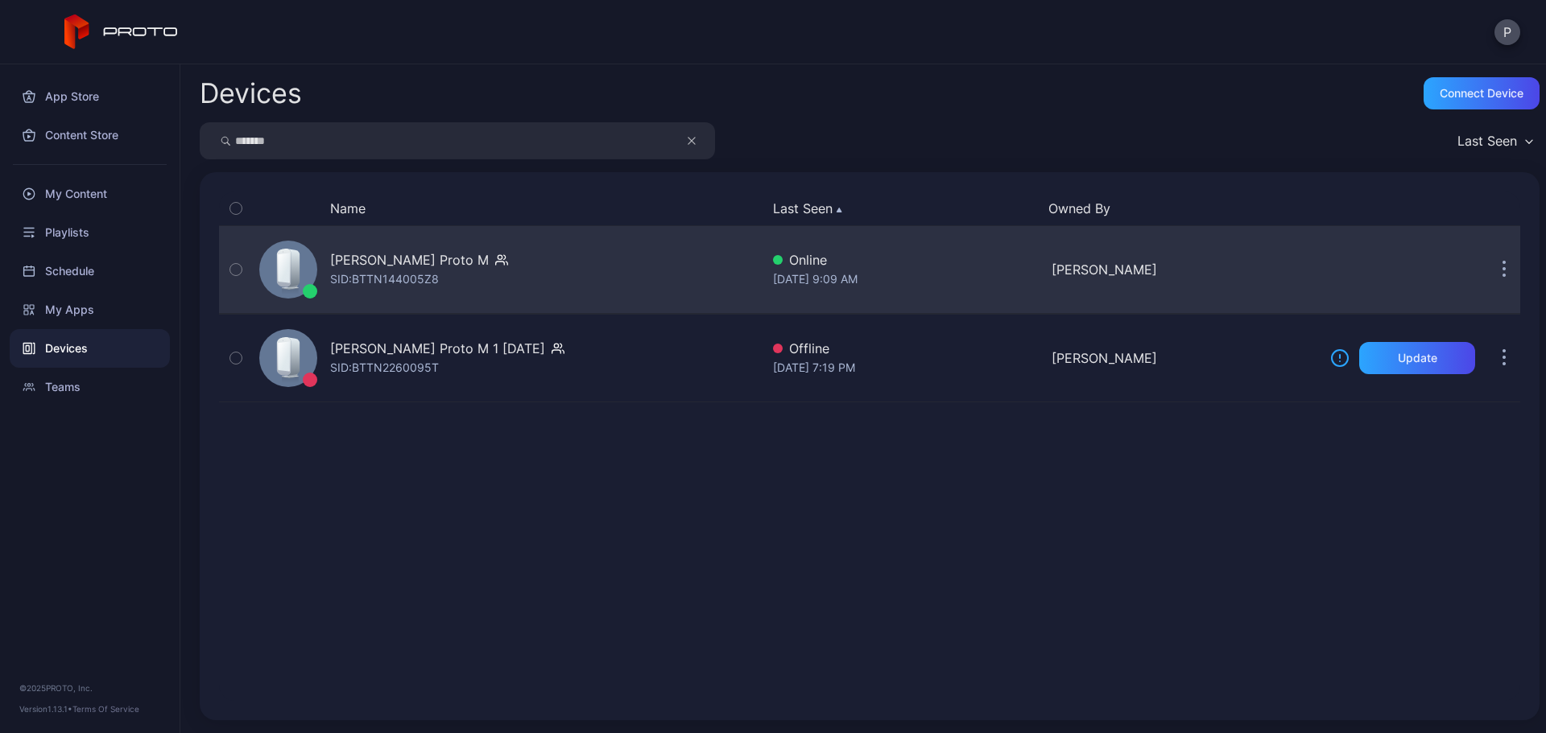
click at [609, 253] on div "[PERSON_NAME] Proto M SID: BTTN144005Z8" at bounding box center [506, 269] width 507 height 80
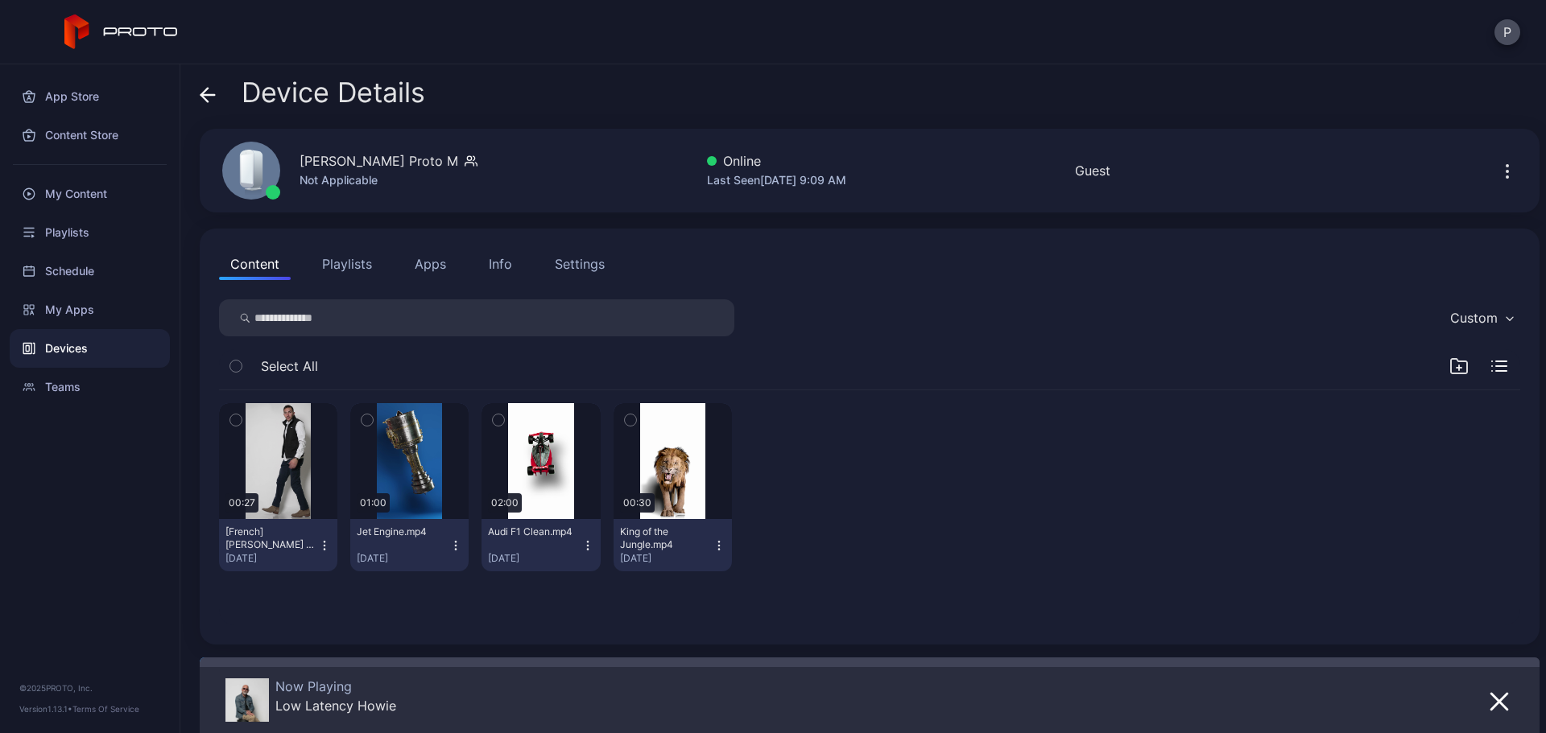
click at [429, 262] on button "Apps" at bounding box center [430, 264] width 54 height 32
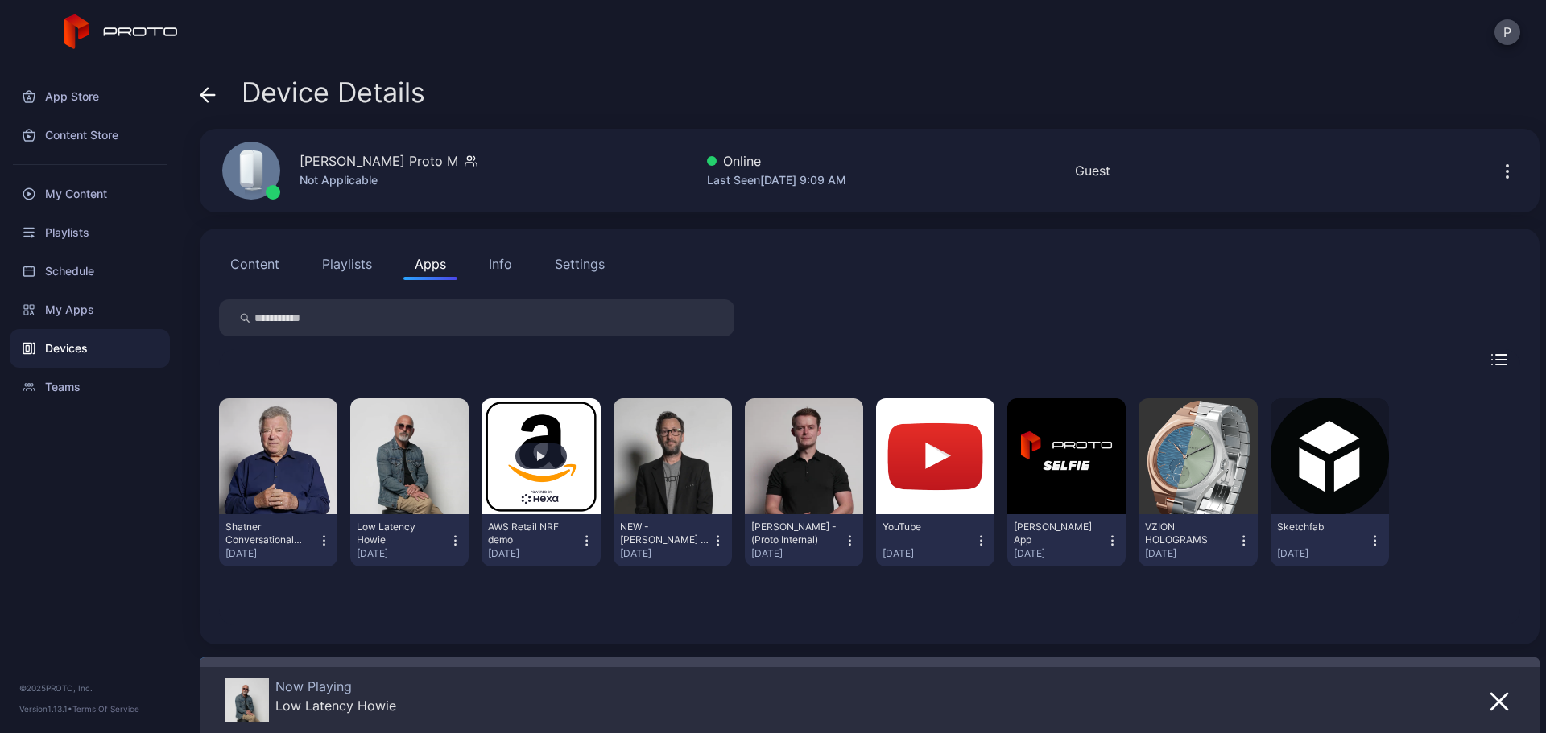
click at [563, 502] on button "button" at bounding box center [540, 456] width 118 height 116
click at [136, 188] on div "My Content" at bounding box center [90, 194] width 160 height 39
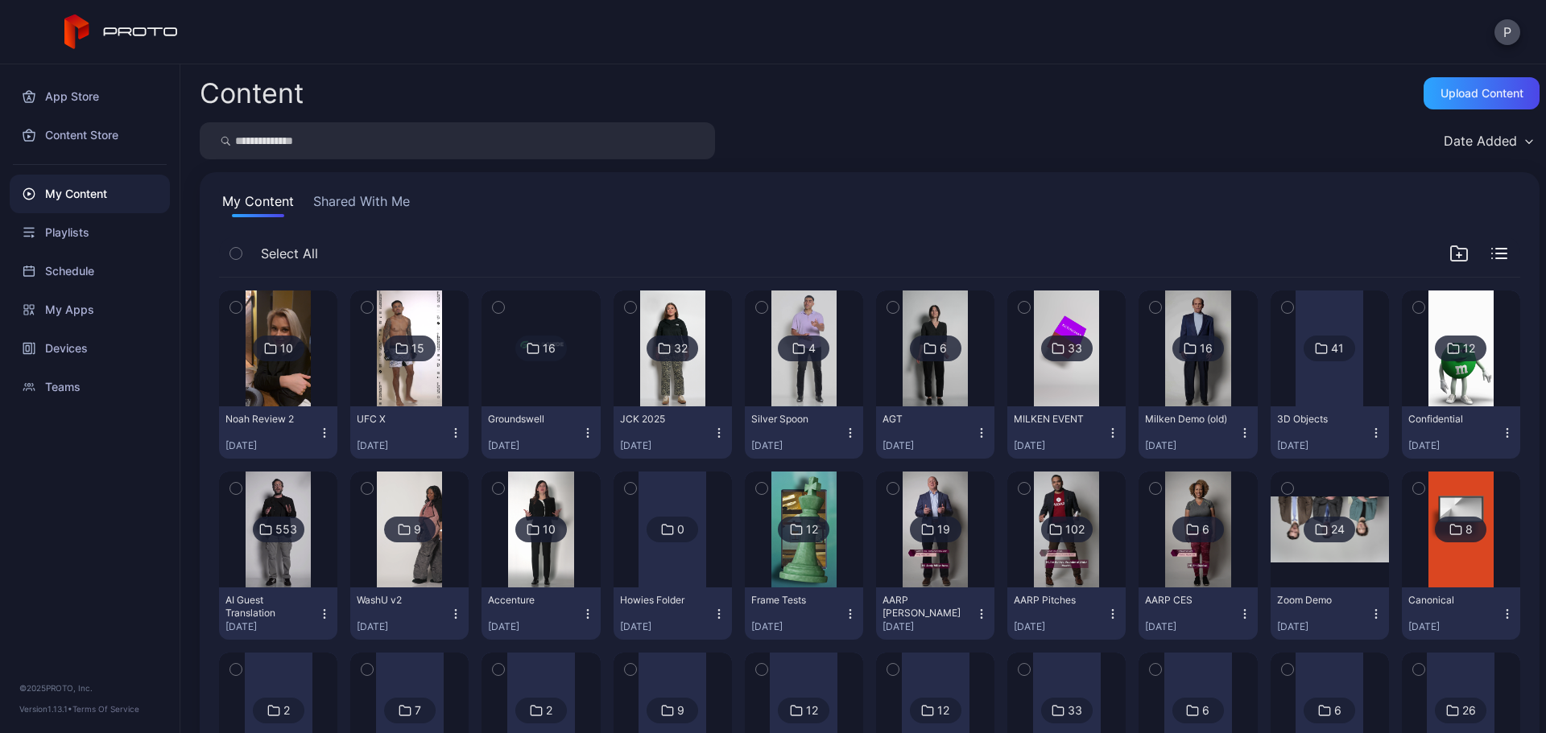
click at [629, 134] on input "search" at bounding box center [457, 140] width 515 height 37
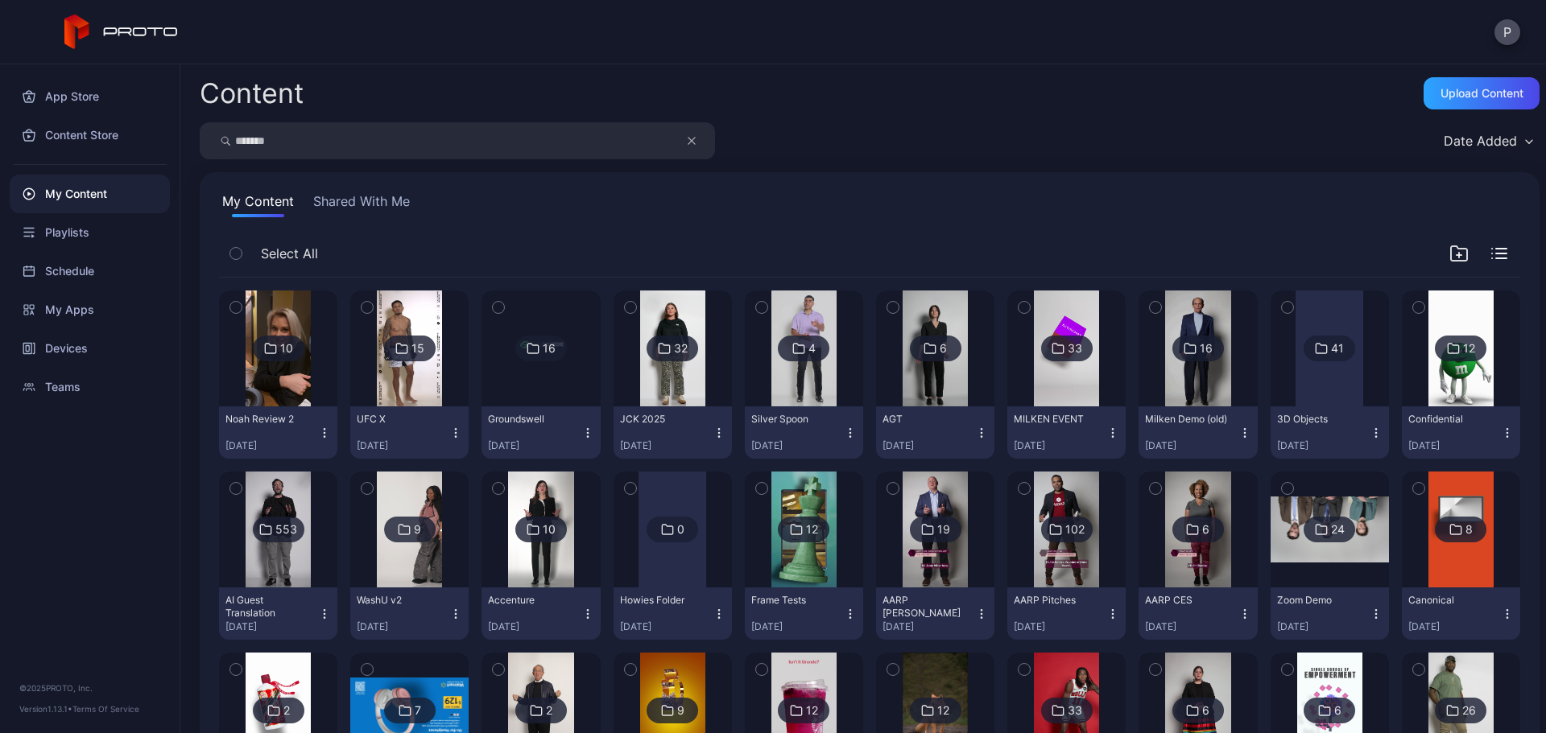
type input "*******"
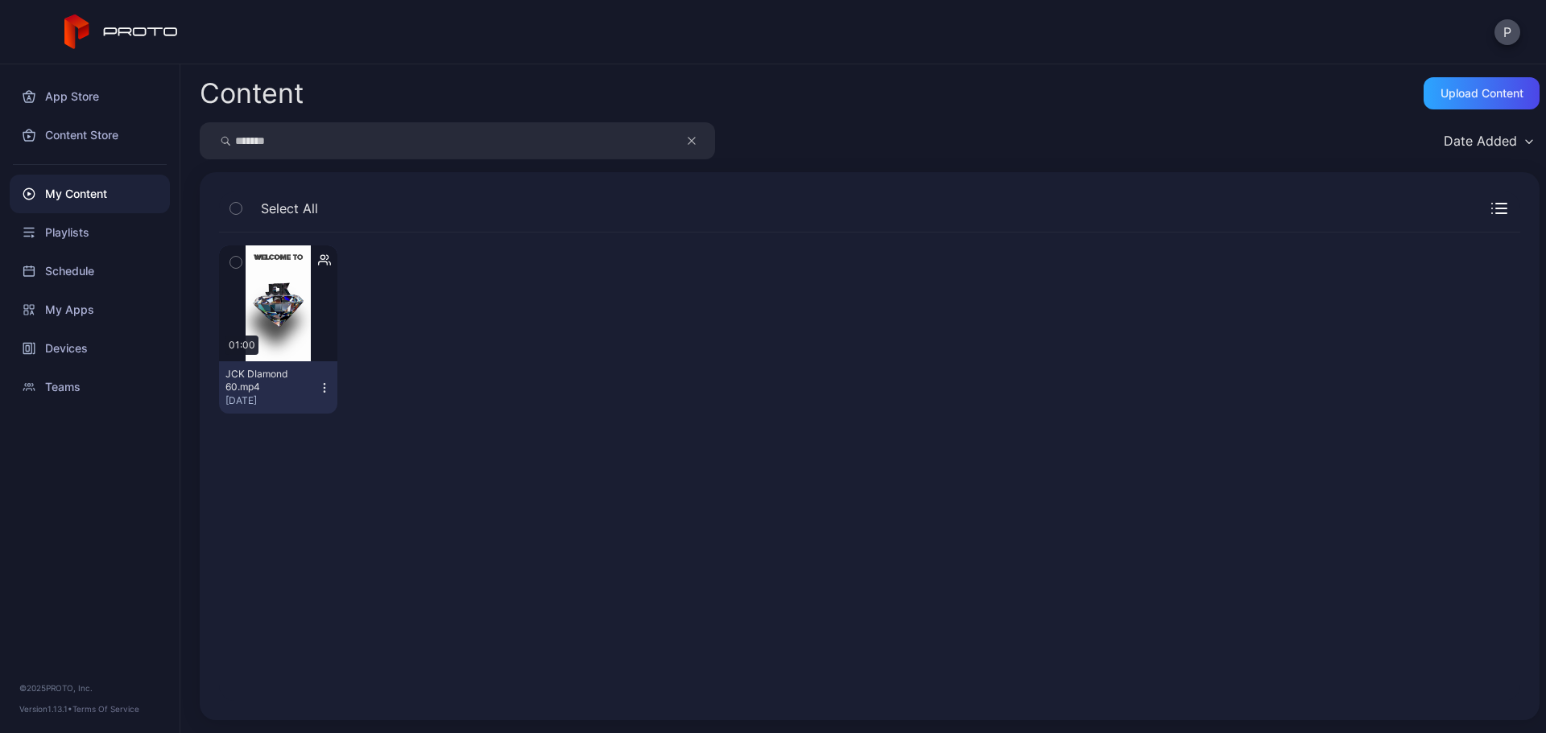
click at [316, 395] on button "JCK DIamond 60.mp4 [DATE]" at bounding box center [278, 387] width 118 height 52
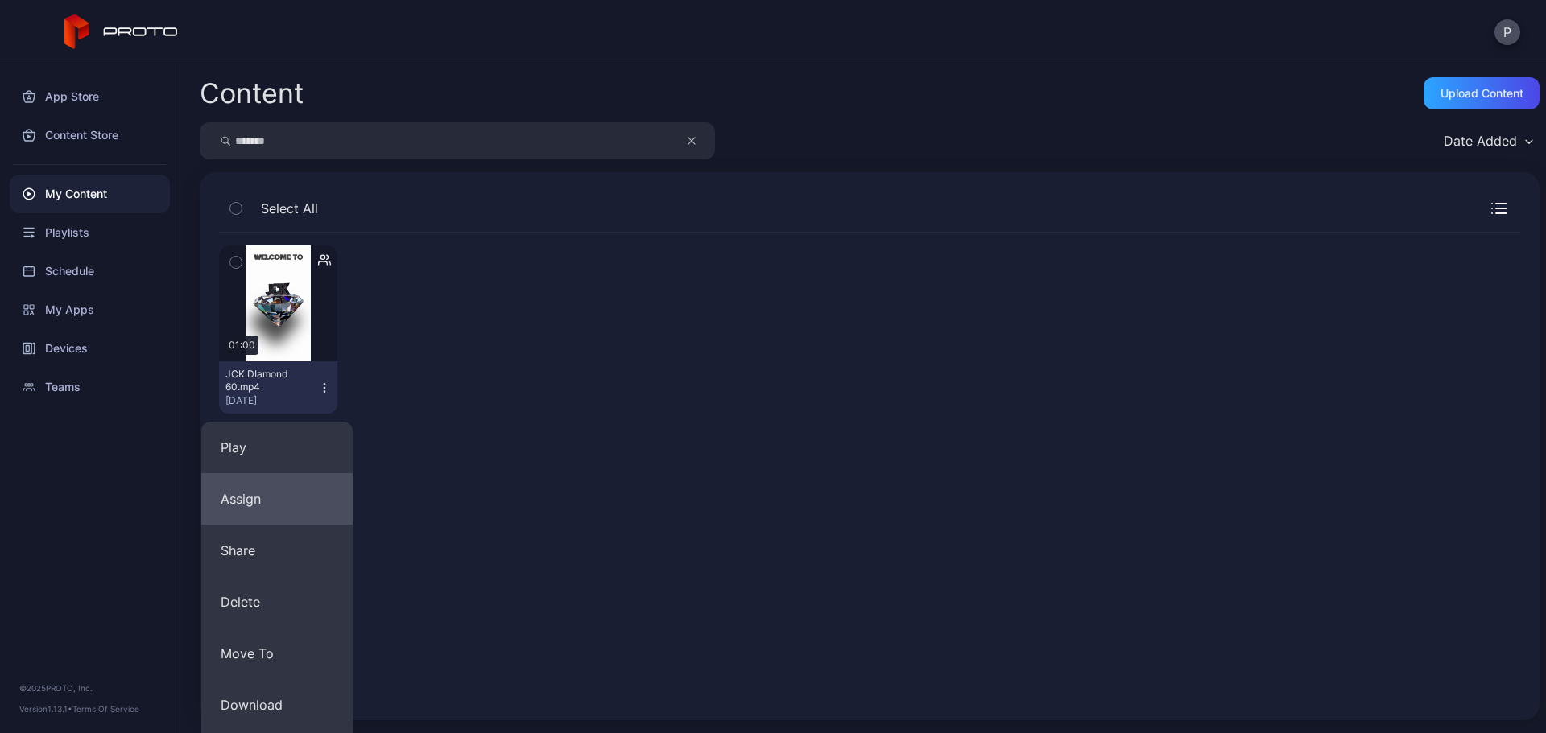
click at [328, 511] on button "Assign" at bounding box center [276, 499] width 151 height 52
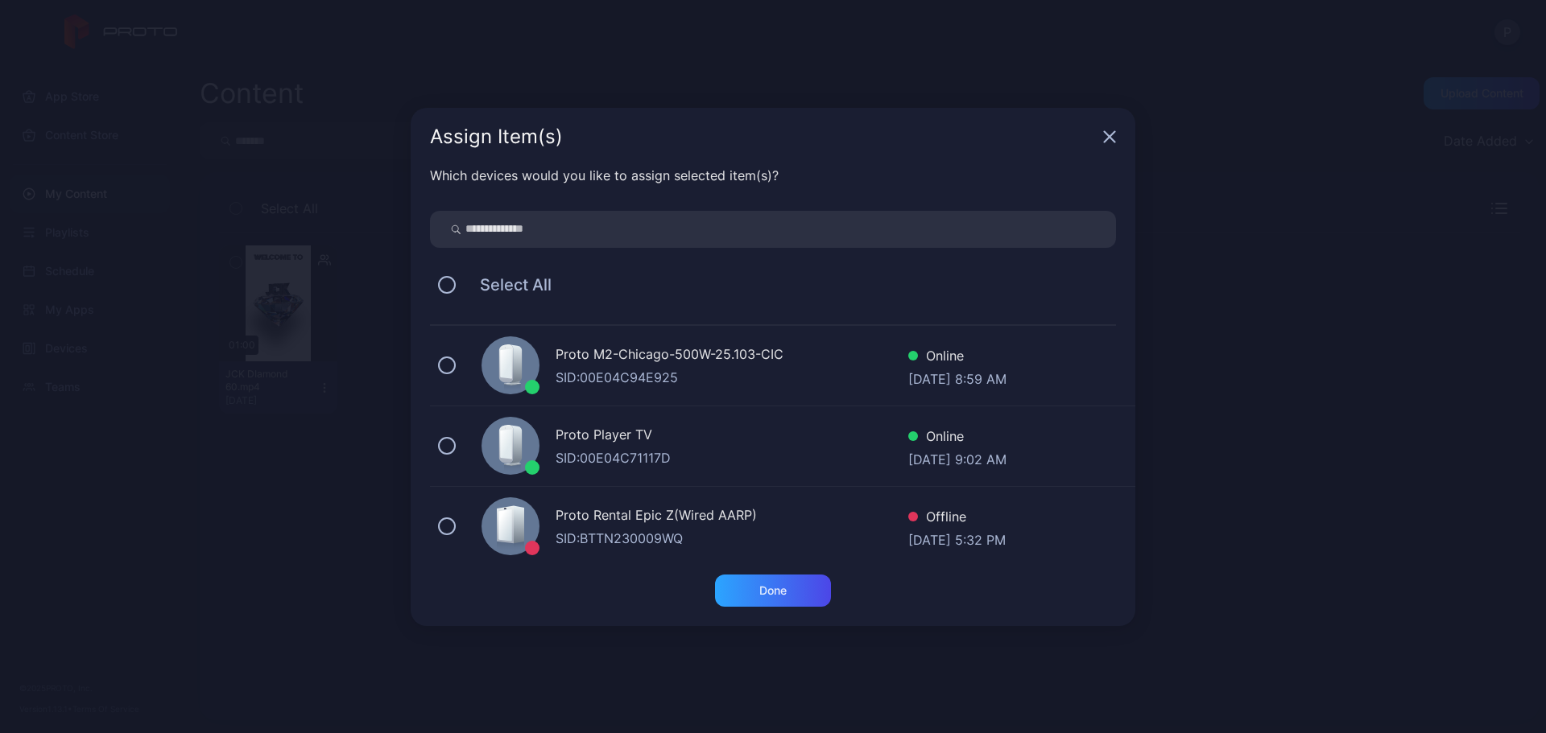
click at [631, 238] on input "search" at bounding box center [773, 229] width 686 height 37
type input "*******"
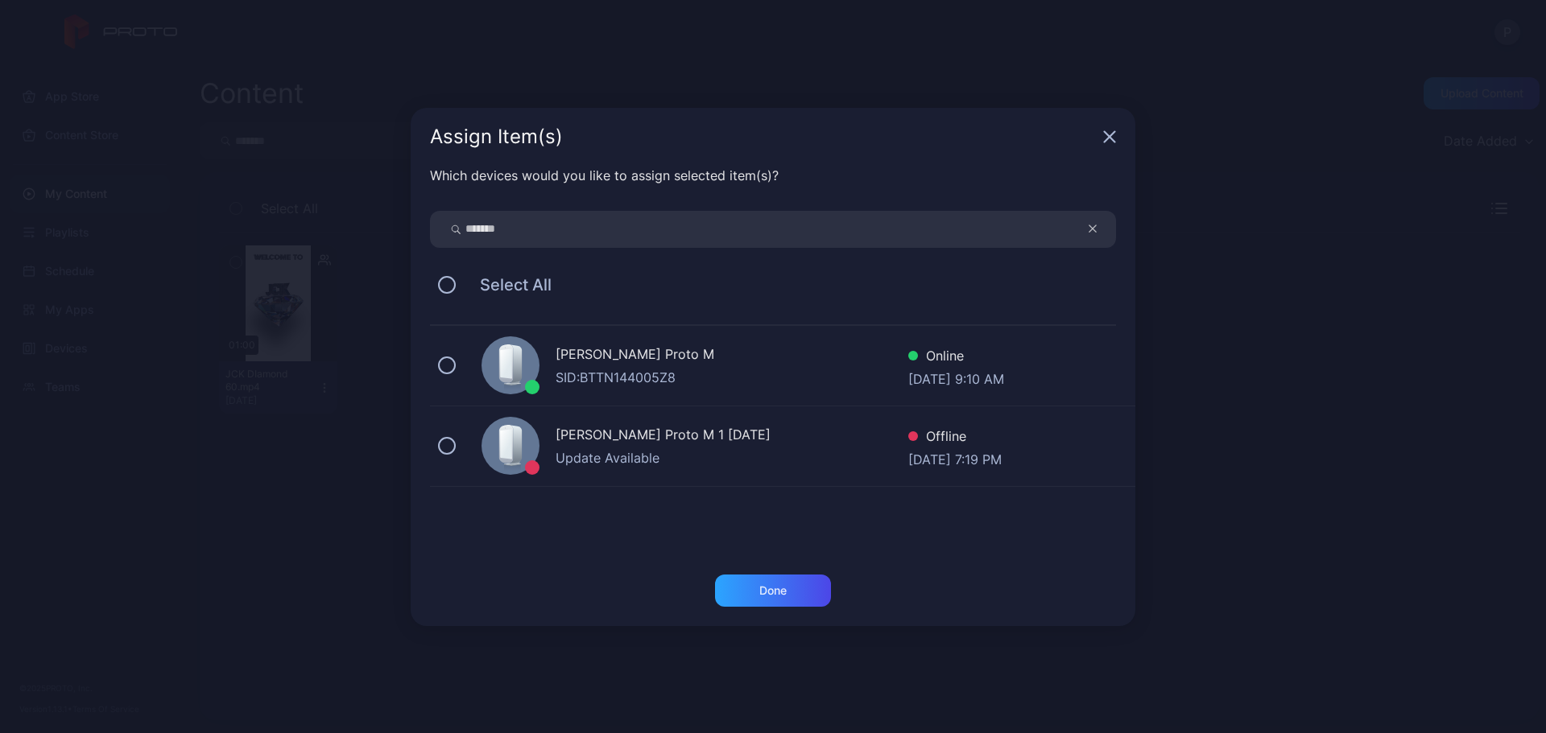
click at [757, 346] on div "[PERSON_NAME] Proto M" at bounding box center [731, 356] width 353 height 23
click at [810, 592] on div "Done" at bounding box center [773, 591] width 116 height 32
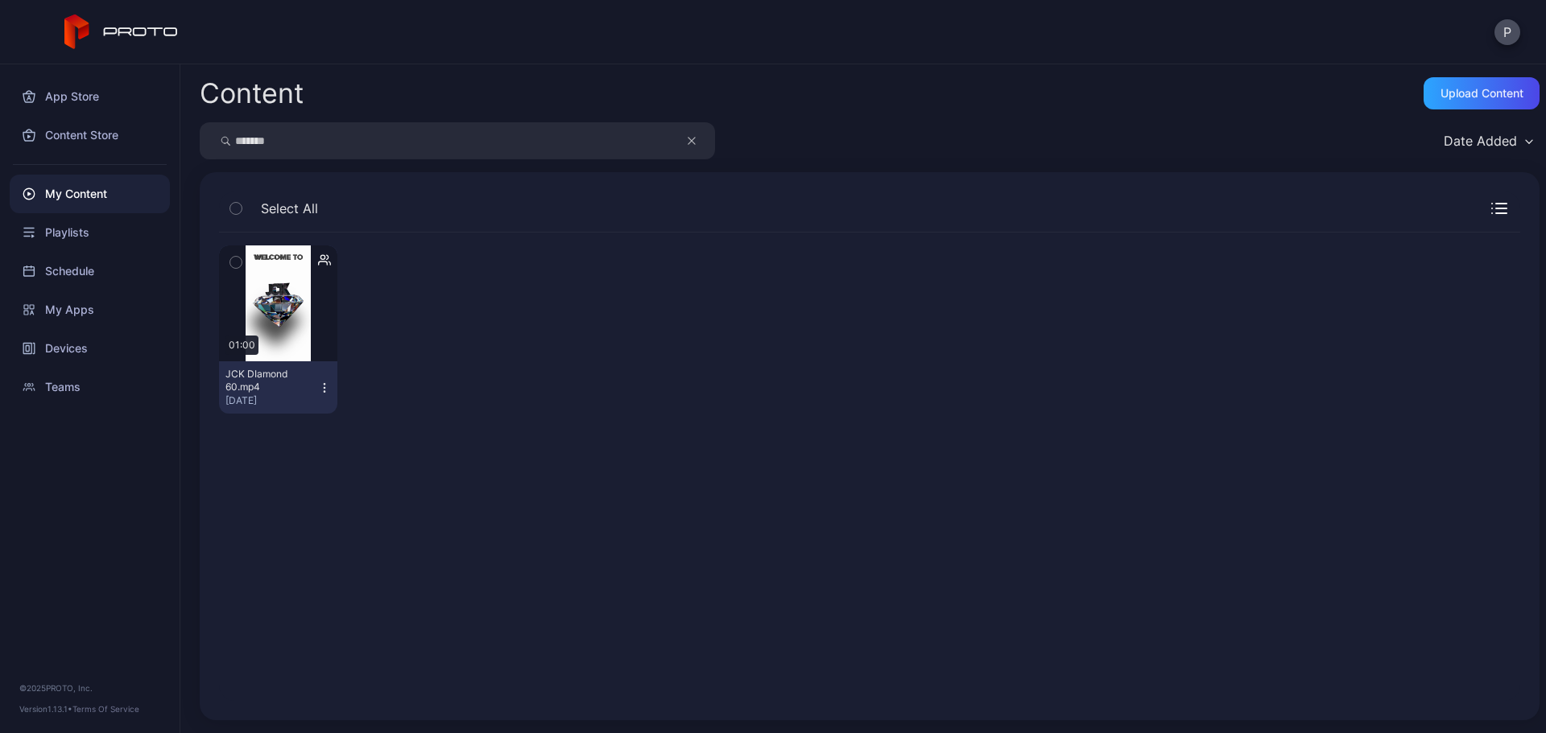
click at [686, 139] on button "button" at bounding box center [699, 140] width 31 height 37
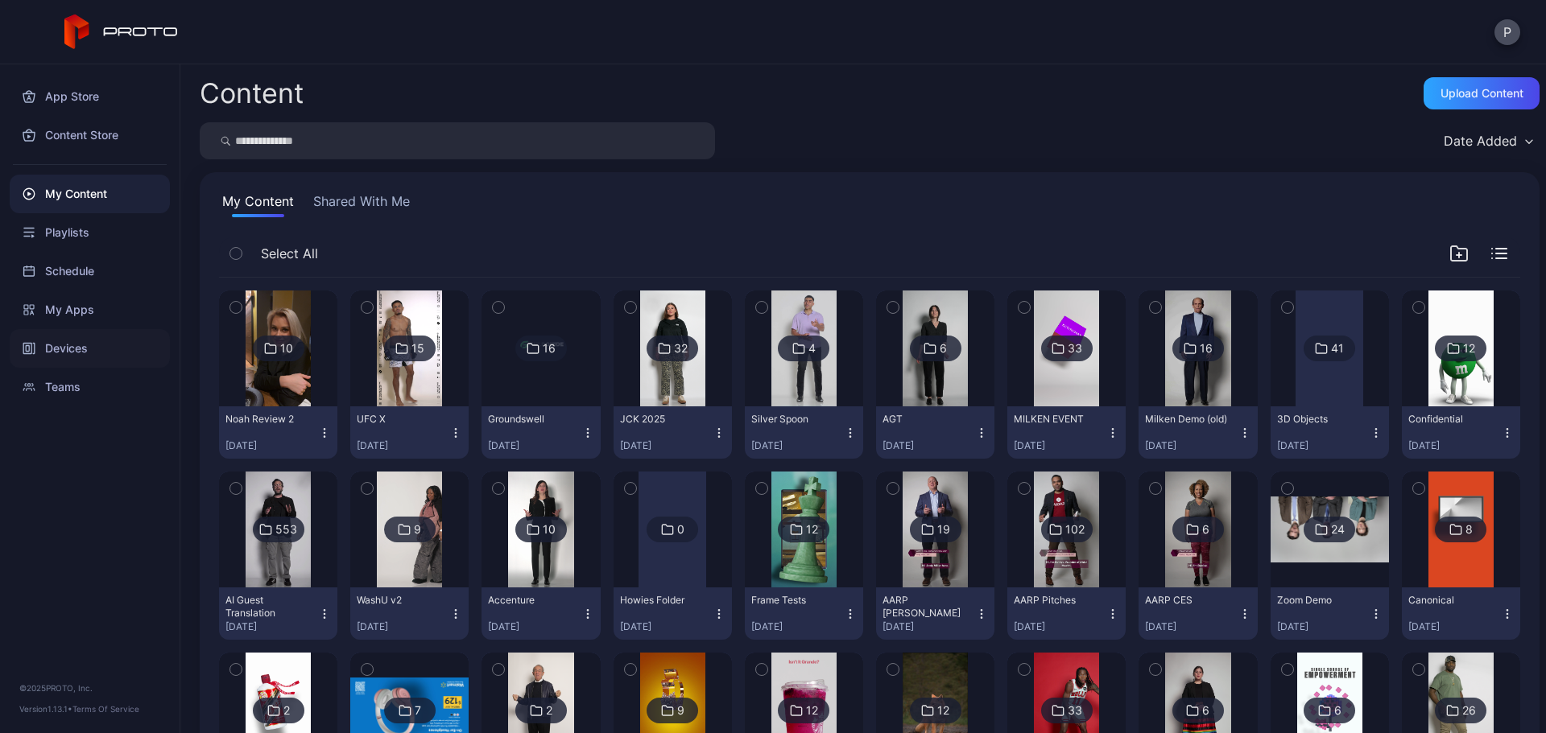
click at [108, 335] on div "Devices" at bounding box center [90, 348] width 160 height 39
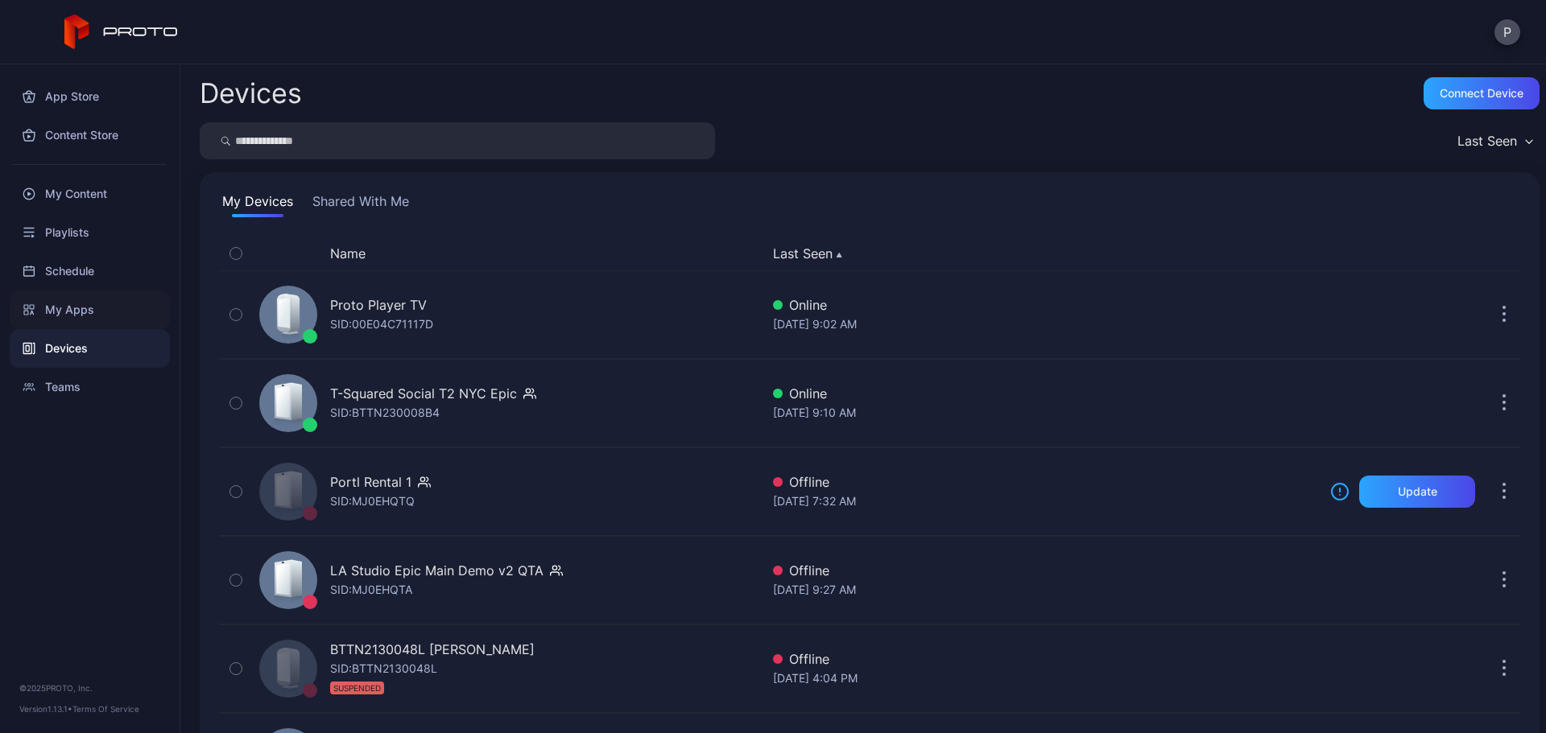
click at [132, 320] on div "My Apps" at bounding box center [90, 310] width 160 height 39
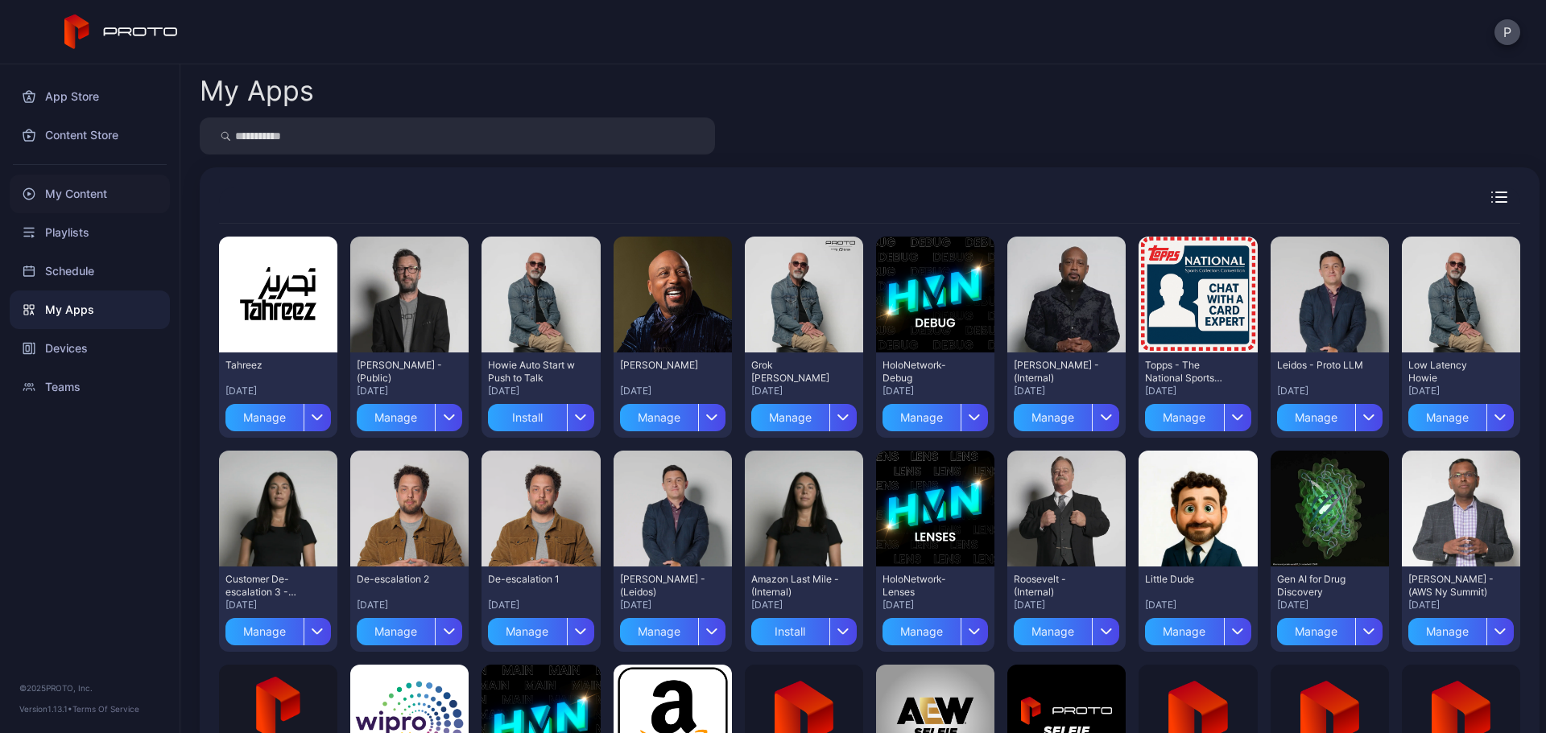
click at [85, 187] on div "My Content" at bounding box center [90, 194] width 160 height 39
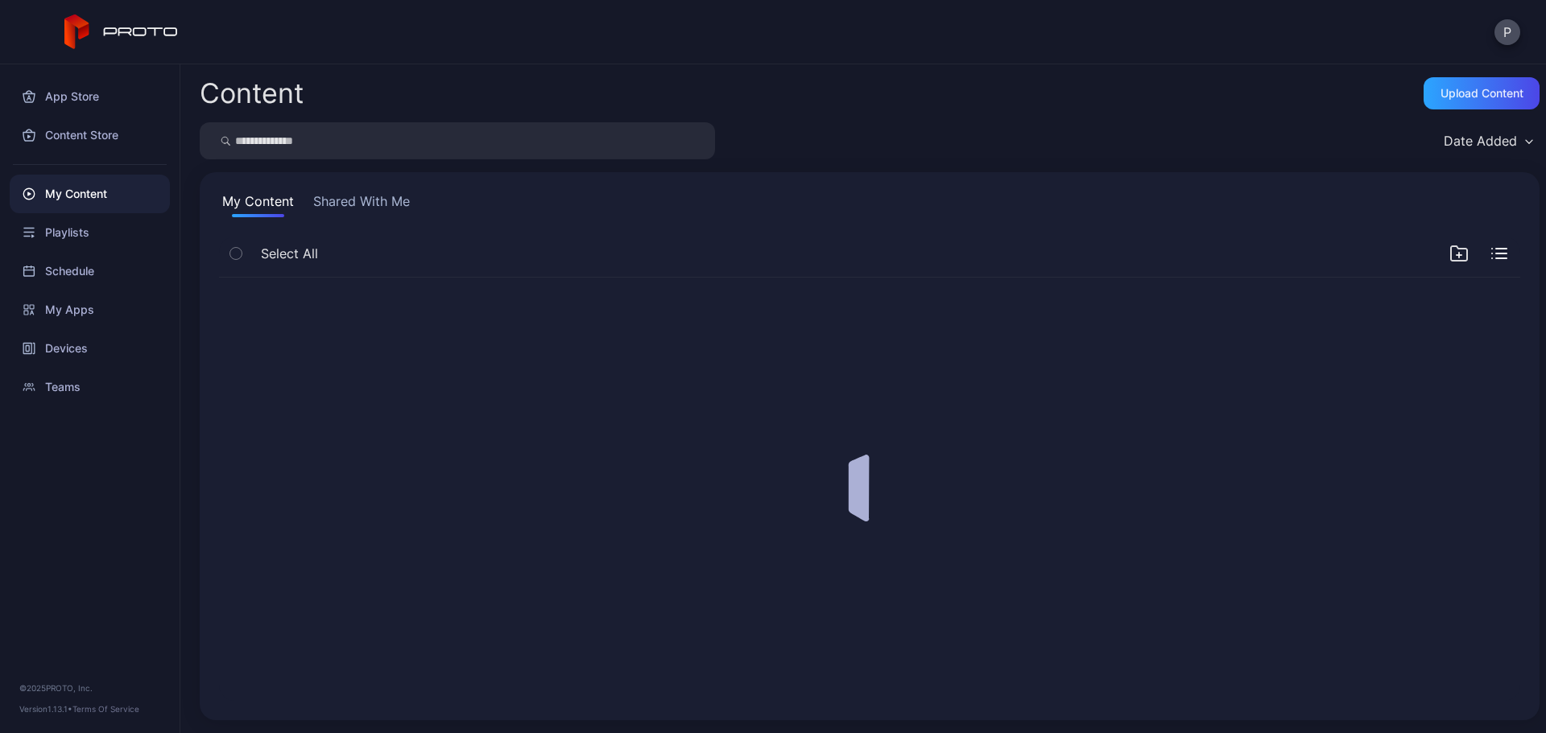
click at [359, 136] on input "search" at bounding box center [457, 140] width 515 height 37
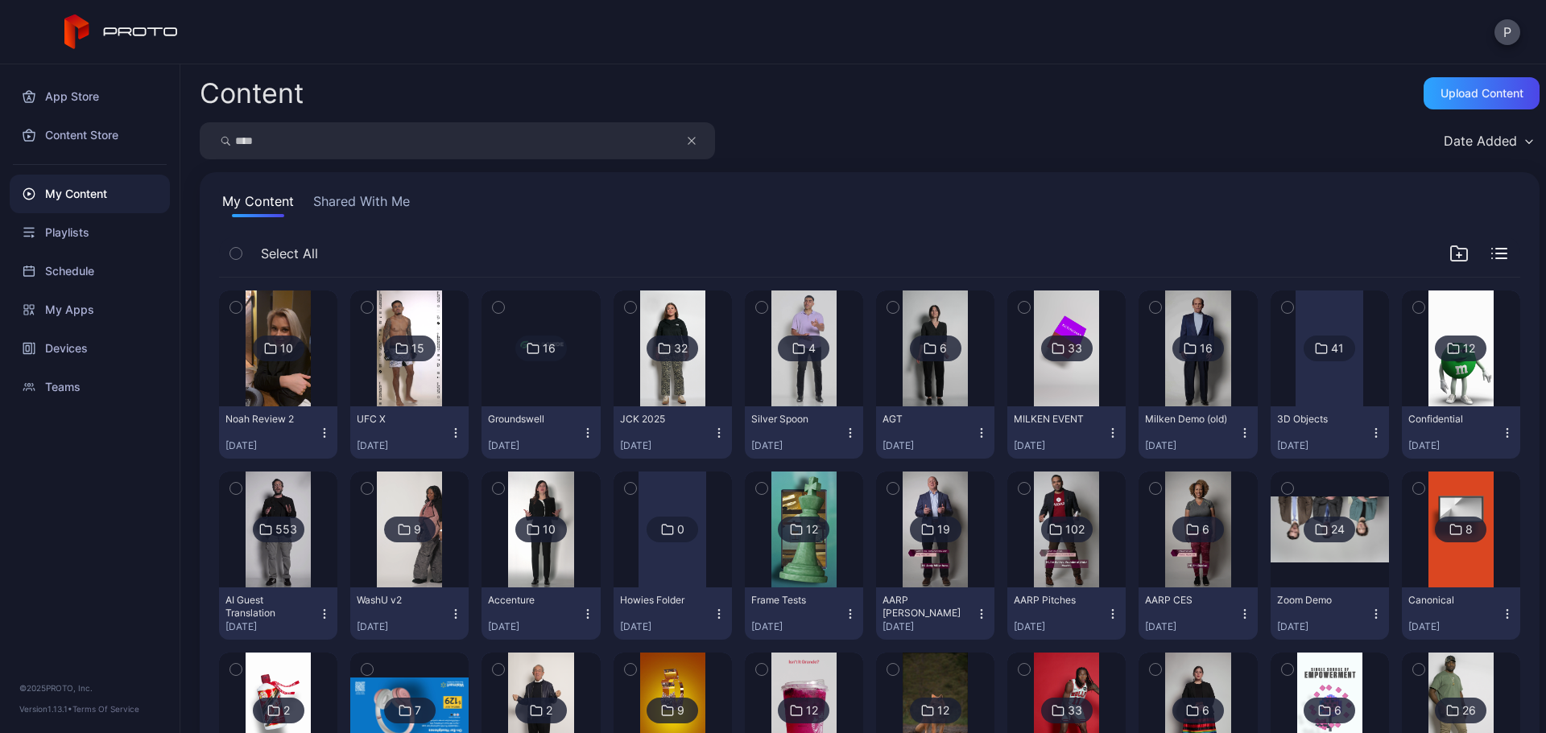
type input "****"
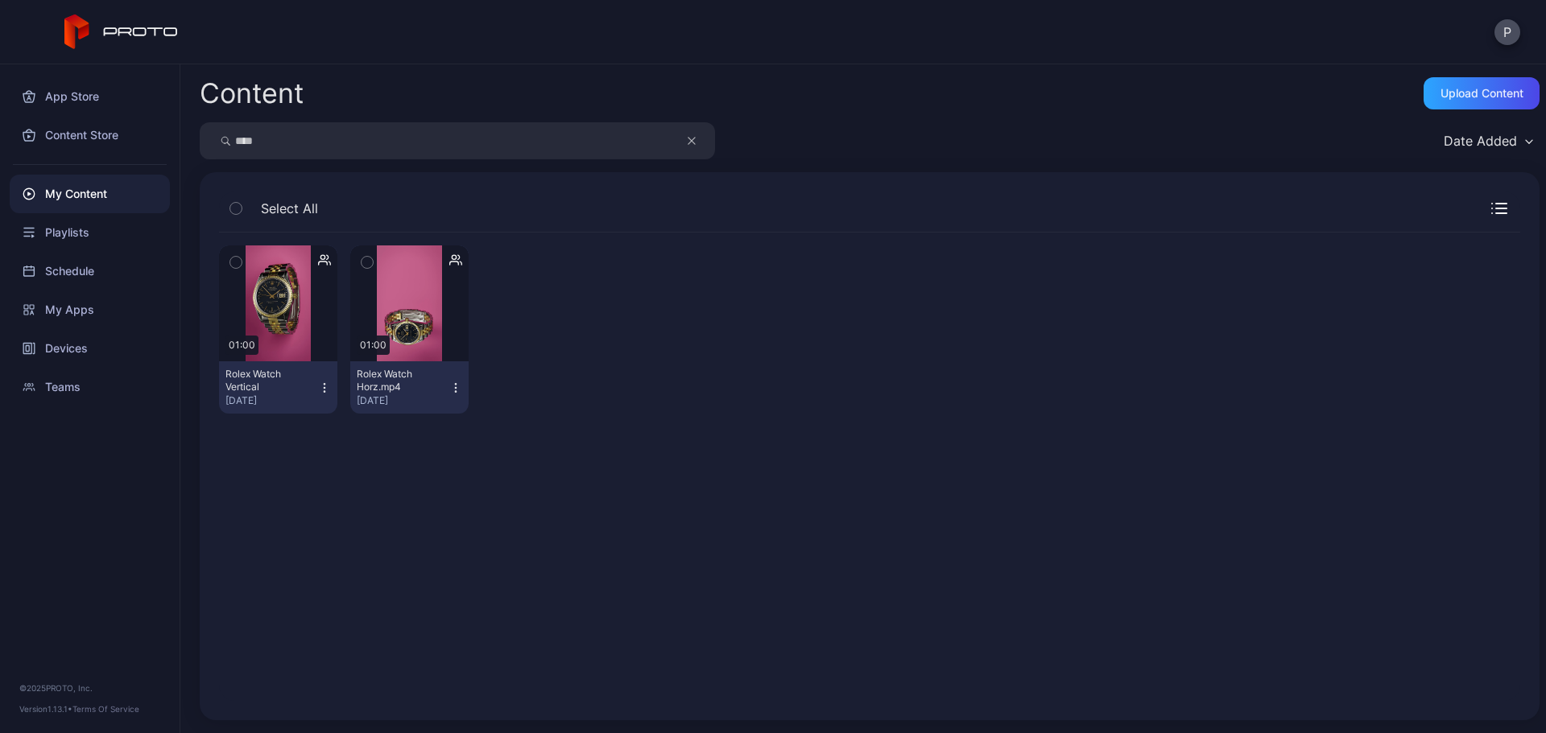
click at [321, 395] on button "Rolex Watch Vertical [DATE]" at bounding box center [278, 387] width 118 height 52
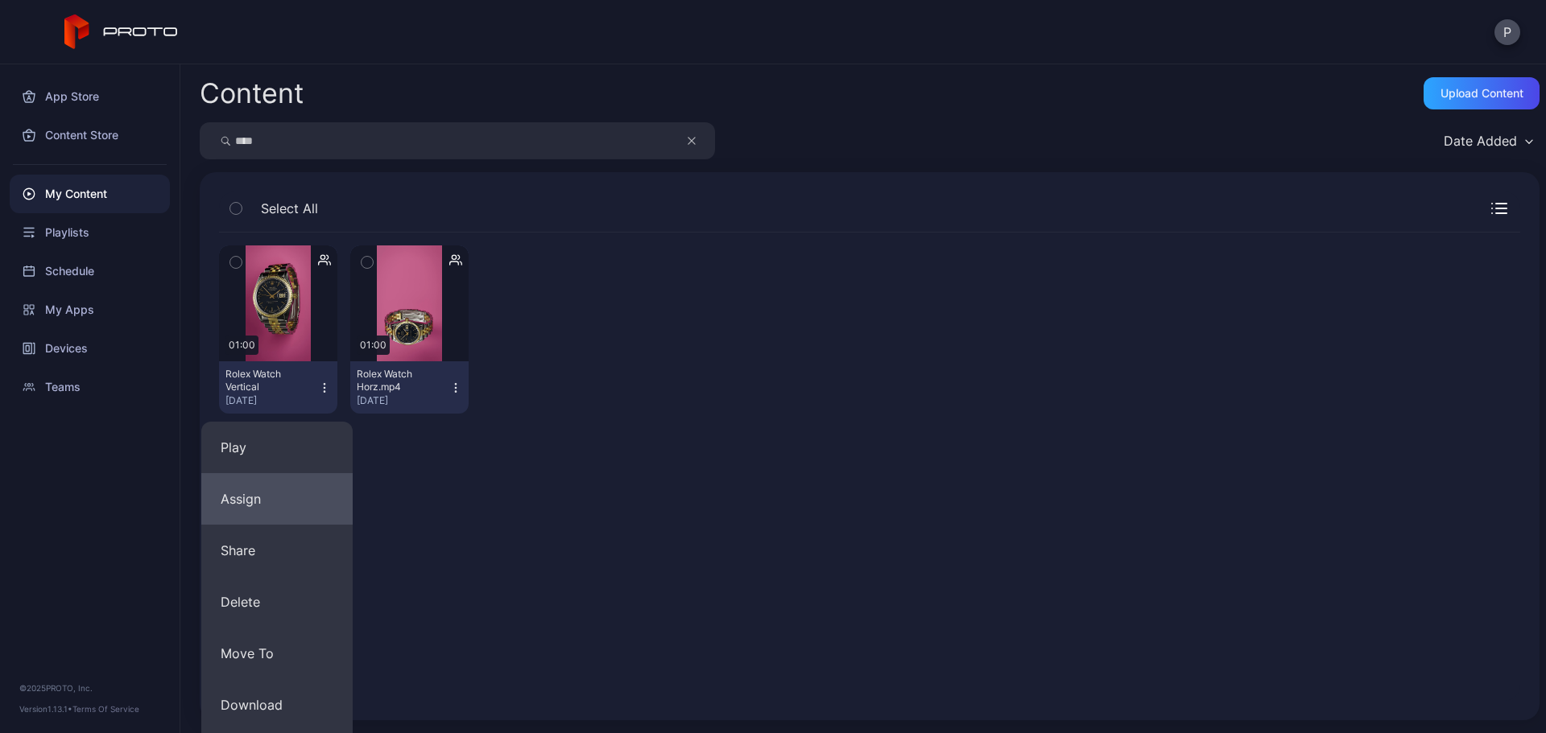
click at [302, 477] on button "Assign" at bounding box center [276, 499] width 151 height 52
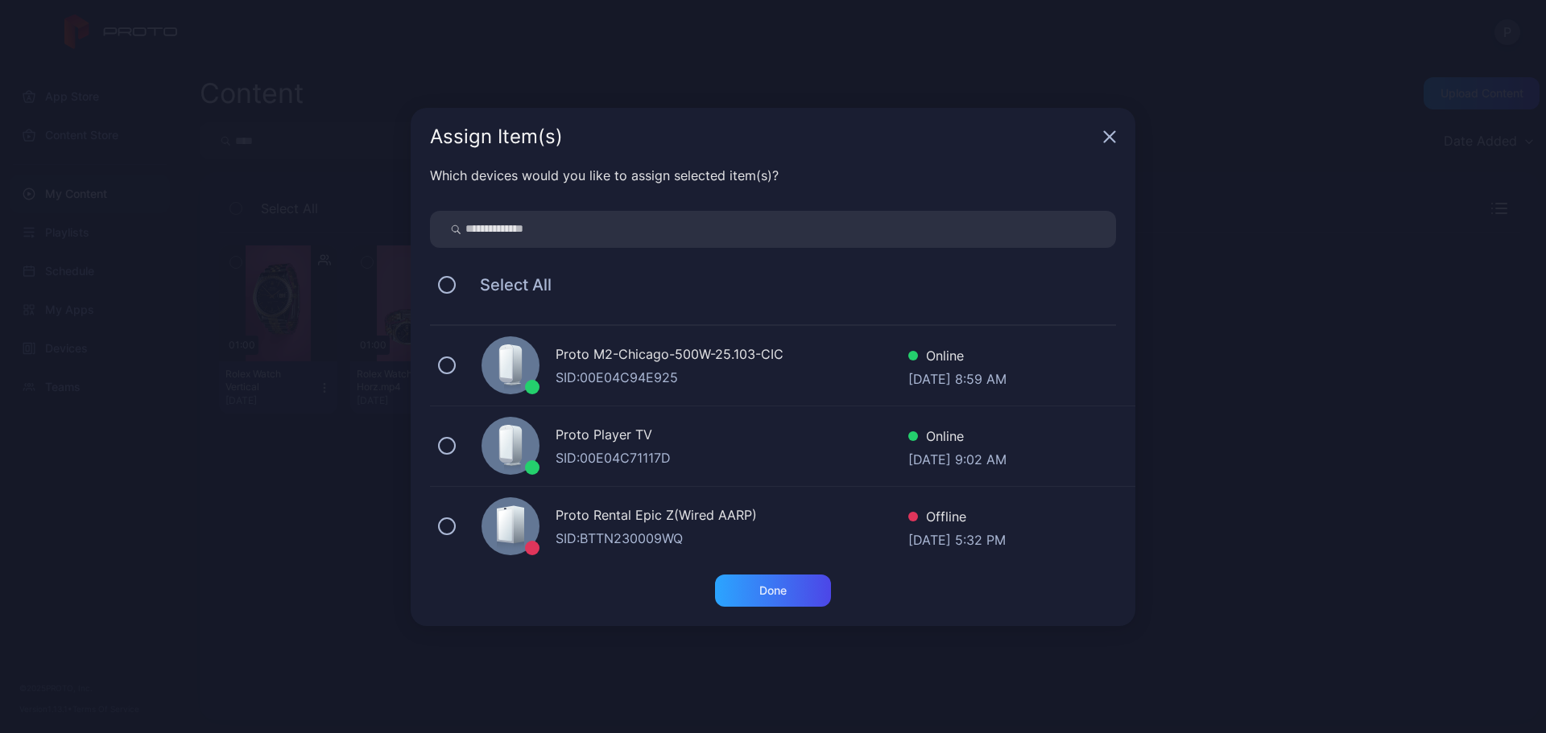
click at [621, 228] on input "search" at bounding box center [773, 229] width 686 height 37
type input "*******"
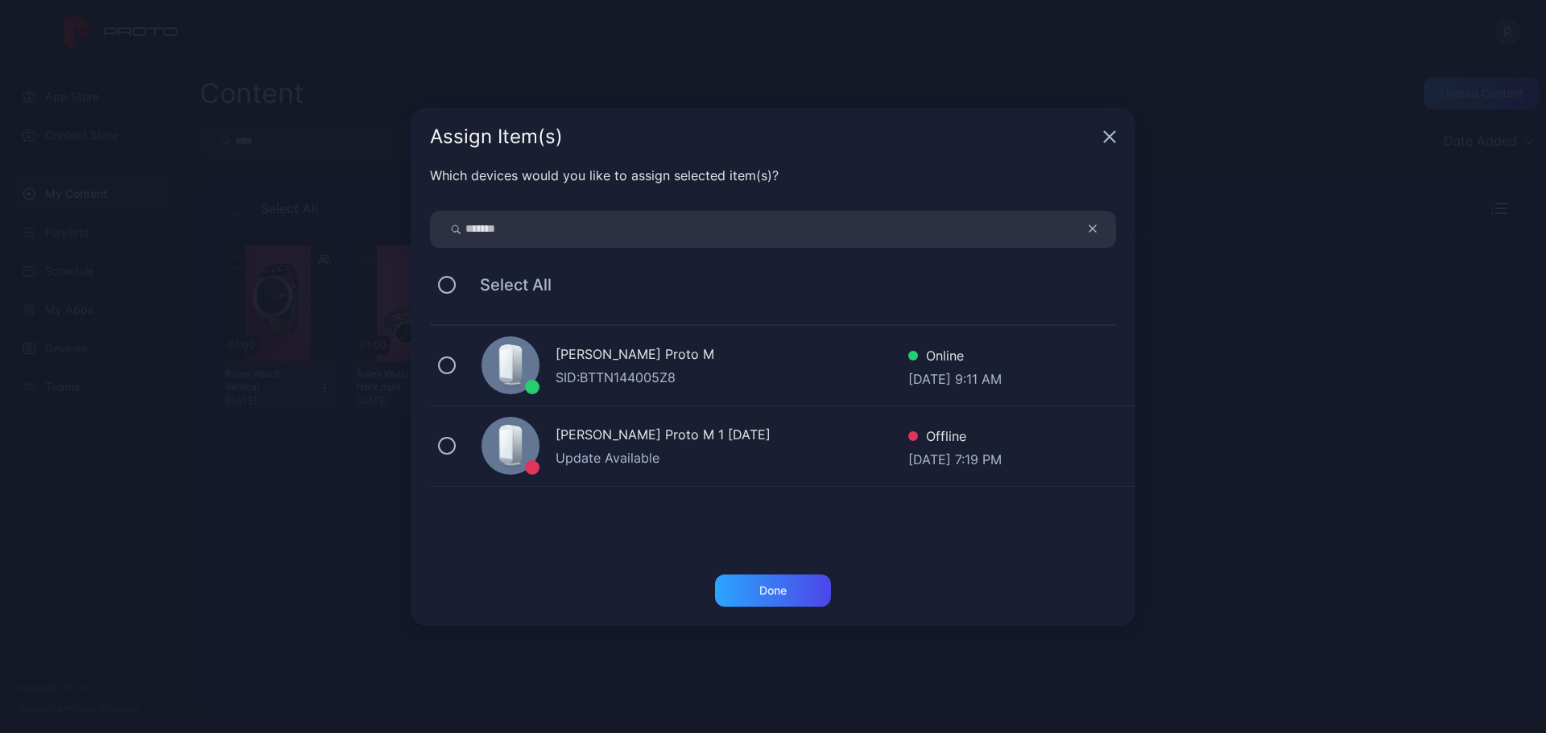
click at [865, 335] on div "[PERSON_NAME] Proto M SID: BTTN144005Z8 Online [DATE] 9:11 AM" at bounding box center [782, 366] width 705 height 80
click at [815, 584] on div "Done" at bounding box center [773, 591] width 116 height 32
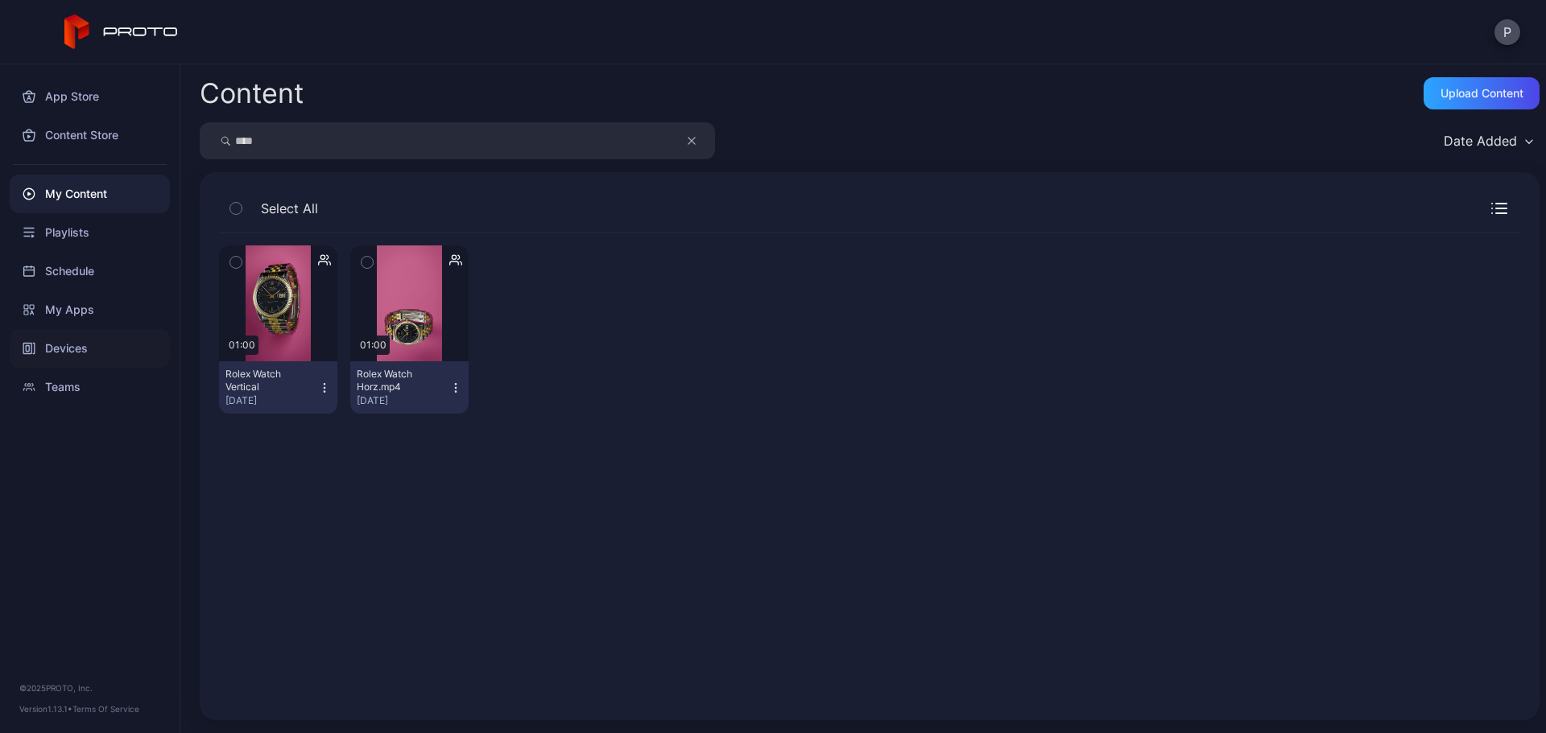
click at [97, 349] on div "Devices" at bounding box center [90, 348] width 160 height 39
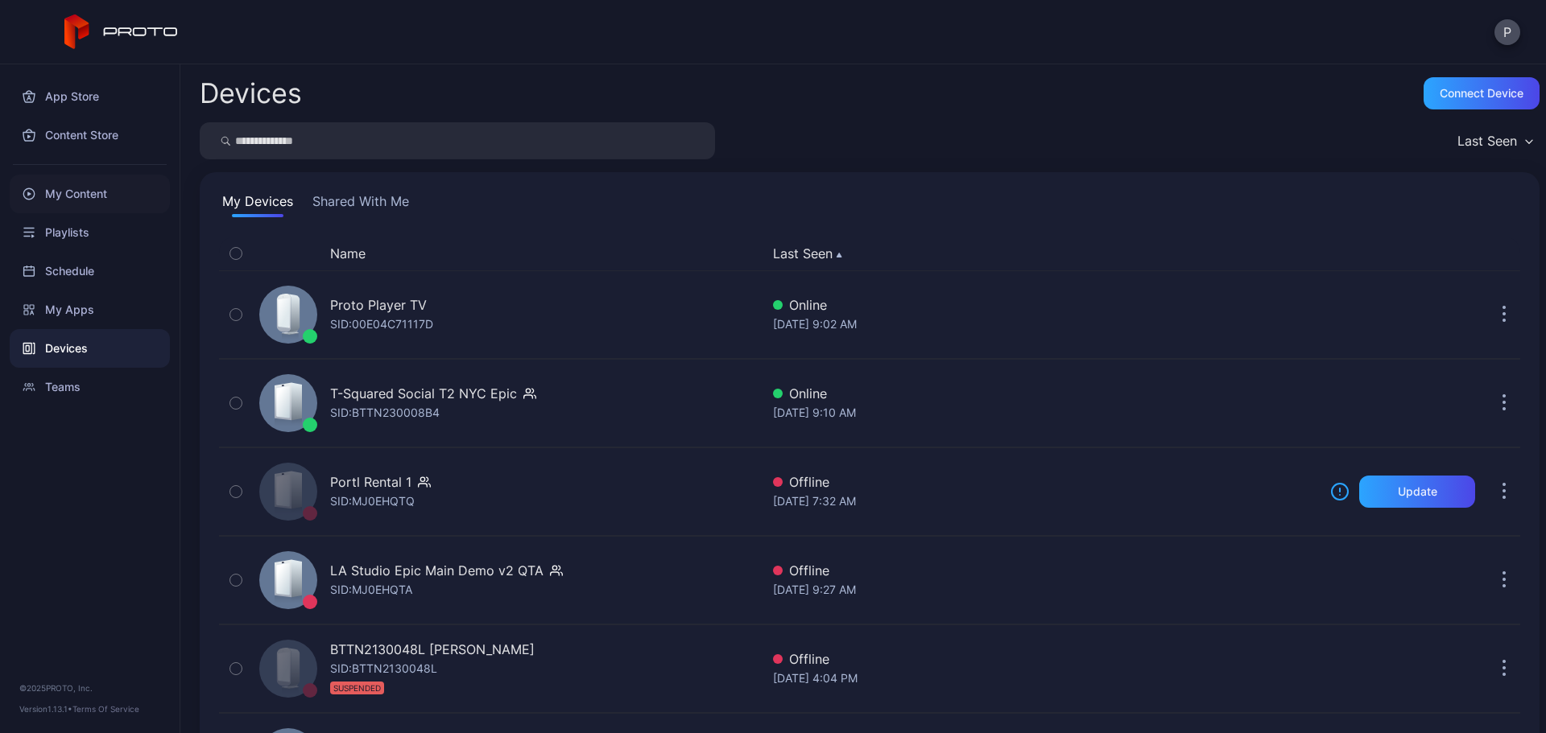
click at [108, 194] on div "My Content" at bounding box center [90, 194] width 160 height 39
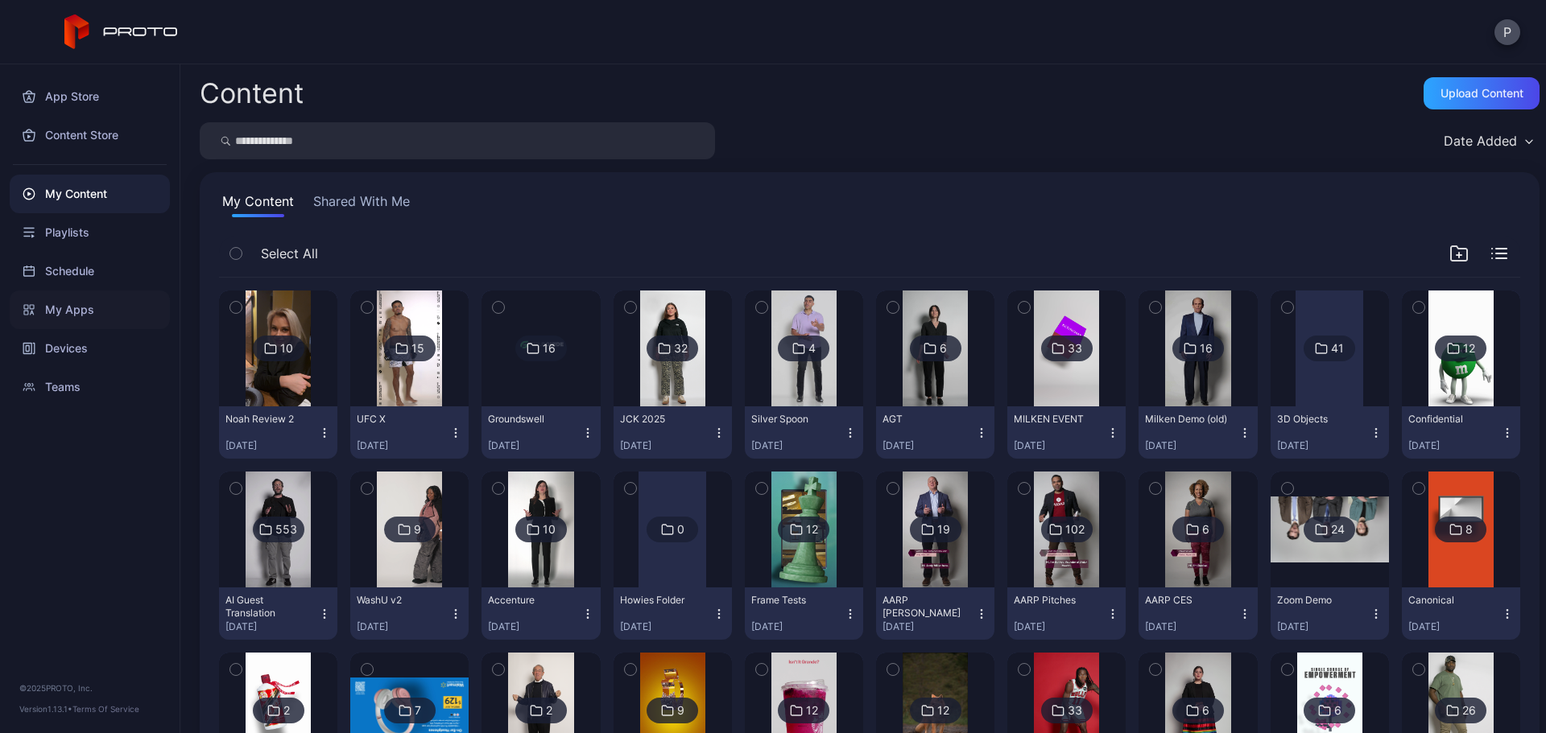
click at [98, 328] on div "My Apps" at bounding box center [90, 310] width 160 height 39
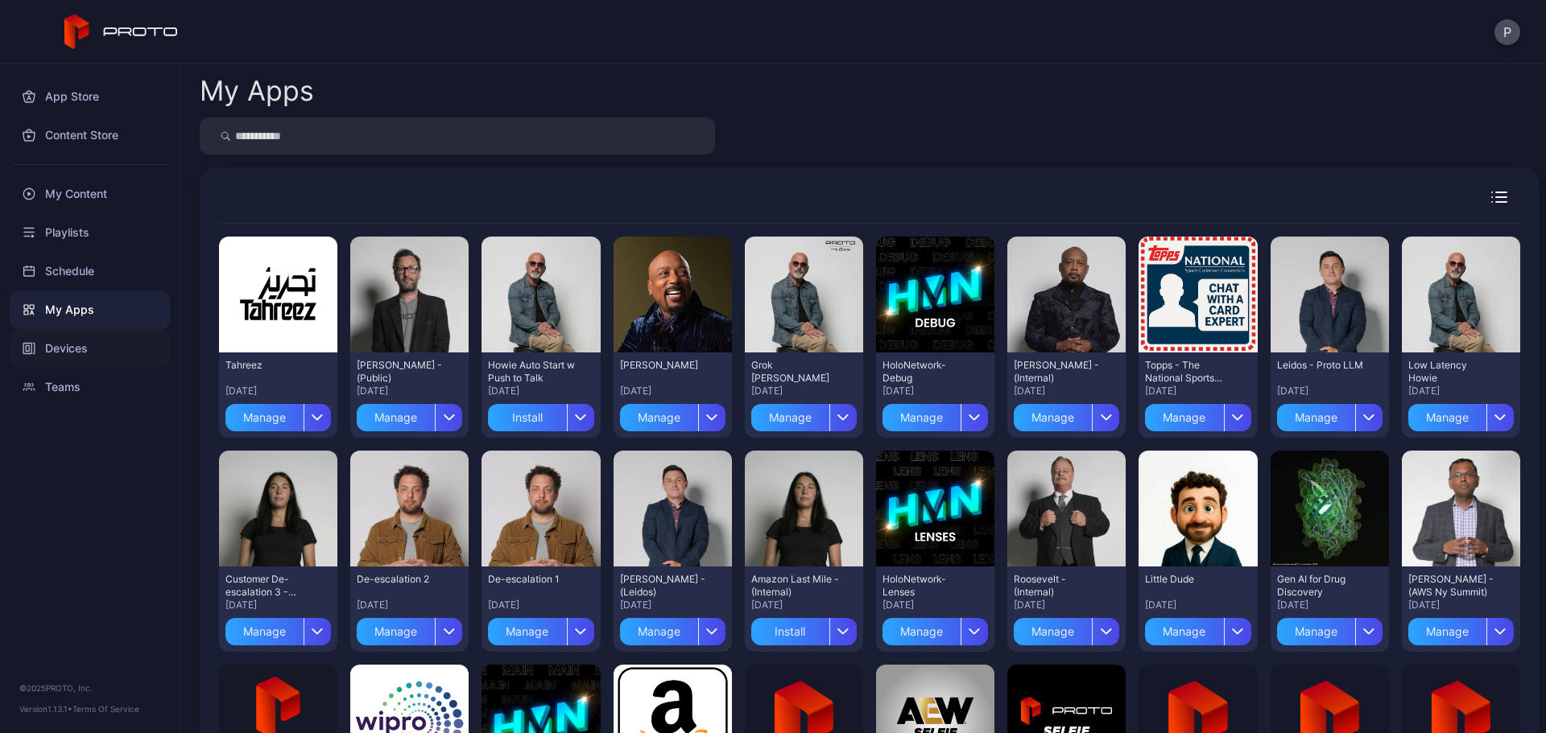
click at [108, 343] on div "Devices" at bounding box center [90, 348] width 160 height 39
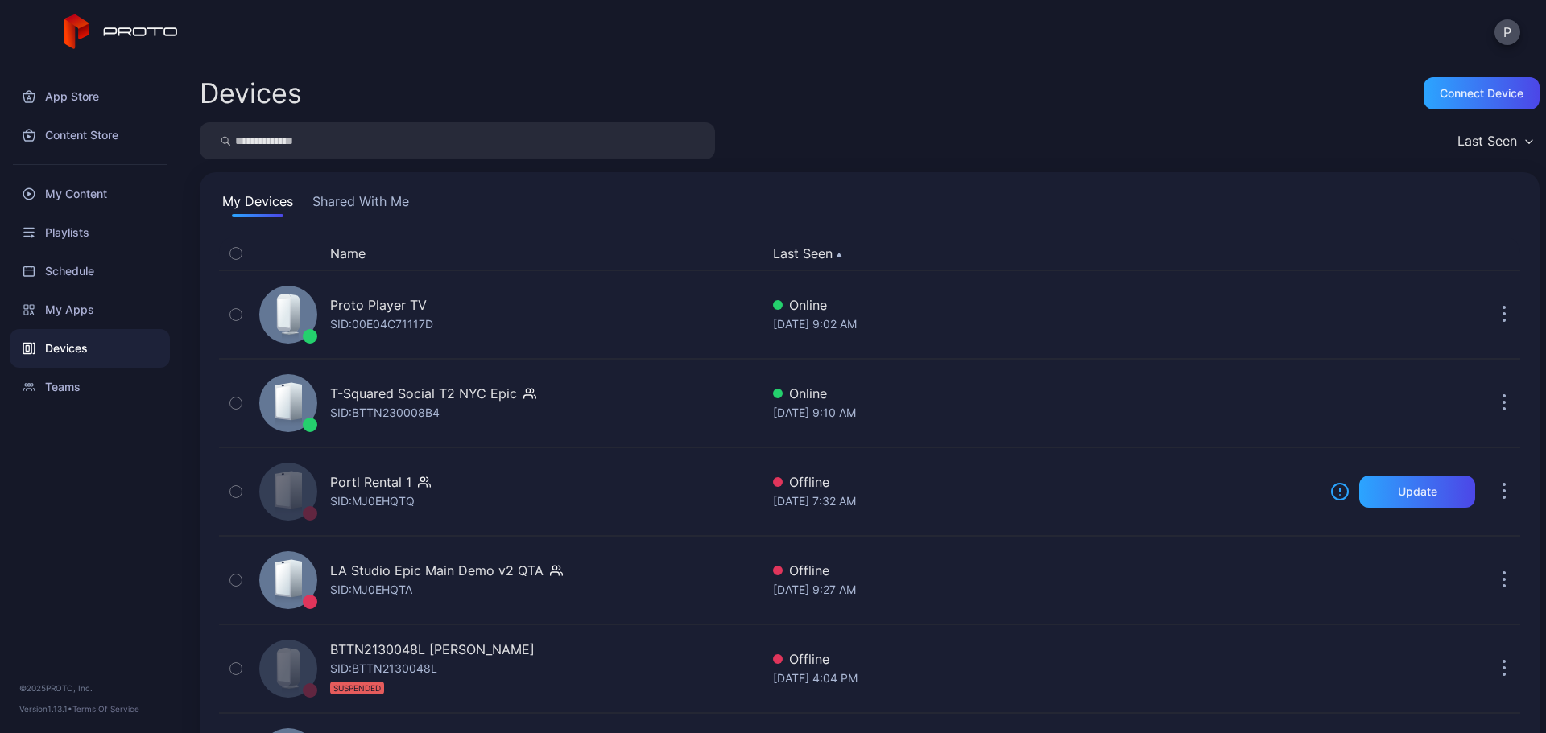
click at [440, 138] on input "search" at bounding box center [457, 140] width 515 height 37
type input "*******"
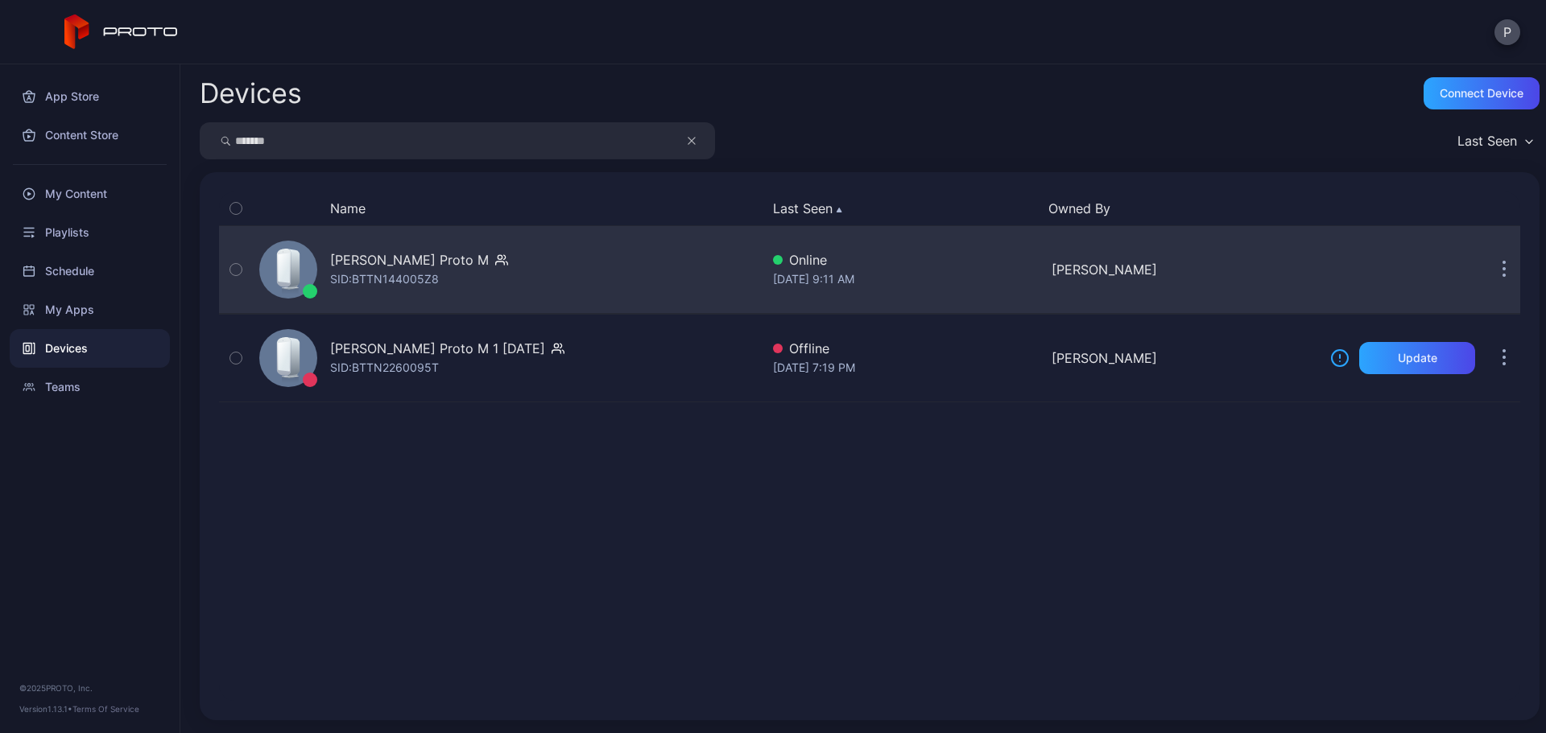
click at [590, 265] on div "[PERSON_NAME] Proto M SID: BTTN144005Z8" at bounding box center [506, 269] width 507 height 80
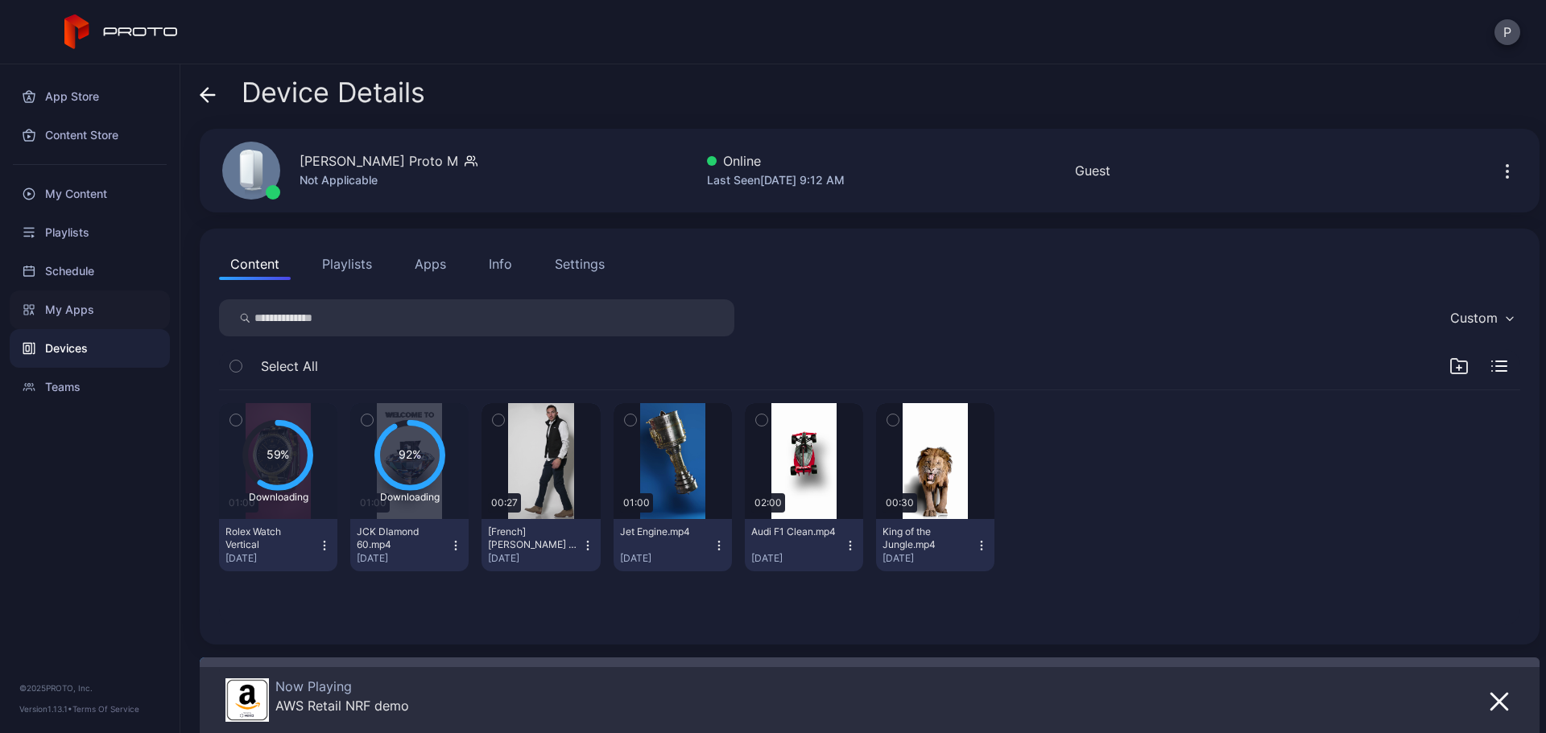
click at [77, 313] on div "My Apps" at bounding box center [90, 310] width 160 height 39
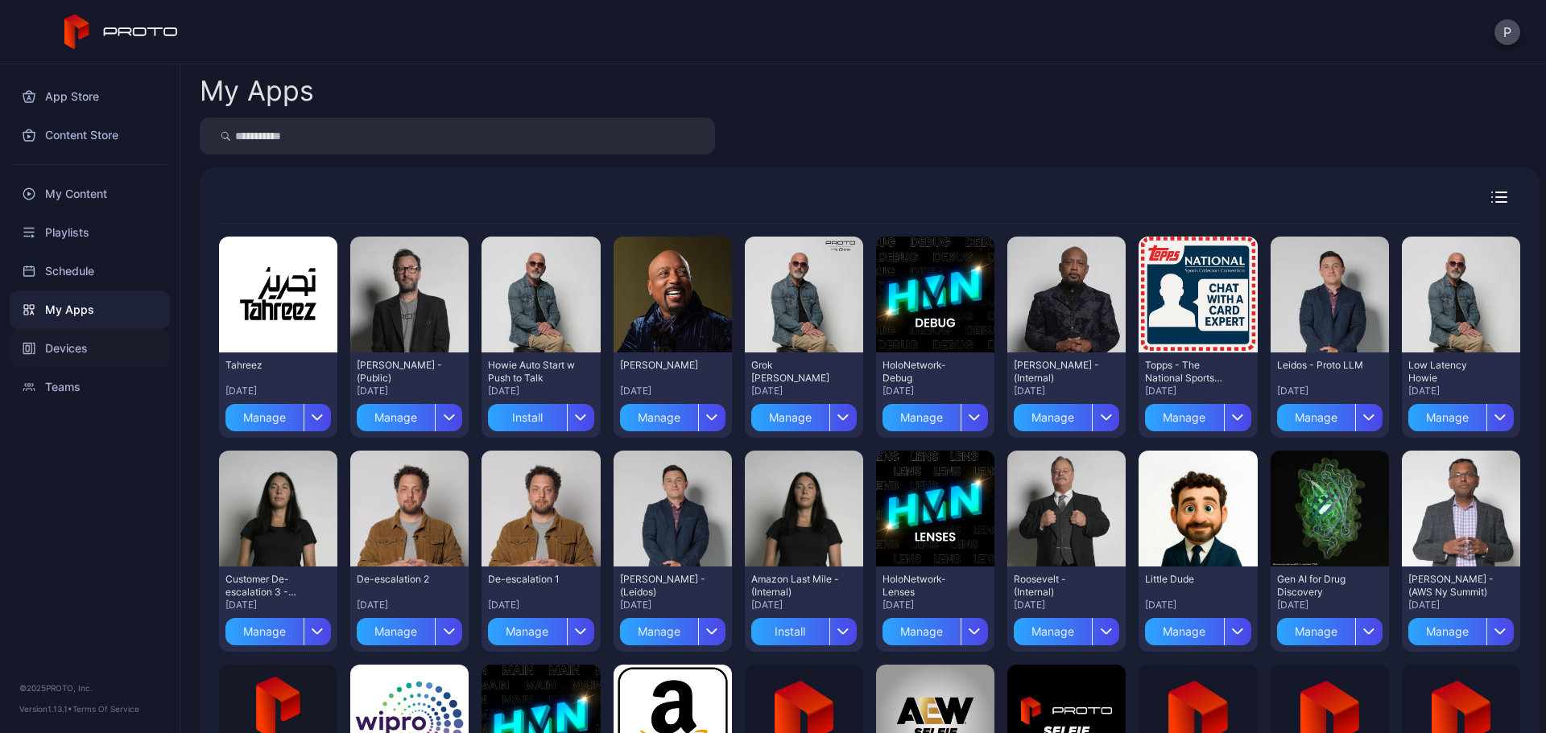
click at [92, 334] on div "Devices" at bounding box center [90, 348] width 160 height 39
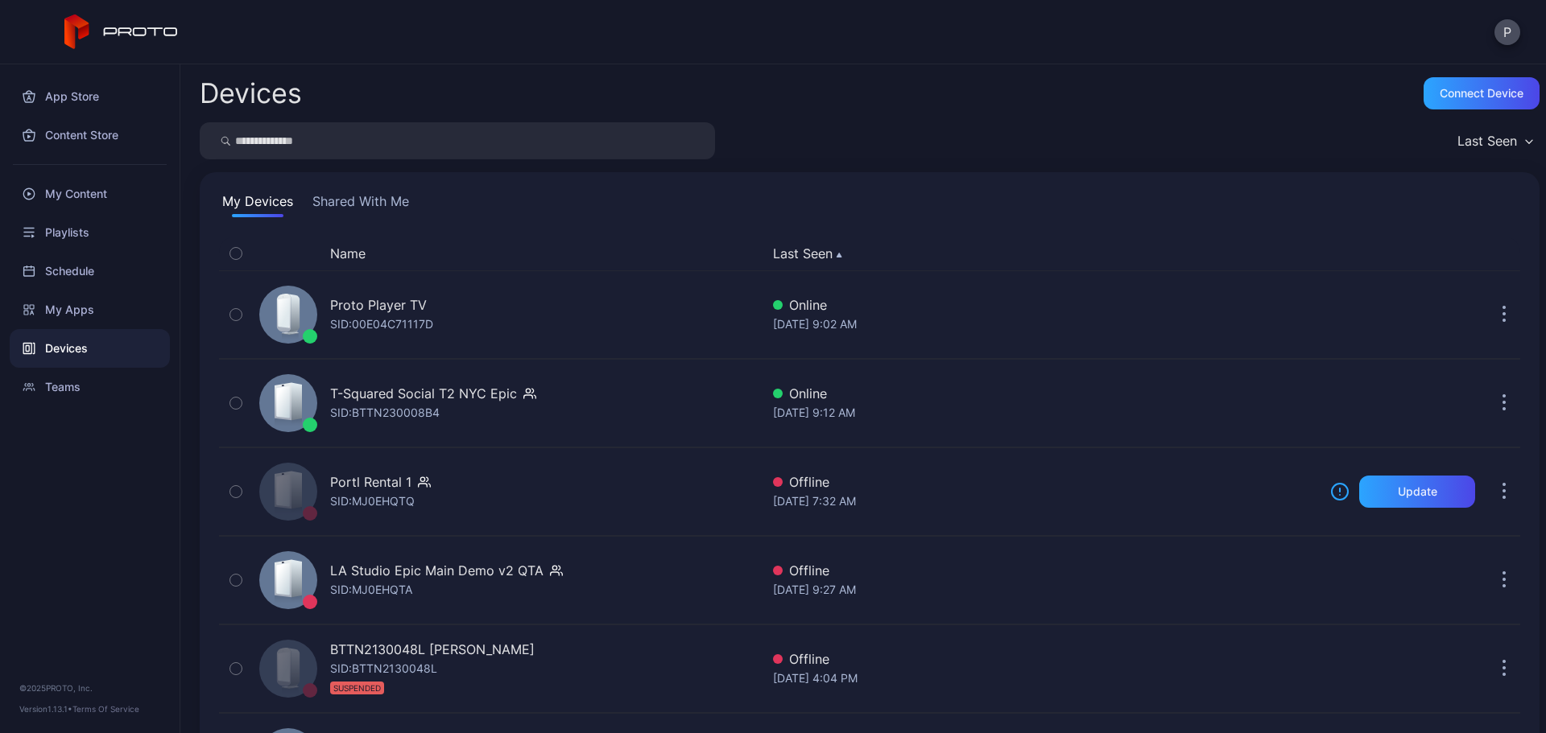
click at [363, 135] on input "search" at bounding box center [457, 140] width 515 height 37
type input "*******"
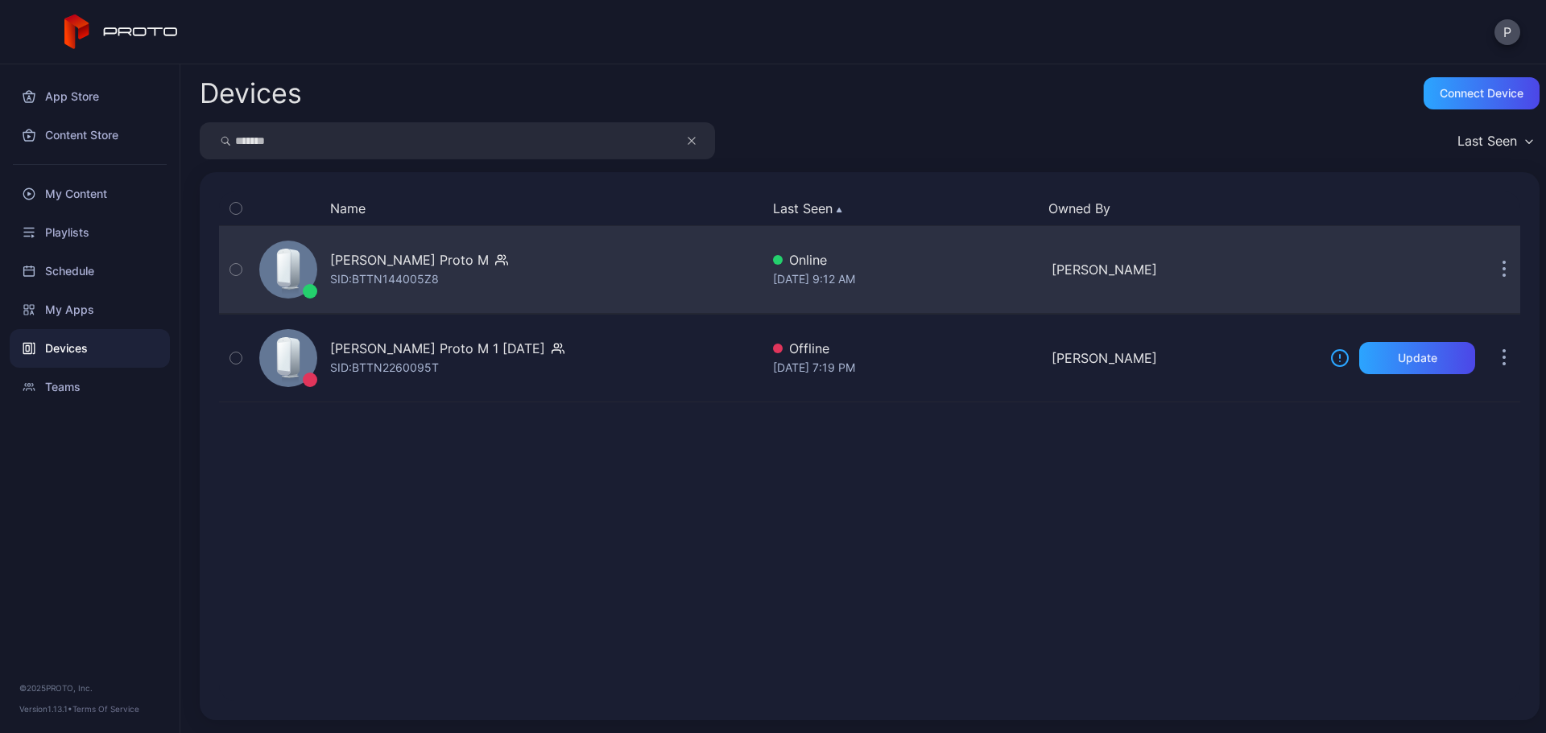
click at [606, 246] on div "[PERSON_NAME] Proto M SID: BTTN144005Z8" at bounding box center [506, 269] width 507 height 80
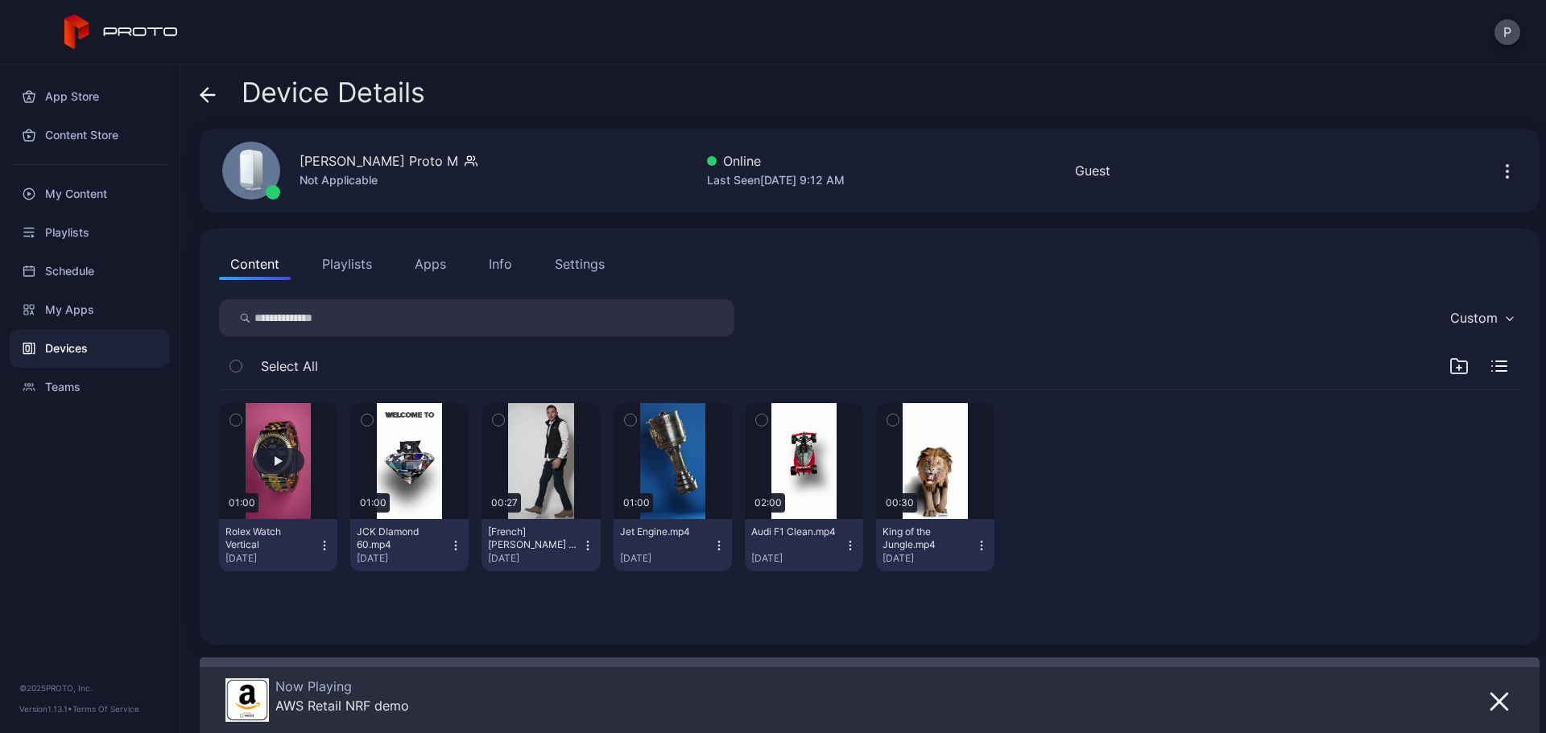
click at [316, 484] on button "button" at bounding box center [278, 461] width 118 height 116
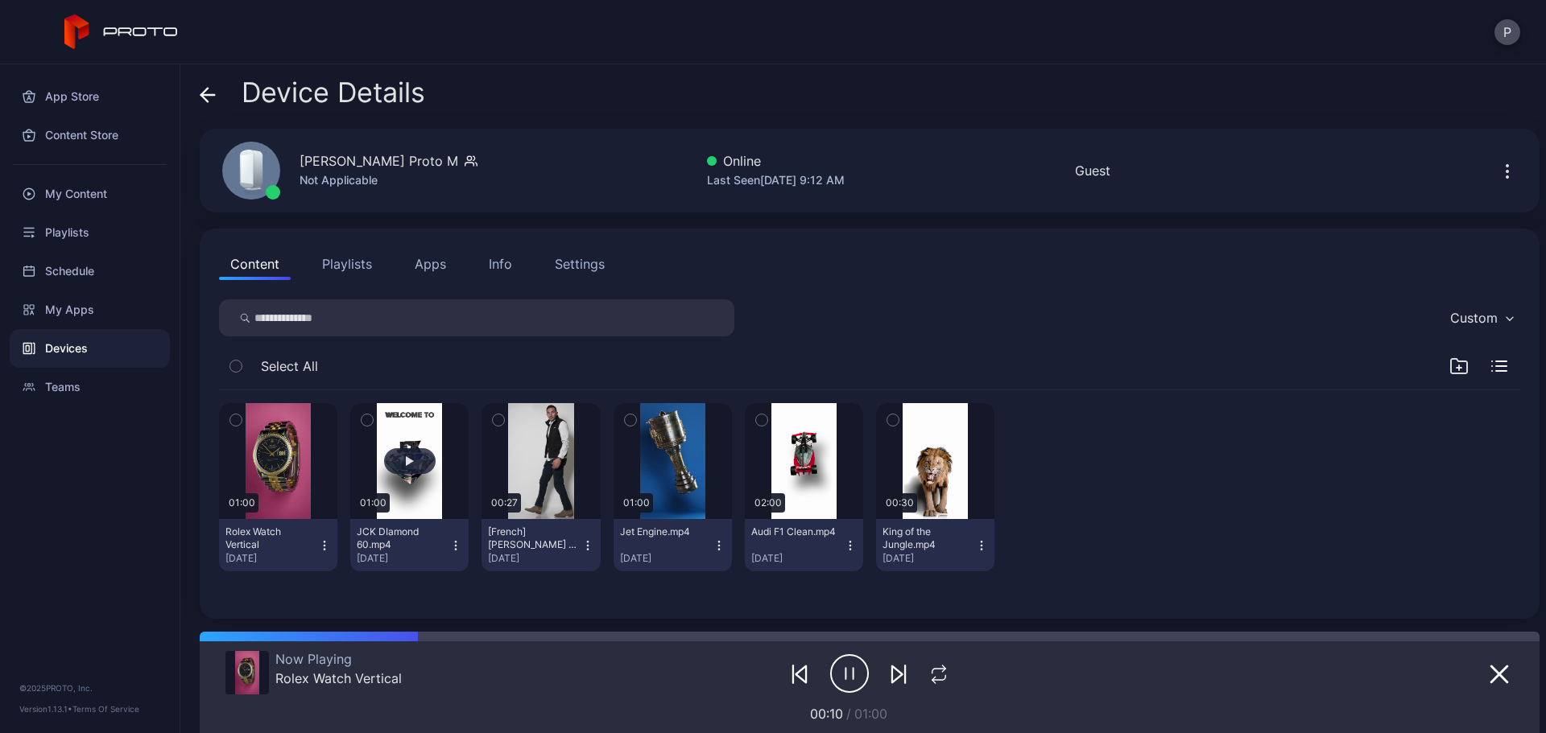
click at [443, 431] on button "button" at bounding box center [409, 461] width 118 height 116
click at [97, 311] on div "My Apps" at bounding box center [90, 310] width 160 height 39
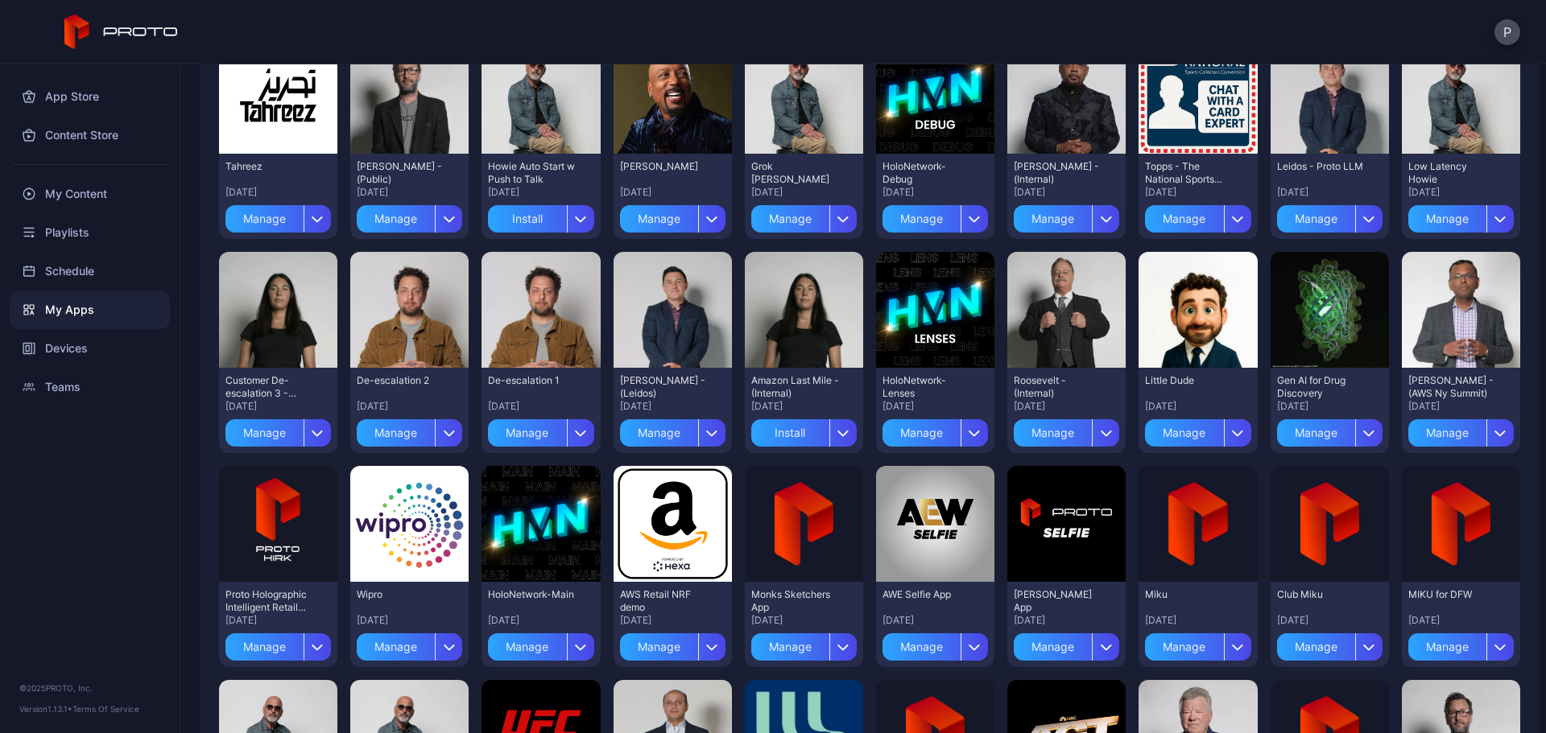
scroll to position [307, 0]
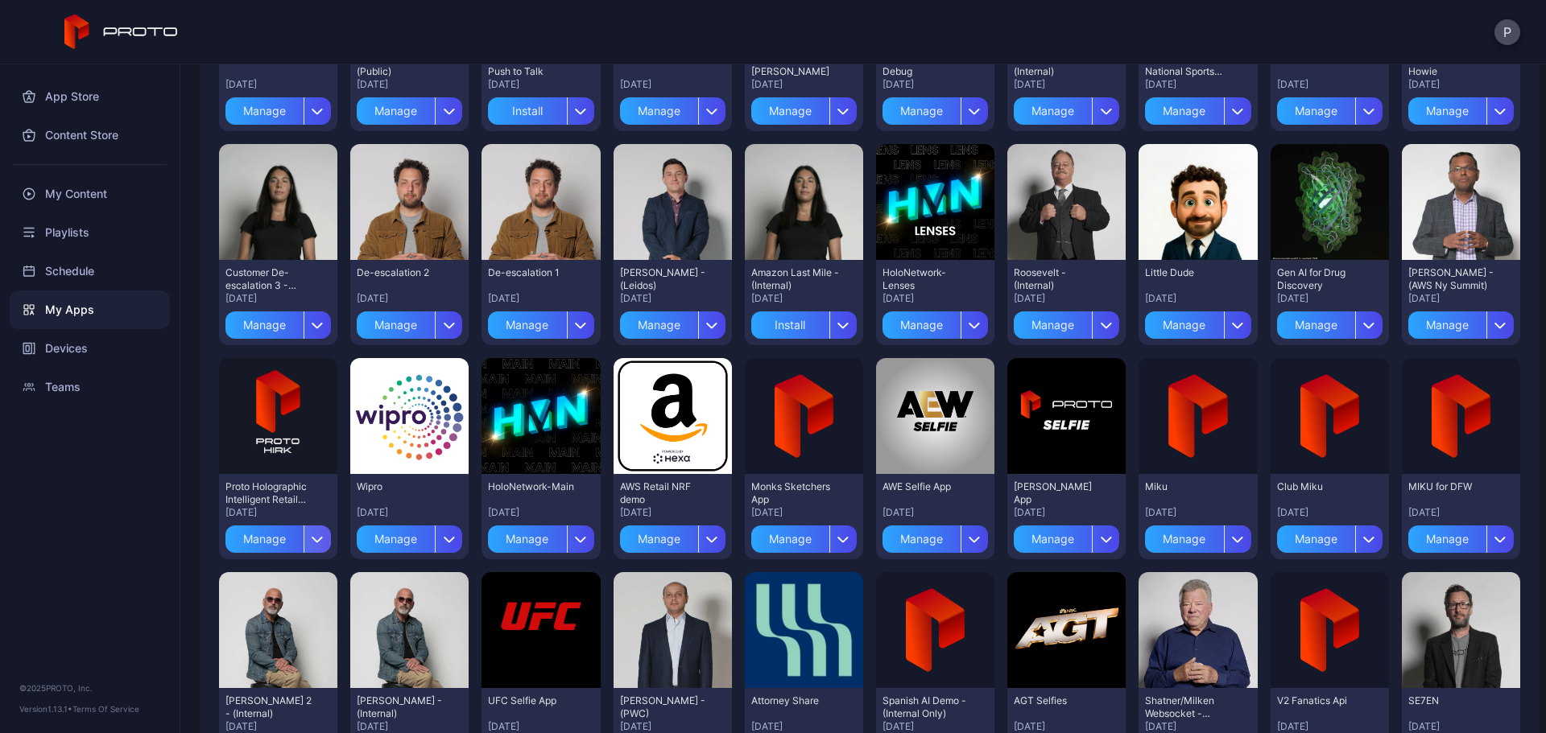
click at [316, 535] on div "button" at bounding box center [316, 539] width 27 height 27
click at [312, 571] on button "Install" at bounding box center [276, 587] width 137 height 52
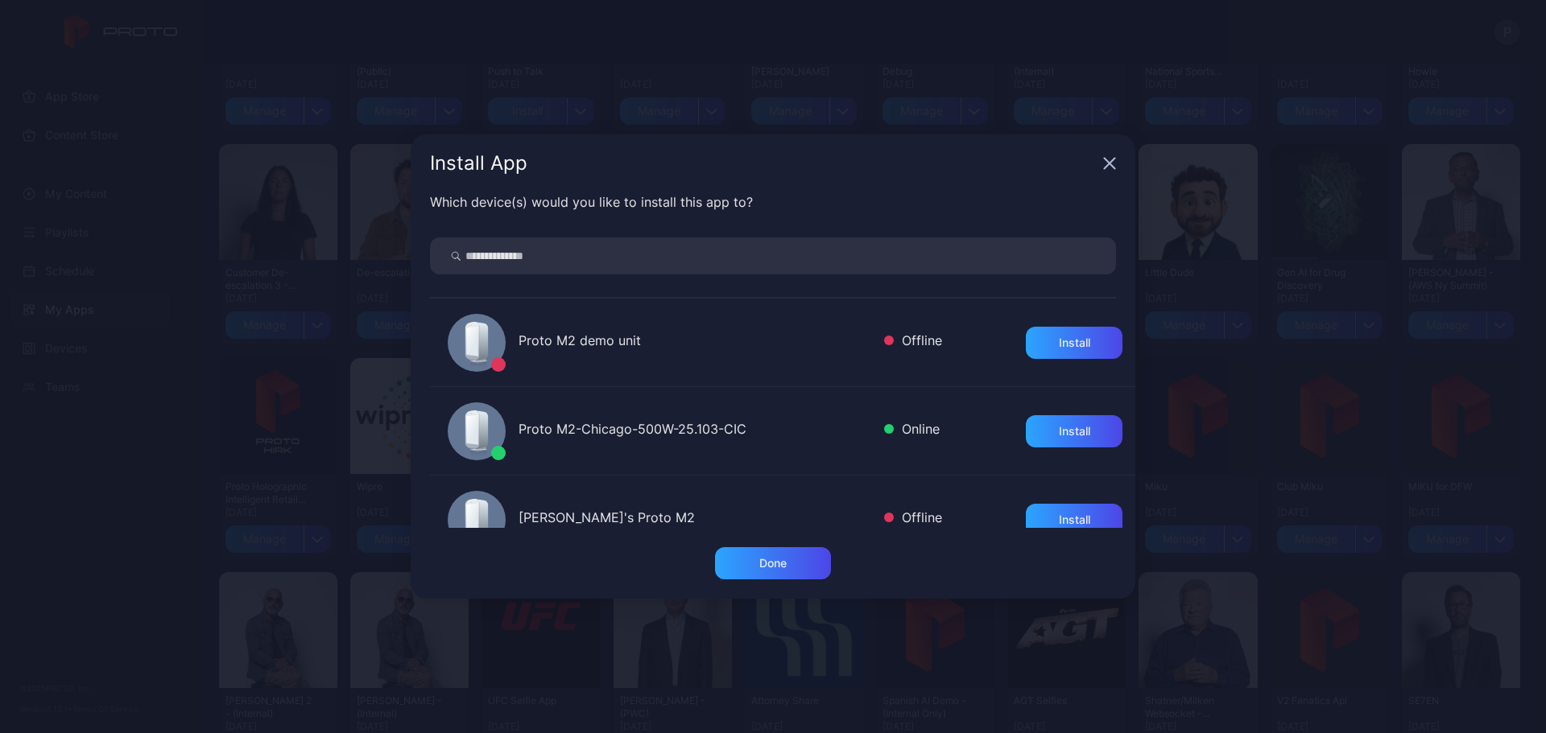
click at [570, 237] on div "Which device(s) would you like to install this app to? Proto M2 demo unit Offli…" at bounding box center [773, 369] width 724 height 355
click at [575, 242] on input "search" at bounding box center [773, 255] width 686 height 37
type input "*******"
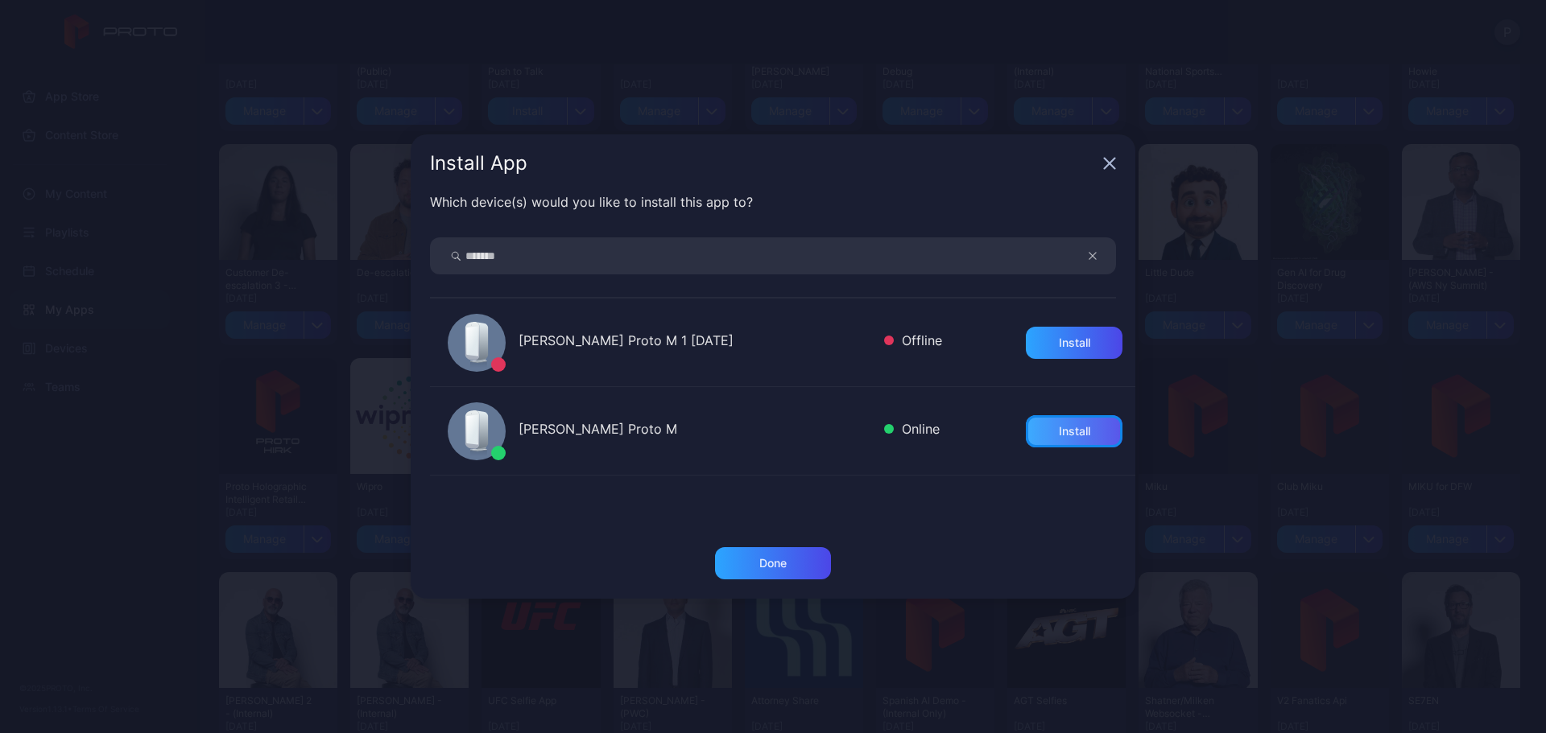
click at [1026, 427] on div "Install" at bounding box center [1074, 431] width 97 height 32
click at [777, 555] on div "Done" at bounding box center [773, 563] width 116 height 32
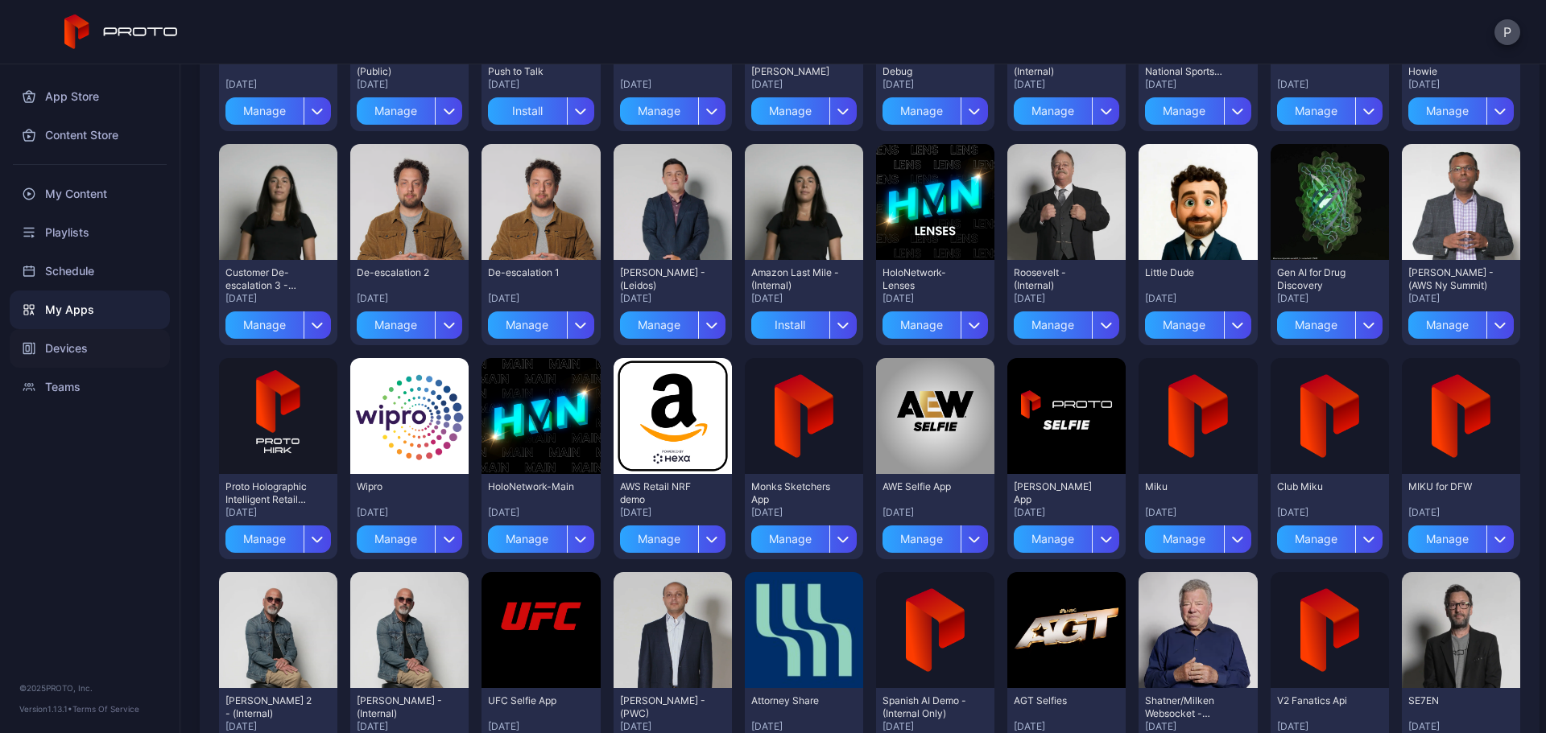
click at [80, 334] on div "Devices" at bounding box center [90, 348] width 160 height 39
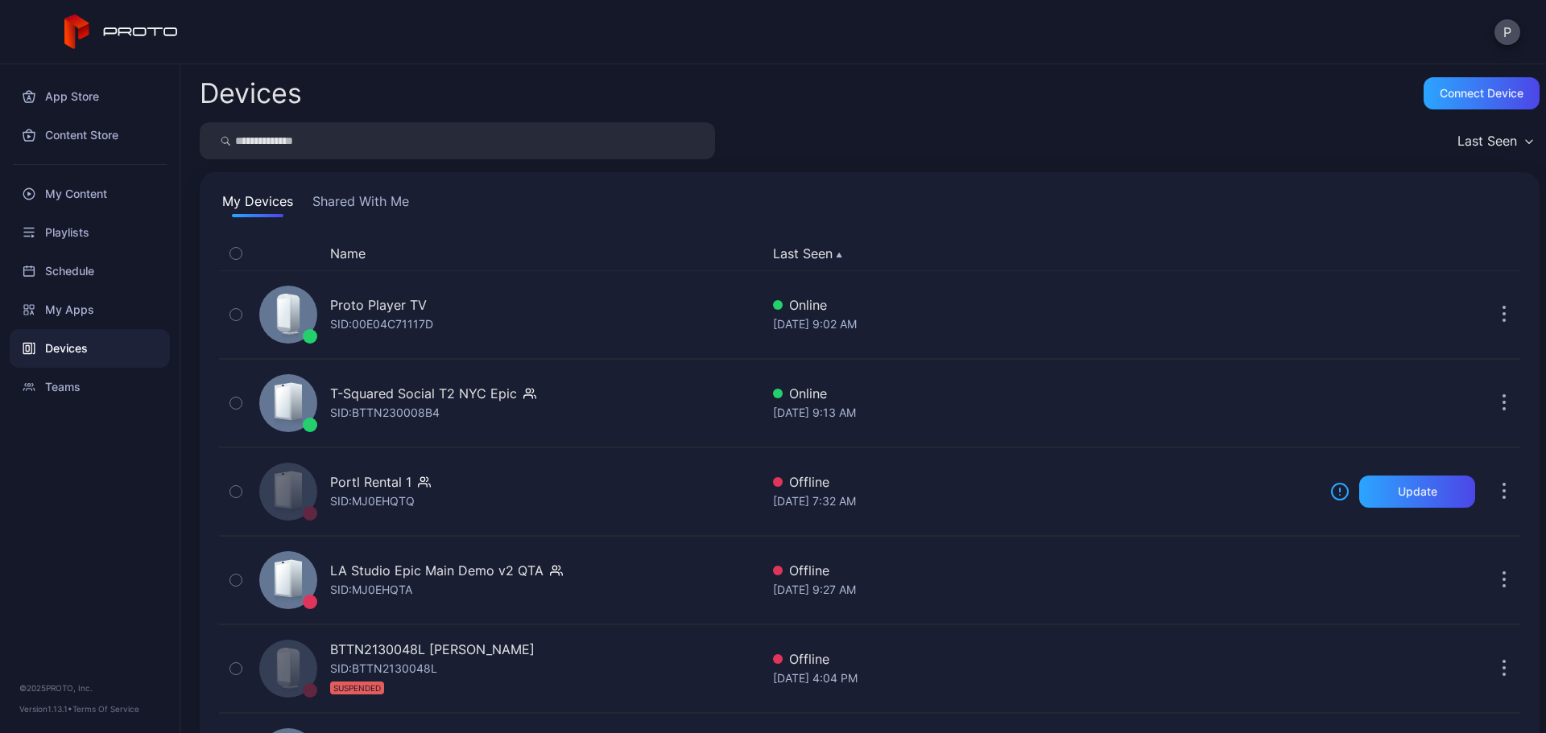
click at [399, 134] on input "search" at bounding box center [457, 140] width 515 height 37
type input "*******"
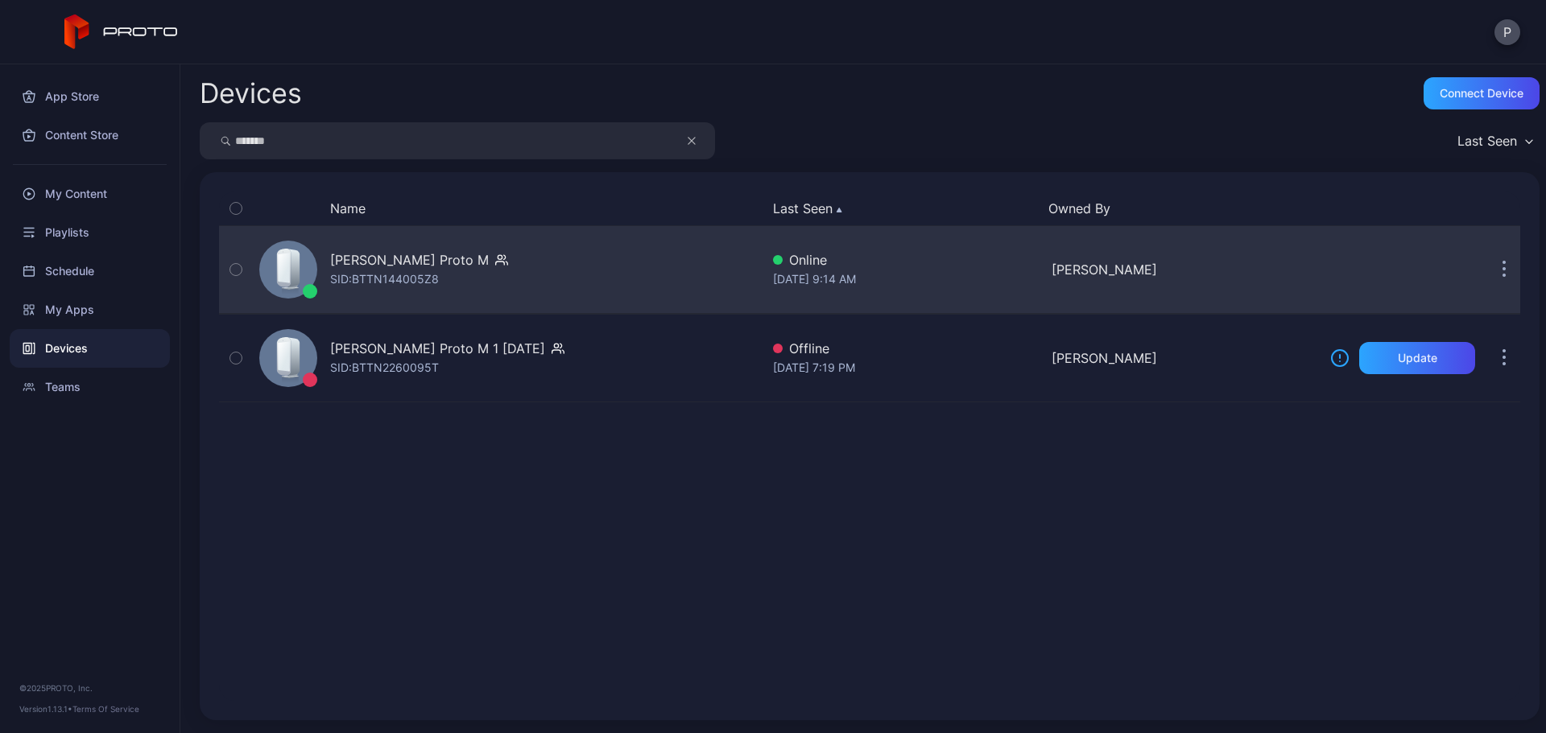
click at [684, 277] on div "[PERSON_NAME] Proto M SID: BTTN144005Z8" at bounding box center [506, 269] width 507 height 80
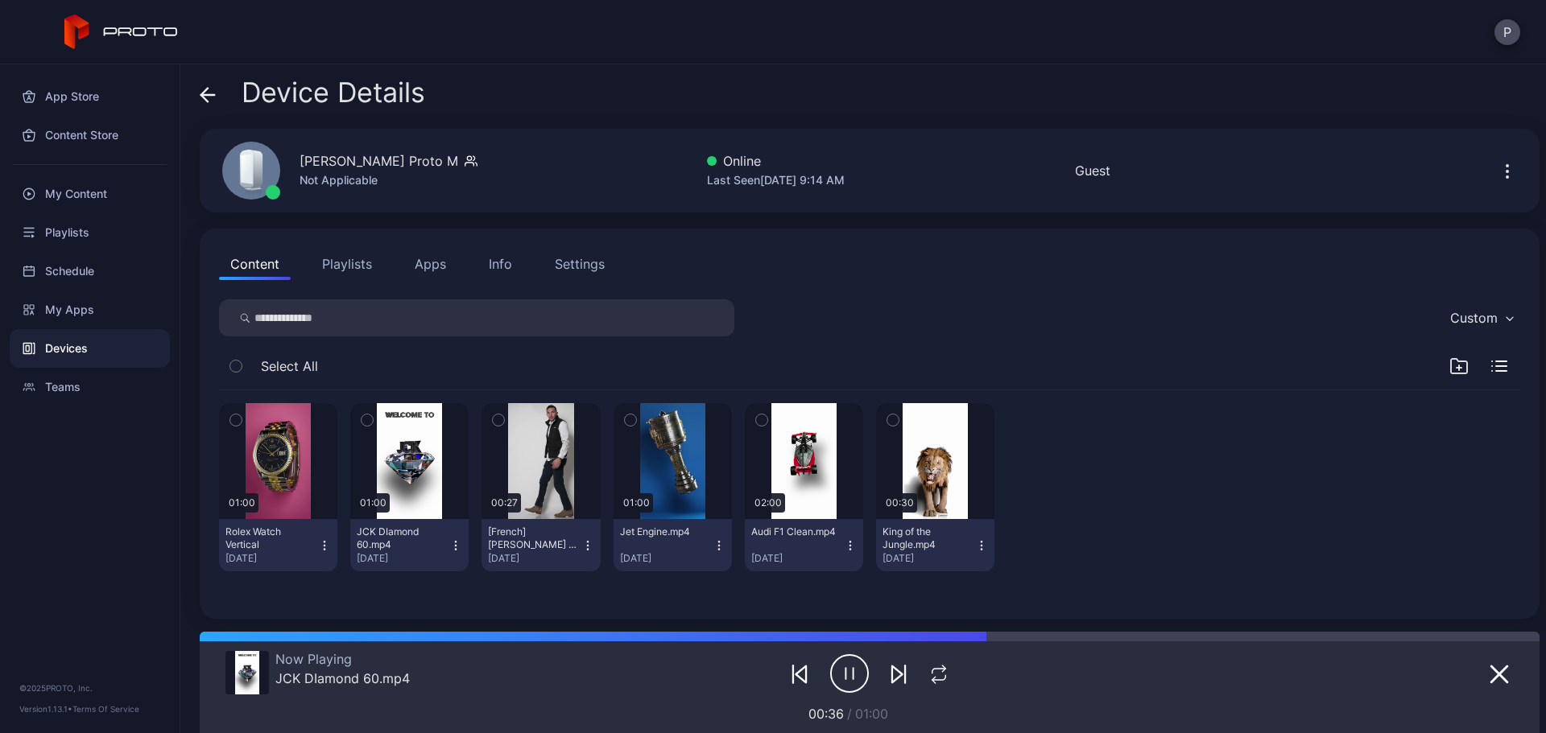
click at [415, 251] on button "Apps" at bounding box center [430, 264] width 54 height 32
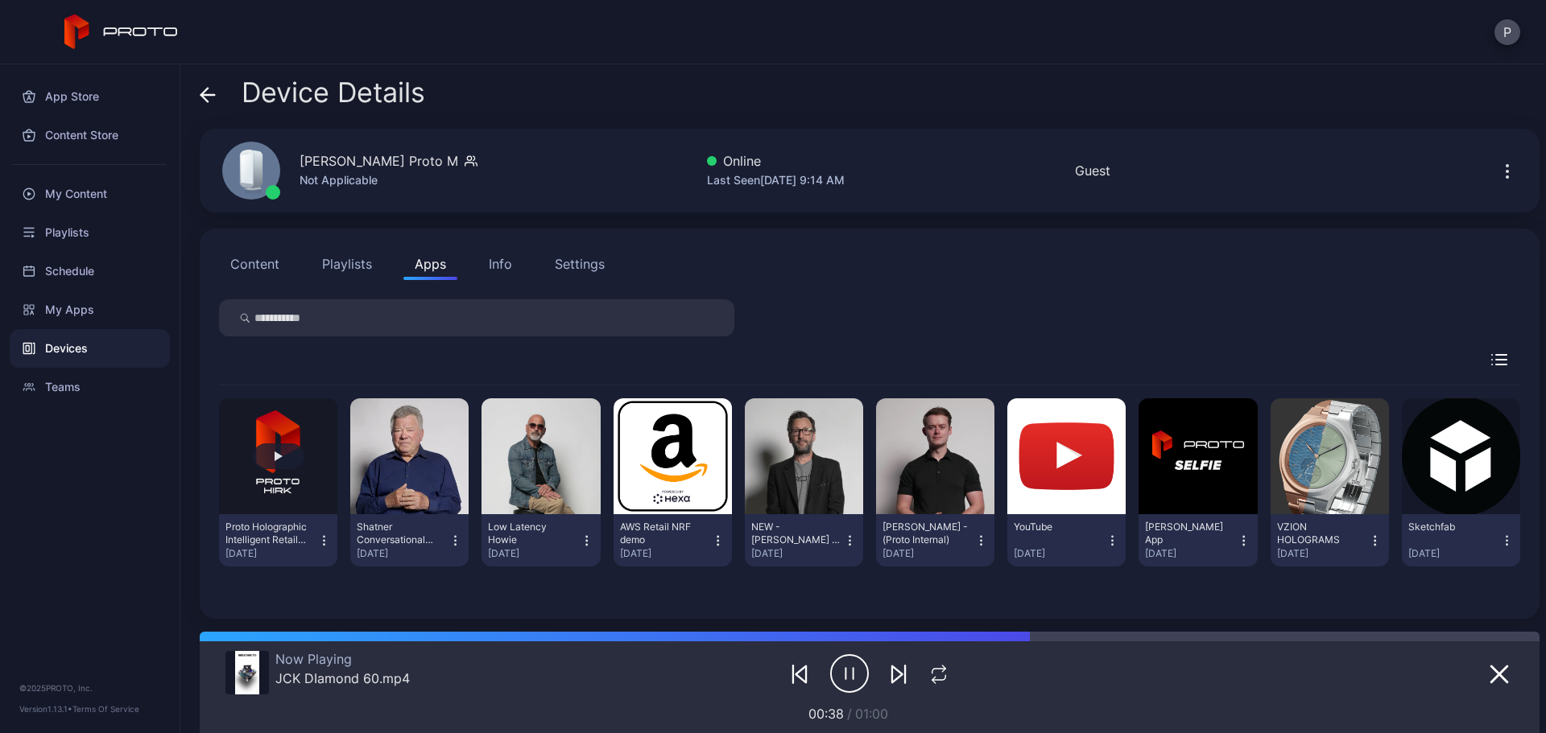
click at [301, 493] on button "button" at bounding box center [278, 456] width 118 height 116
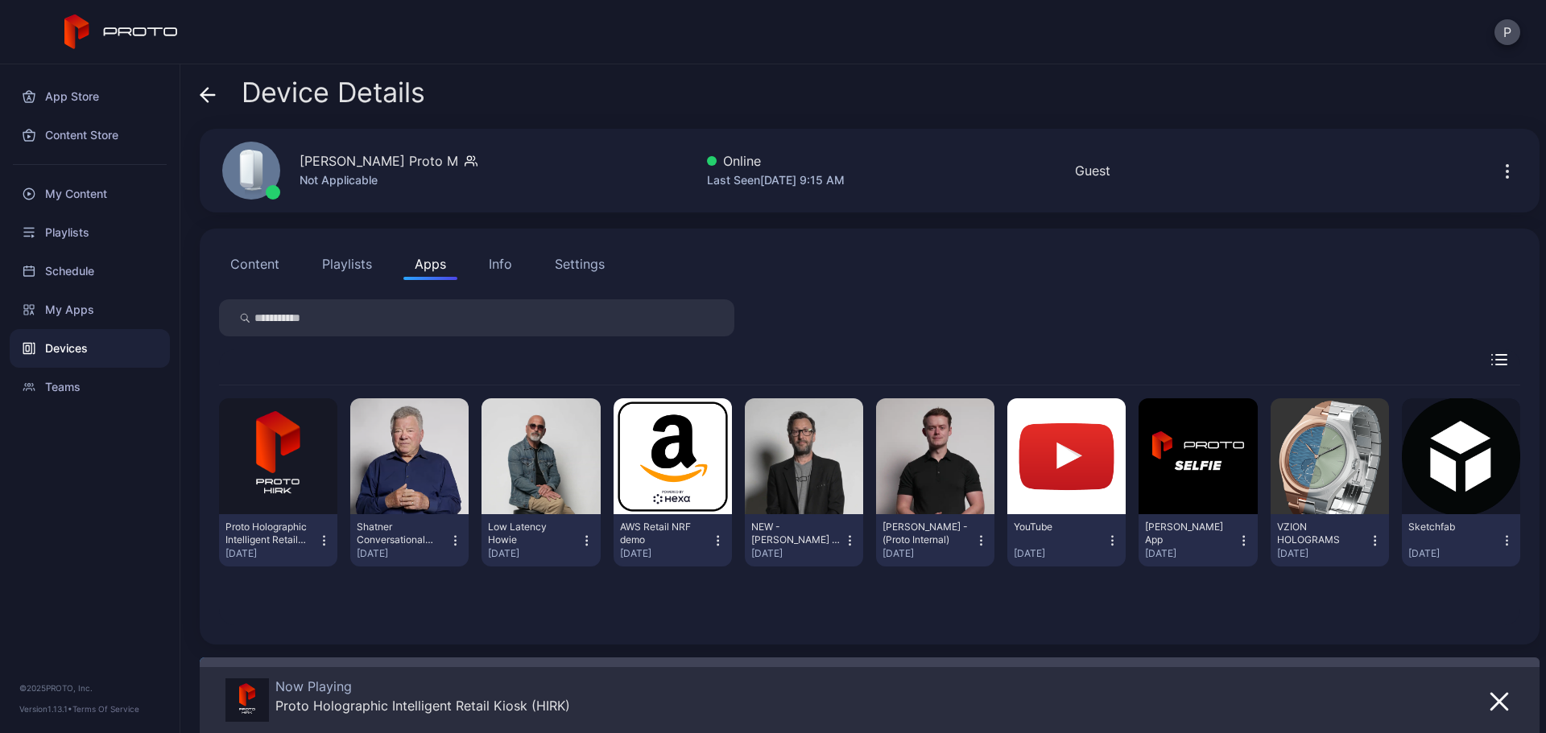
click at [265, 261] on button "Content" at bounding box center [255, 264] width 72 height 32
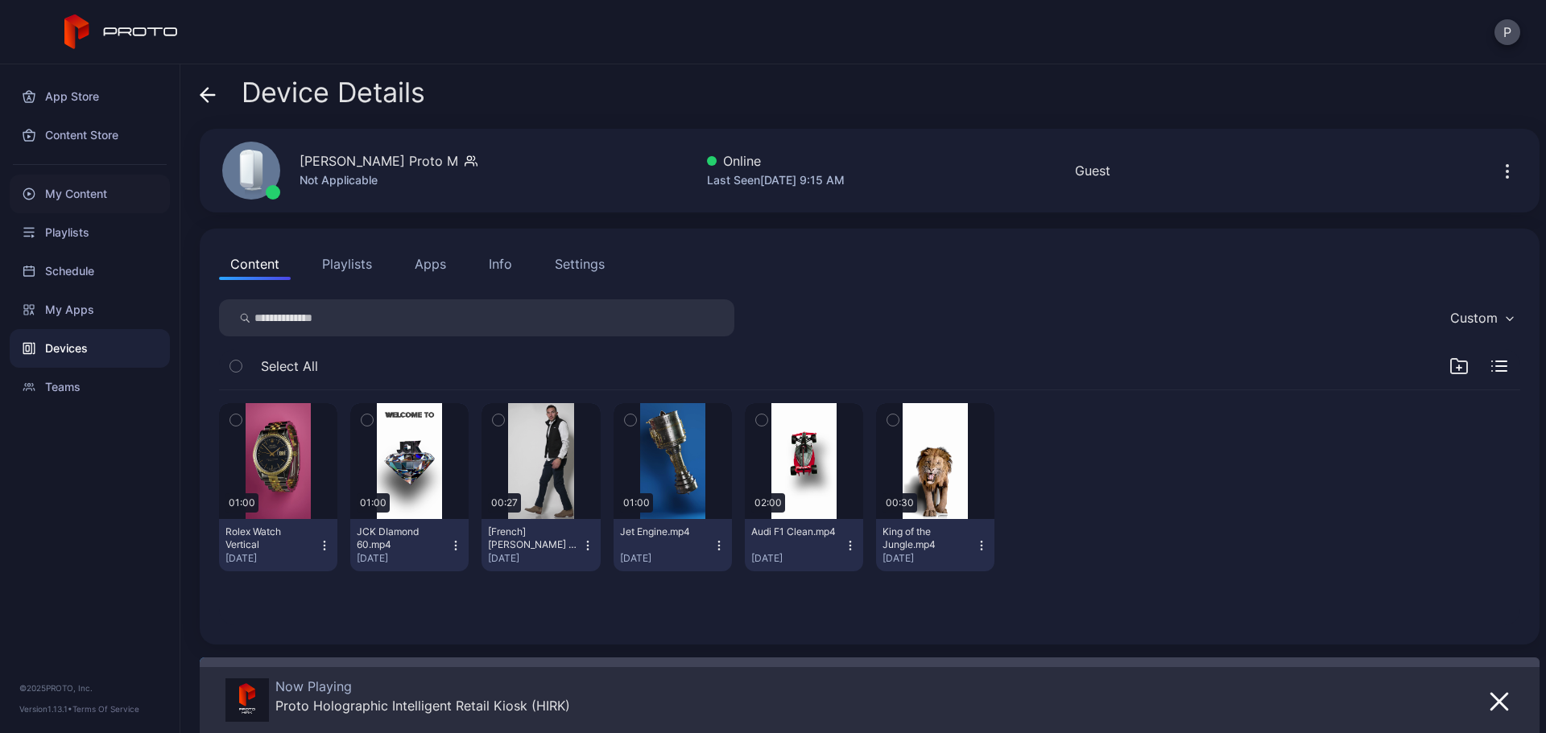
click at [55, 192] on div "My Content" at bounding box center [90, 194] width 160 height 39
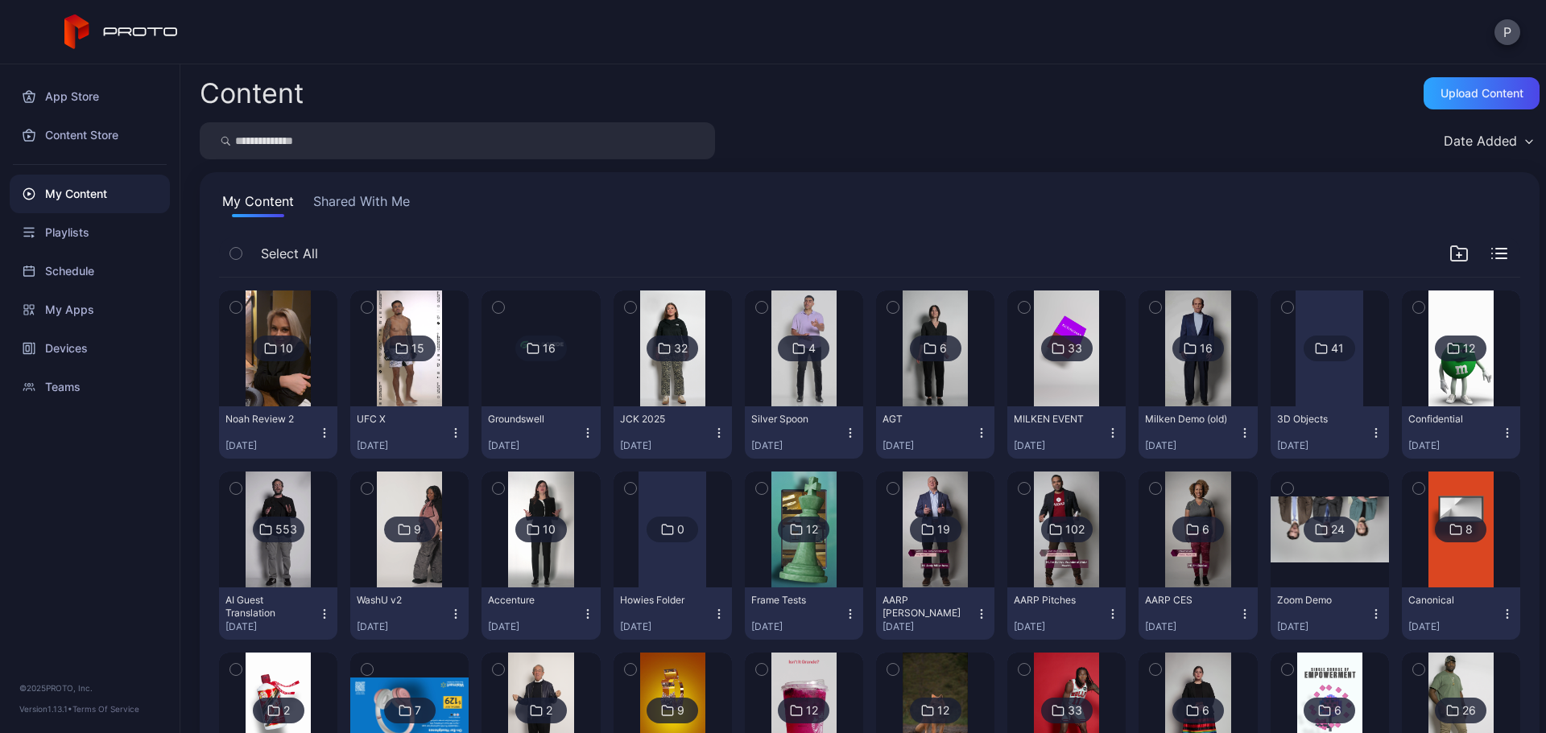
click at [446, 144] on input "search" at bounding box center [457, 140] width 515 height 37
type input "****"
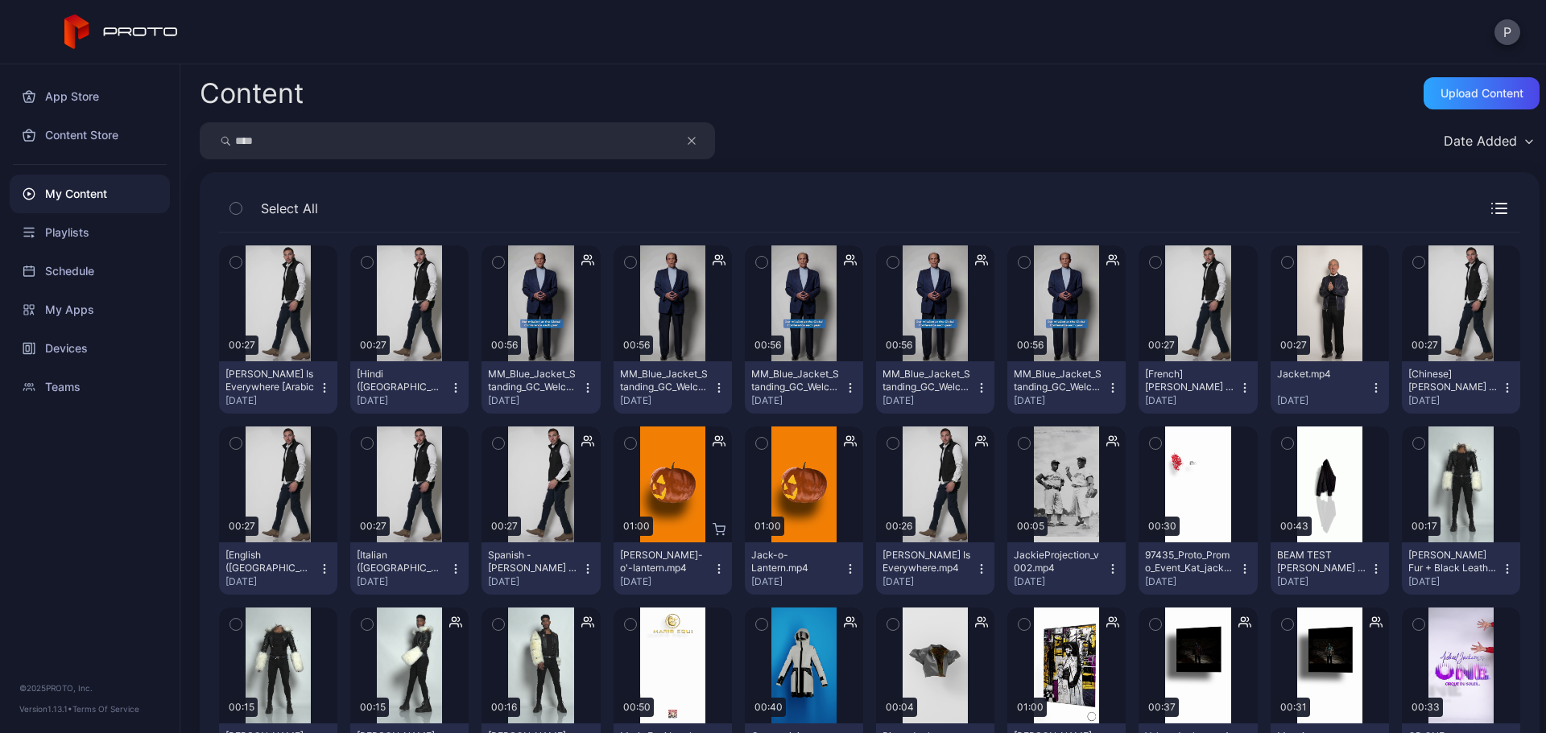
click at [975, 576] on button "[PERSON_NAME] Is Everywhere.mp4 [DATE]" at bounding box center [935, 569] width 118 height 52
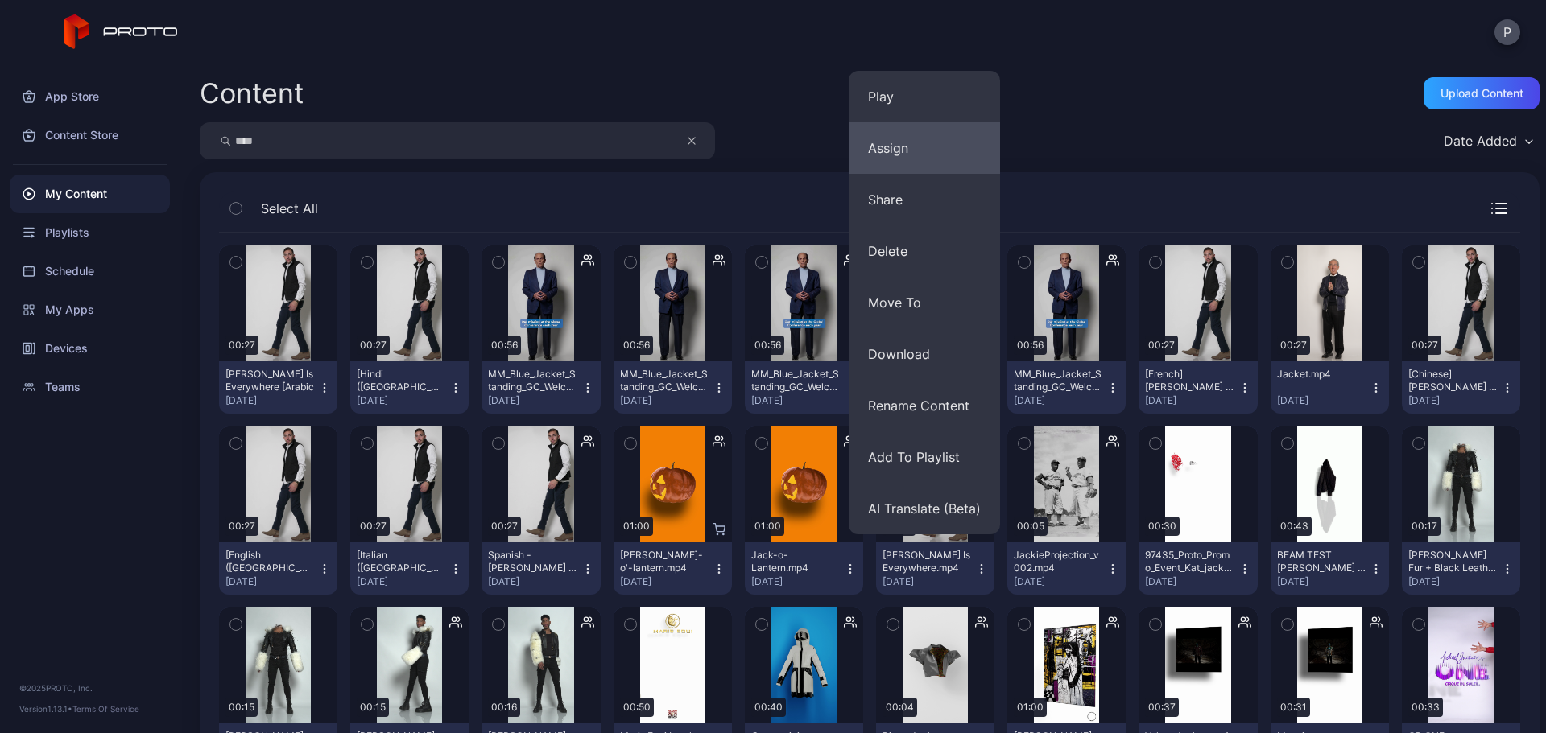
click at [876, 147] on button "Assign" at bounding box center [923, 148] width 151 height 52
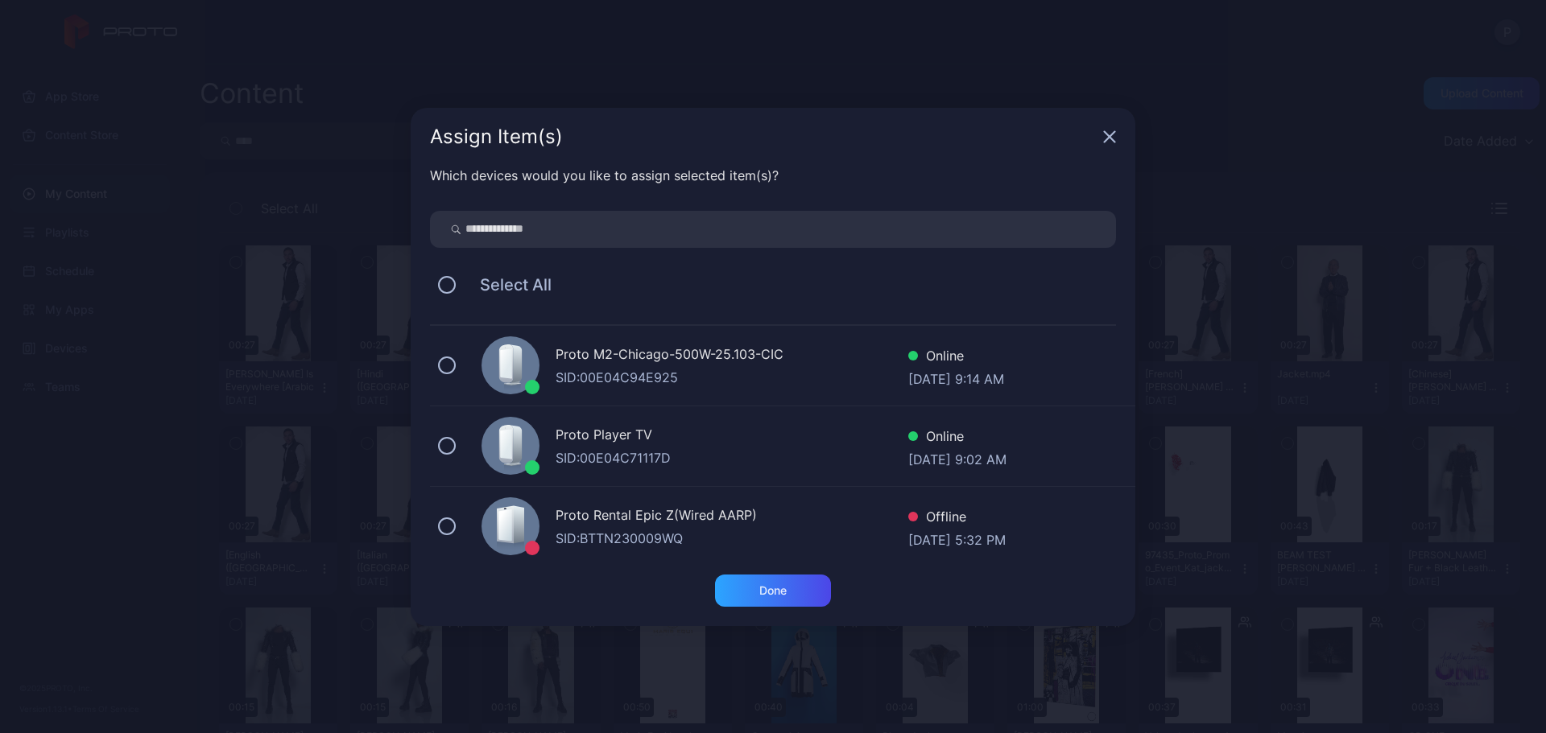
click at [725, 242] on input "search" at bounding box center [773, 229] width 686 height 37
type input "*******"
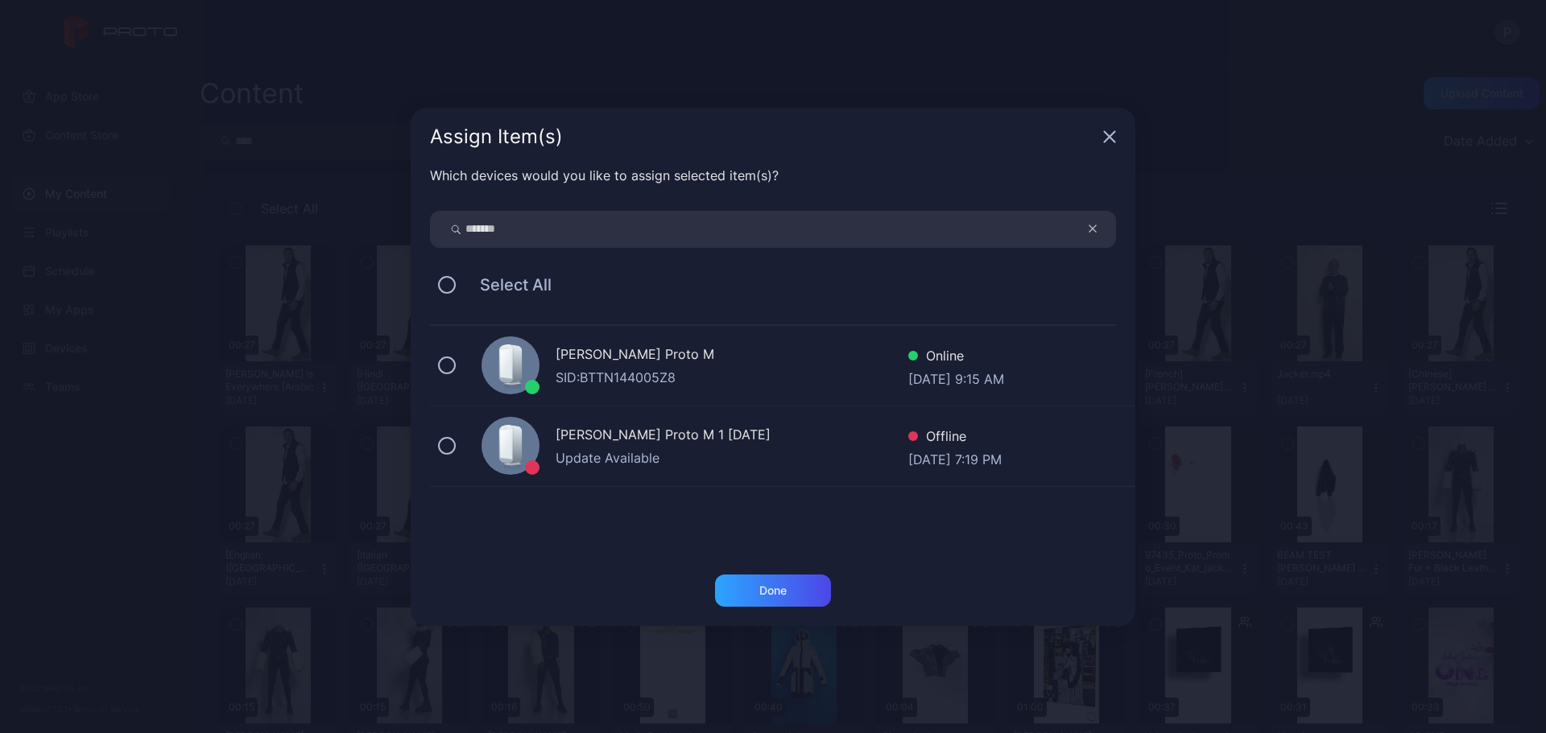
click at [835, 341] on div "[PERSON_NAME] Proto M SID: BTTN144005Z8 Online [DATE] 9:15 AM" at bounding box center [782, 366] width 705 height 80
click at [809, 601] on div "Done" at bounding box center [773, 591] width 116 height 32
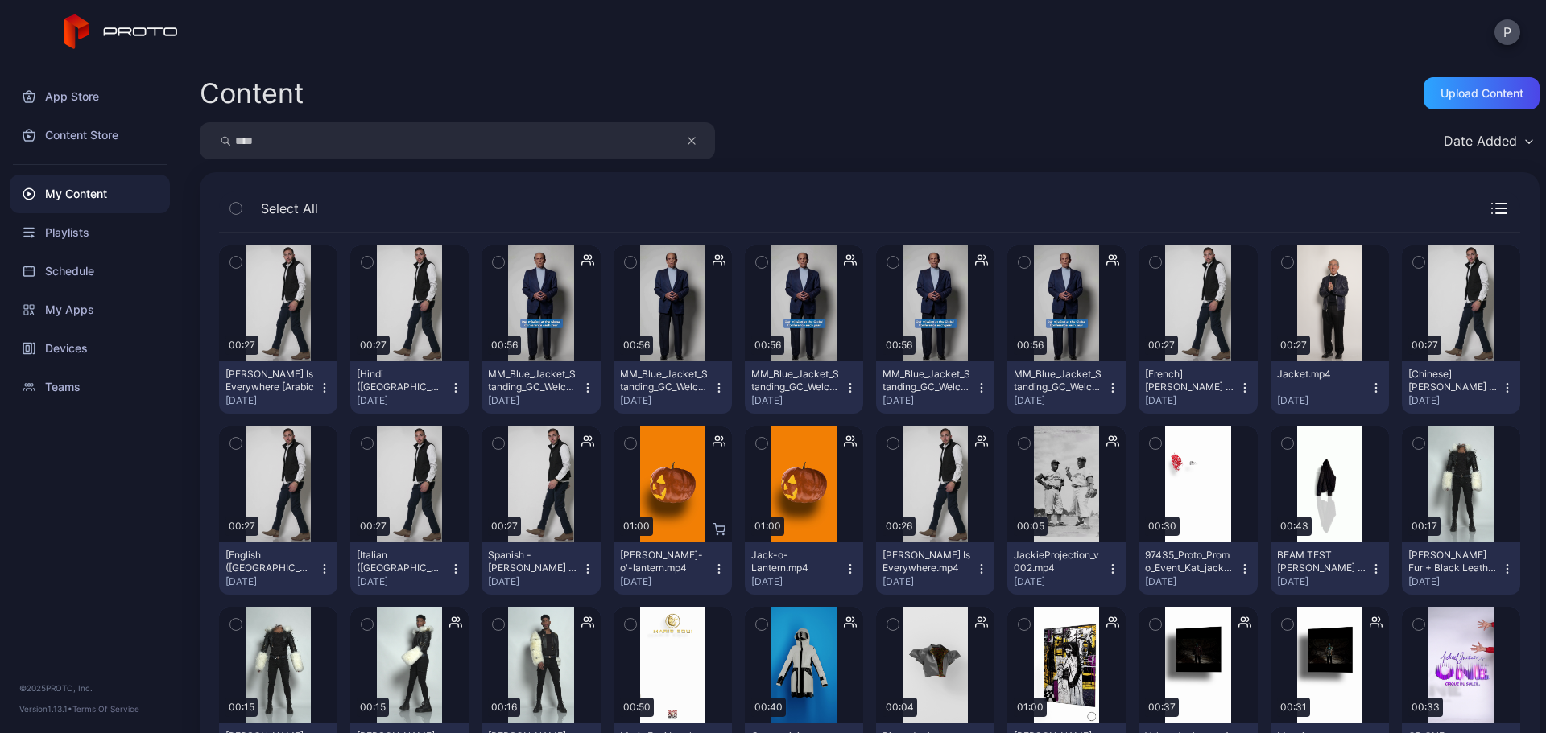
click at [691, 134] on icon "button" at bounding box center [691, 140] width 8 height 19
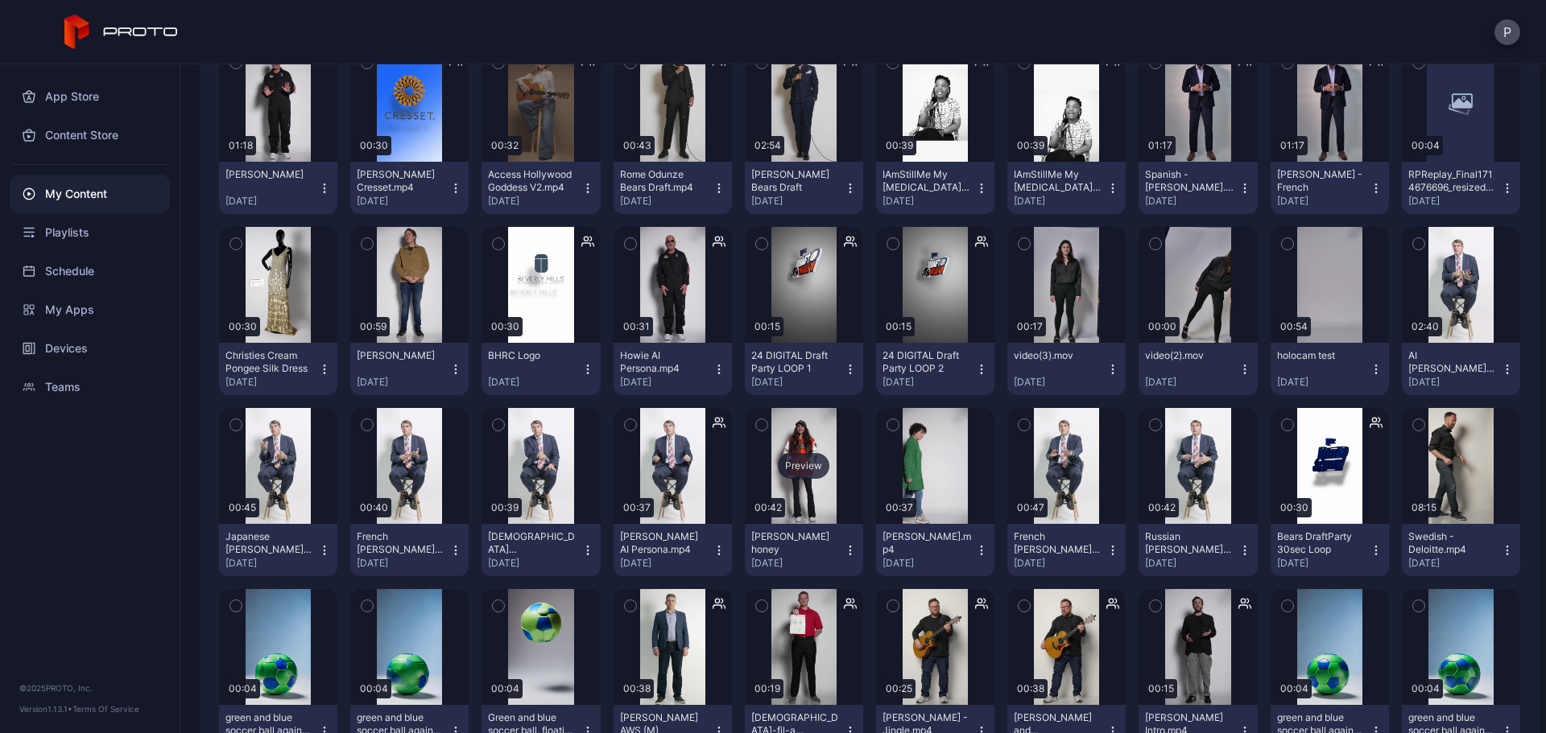
scroll to position [8578, 0]
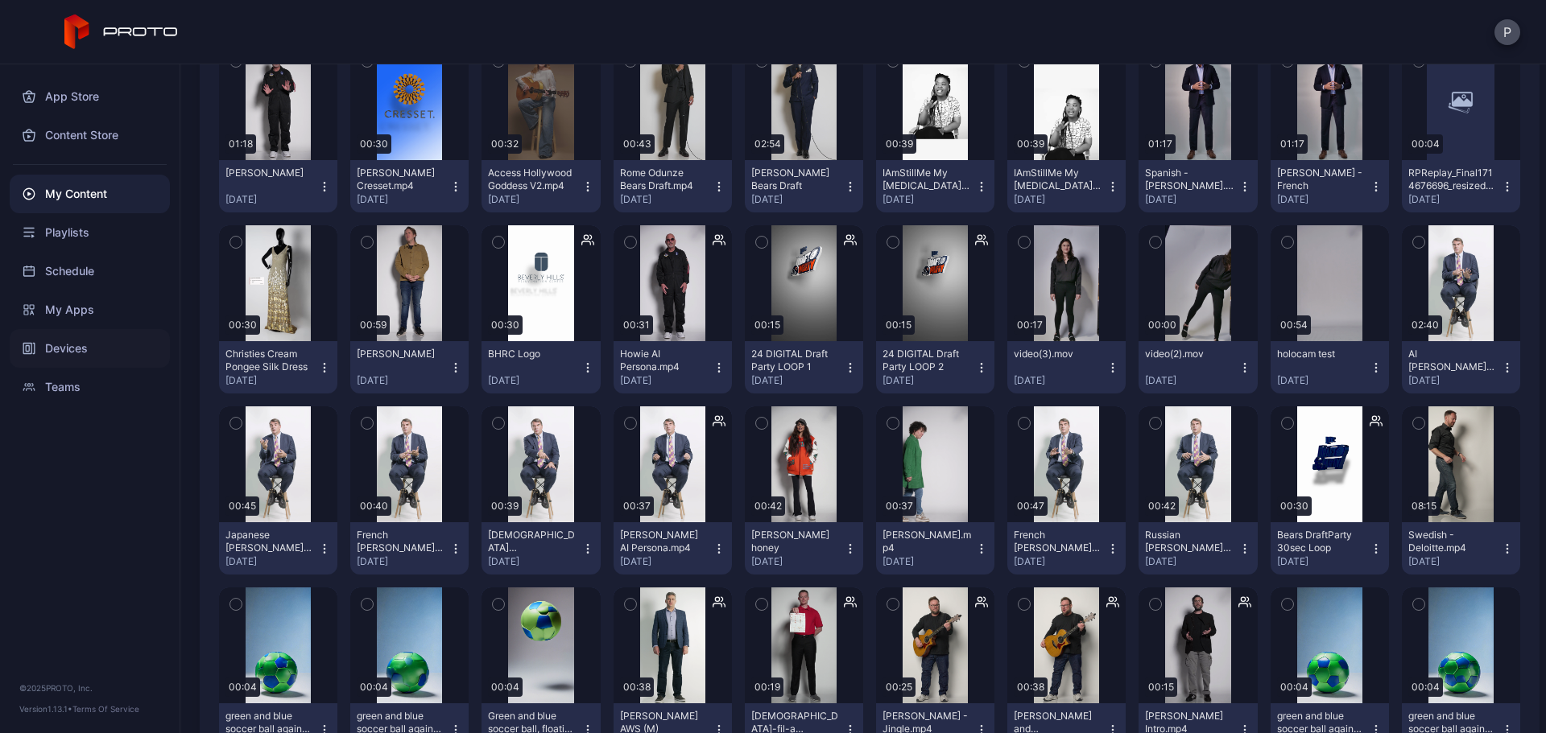
click at [107, 338] on div "Devices" at bounding box center [90, 348] width 160 height 39
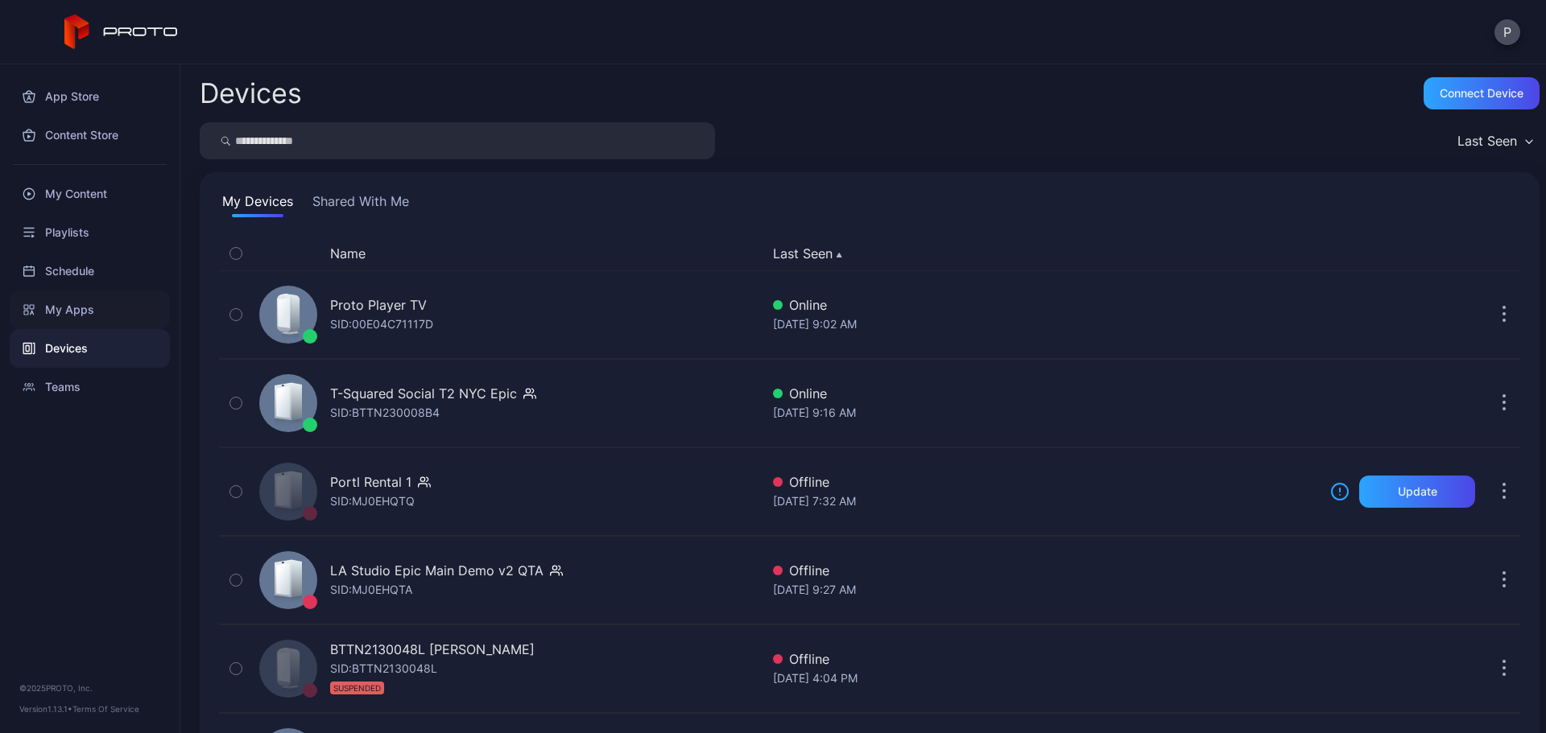
click at [119, 322] on div "My Apps" at bounding box center [90, 310] width 160 height 39
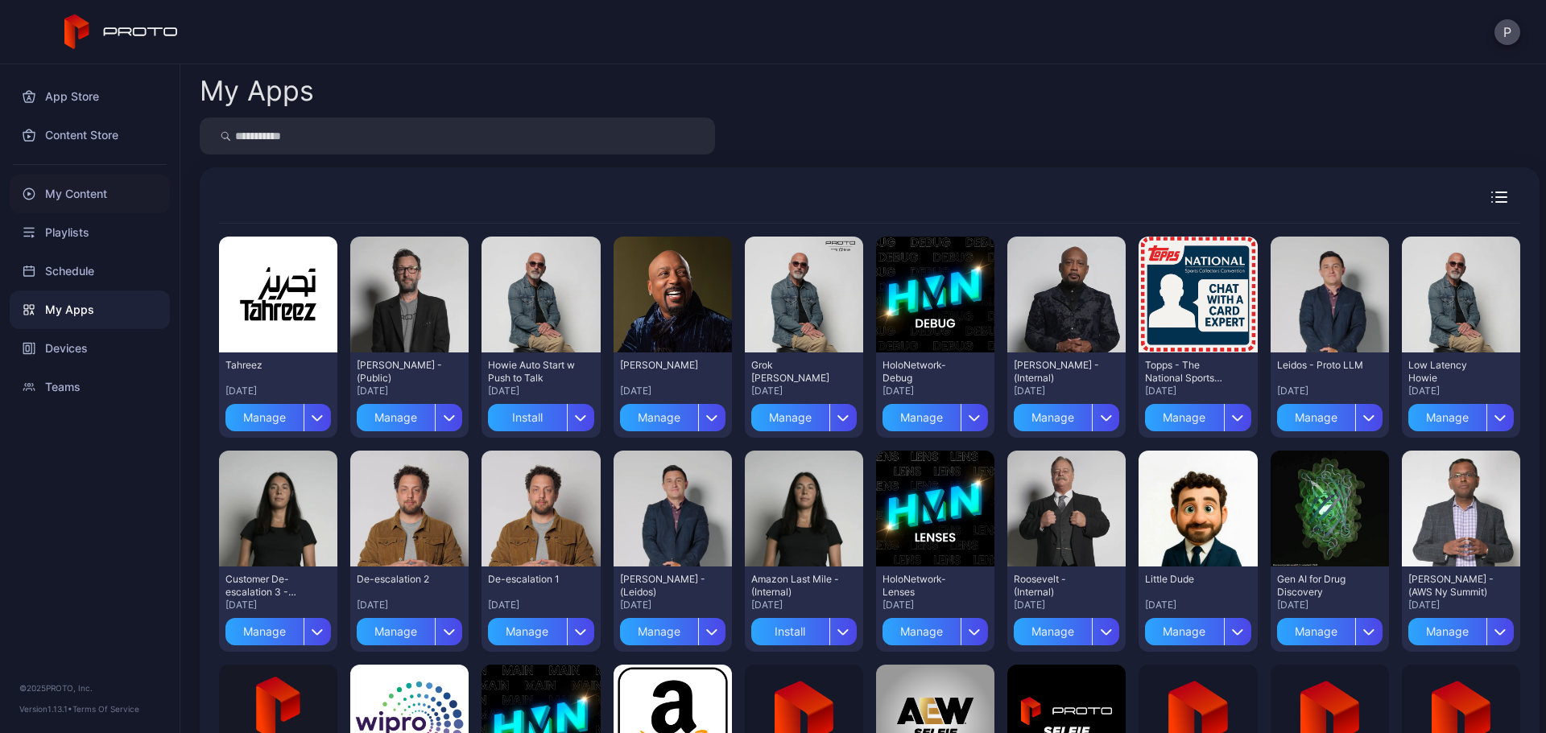
click at [99, 192] on div "My Content" at bounding box center [90, 194] width 160 height 39
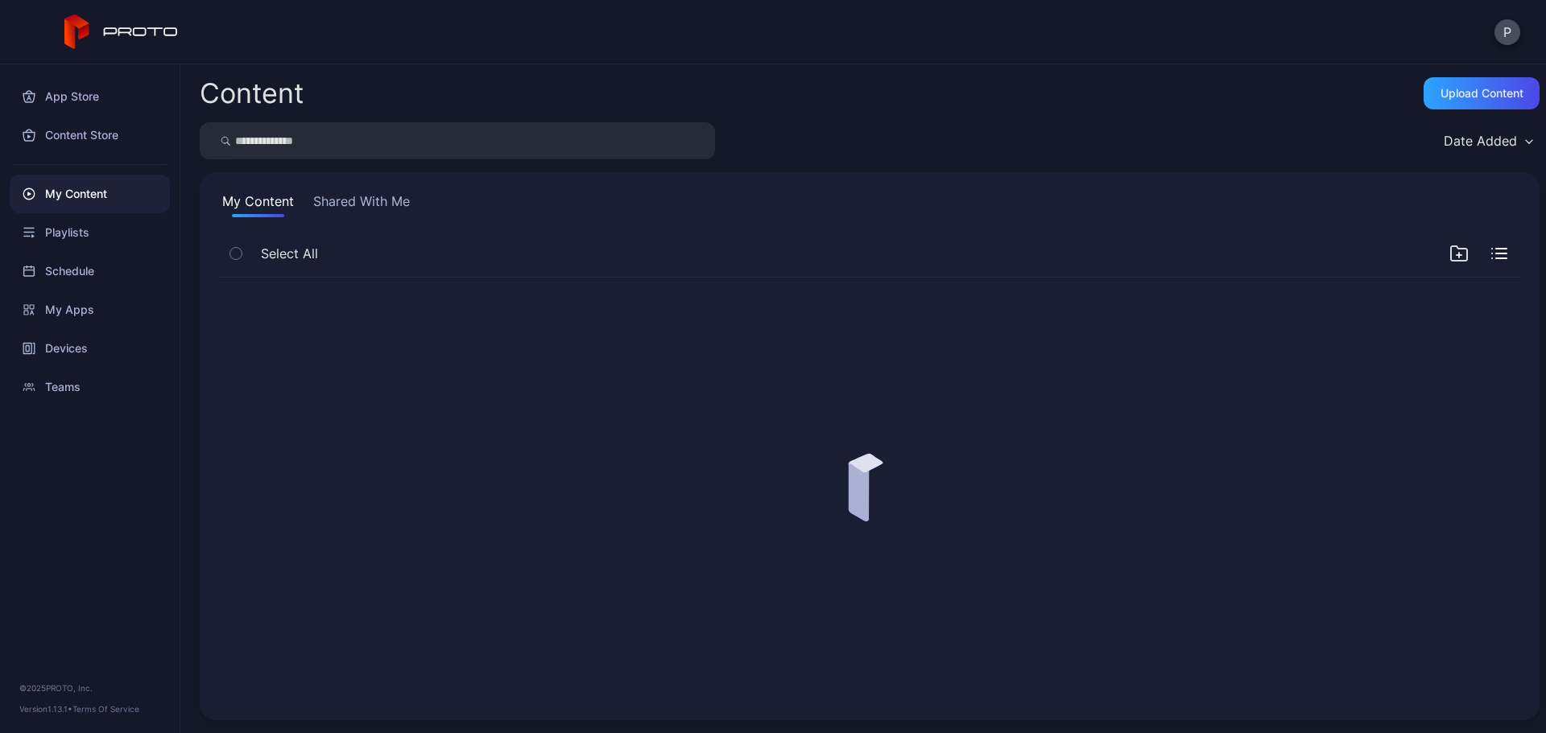
click at [407, 148] on input "search" at bounding box center [457, 140] width 515 height 37
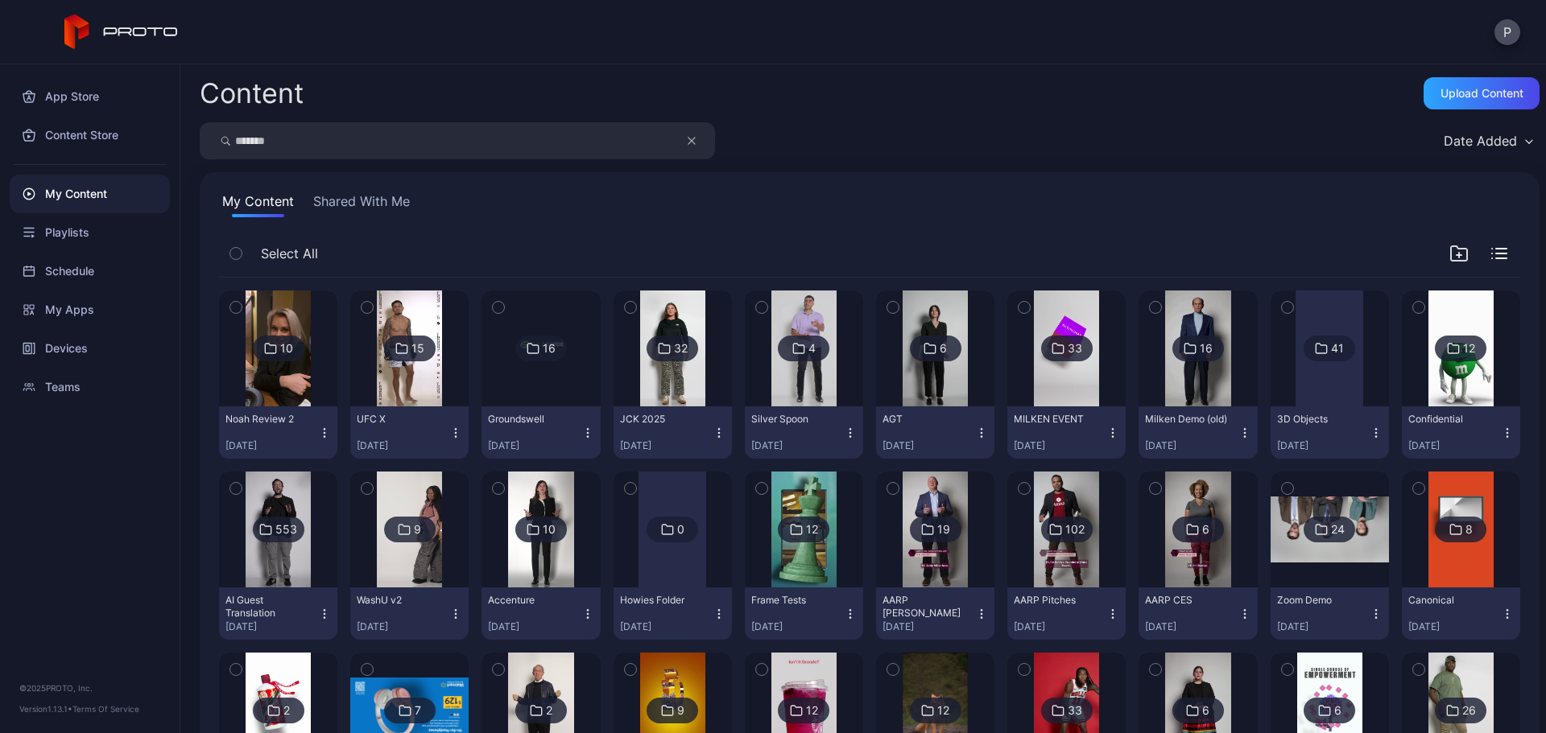
type input "*******"
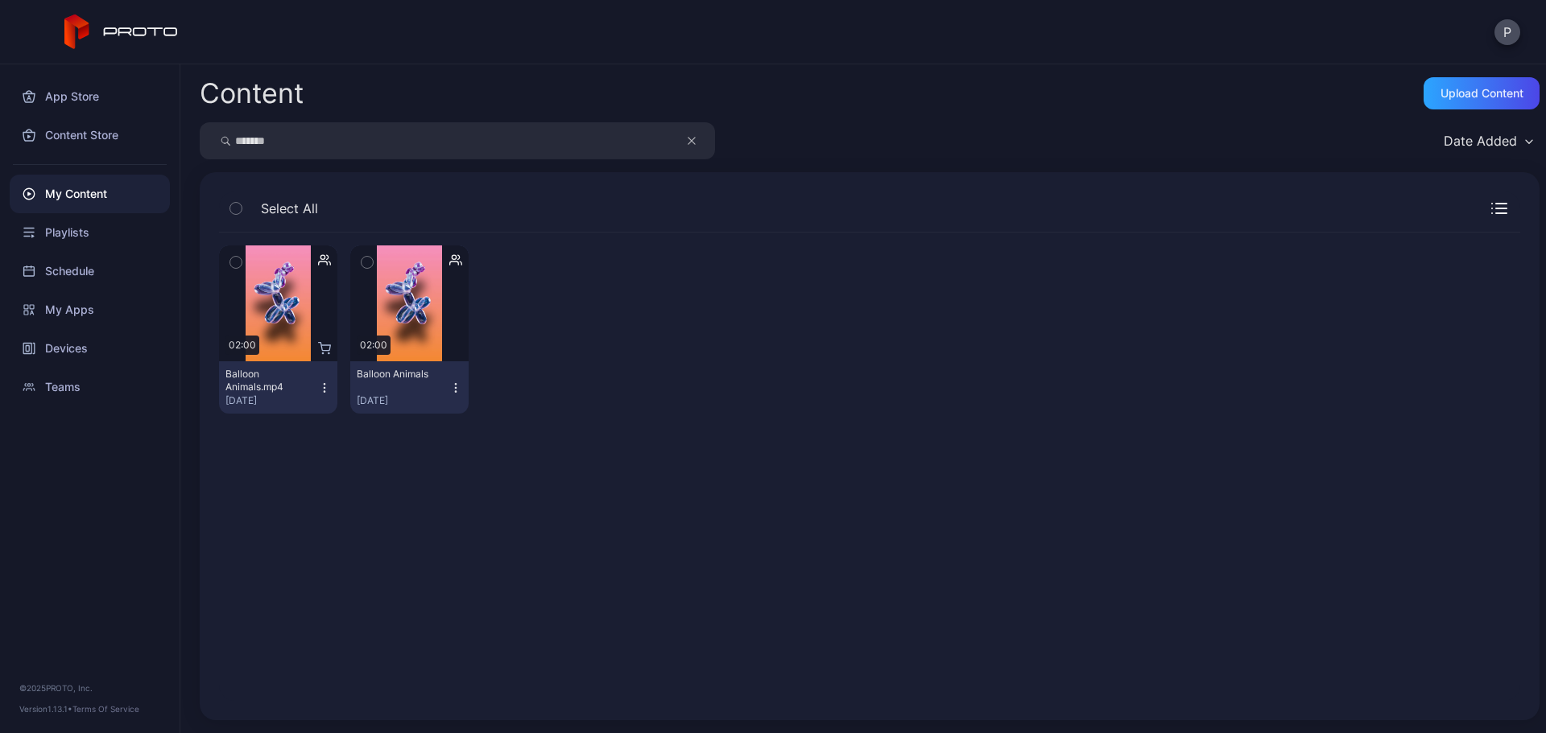
click at [683, 142] on input "*******" at bounding box center [457, 140] width 515 height 37
click at [691, 137] on icon "button" at bounding box center [691, 140] width 8 height 19
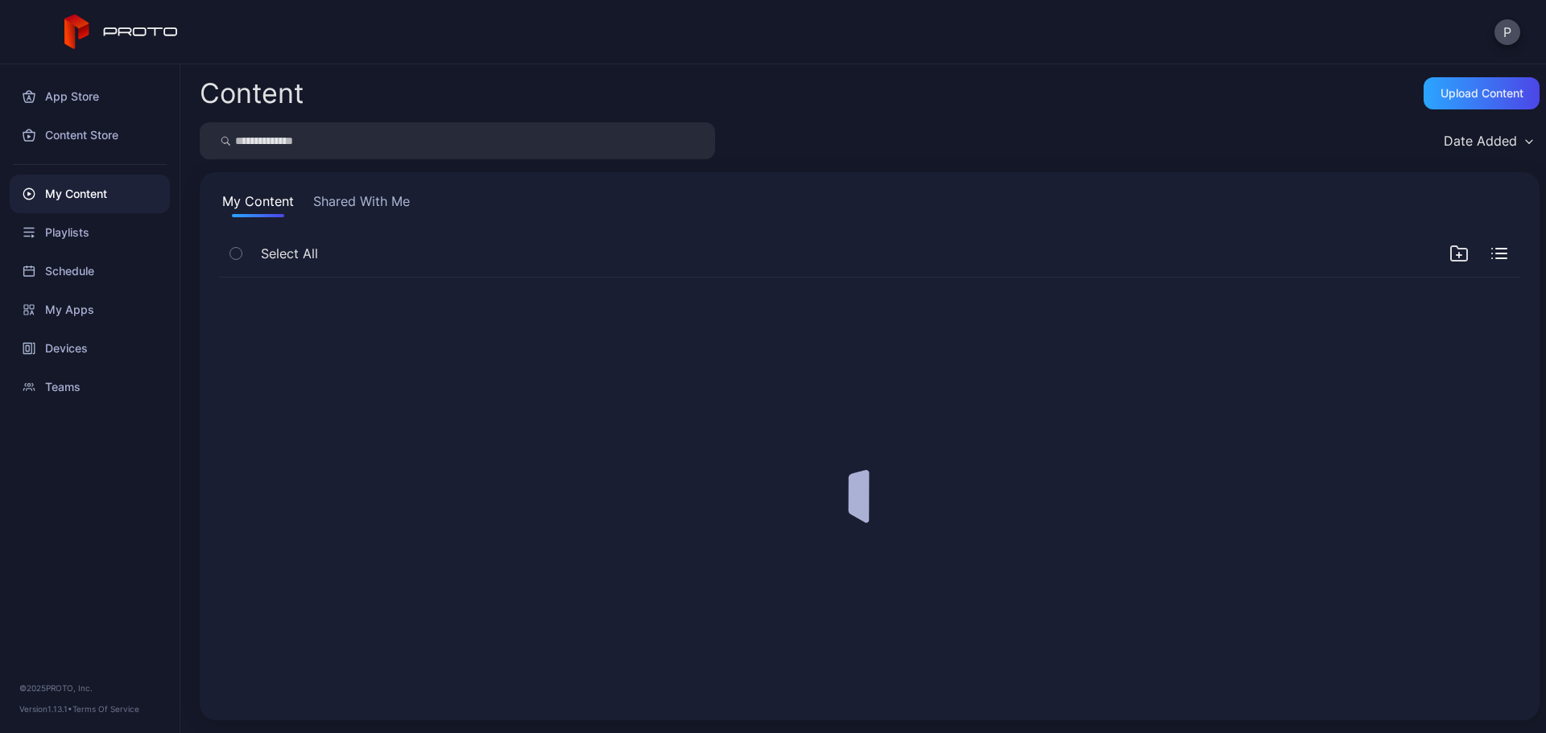
click at [629, 145] on input "search" at bounding box center [457, 140] width 515 height 37
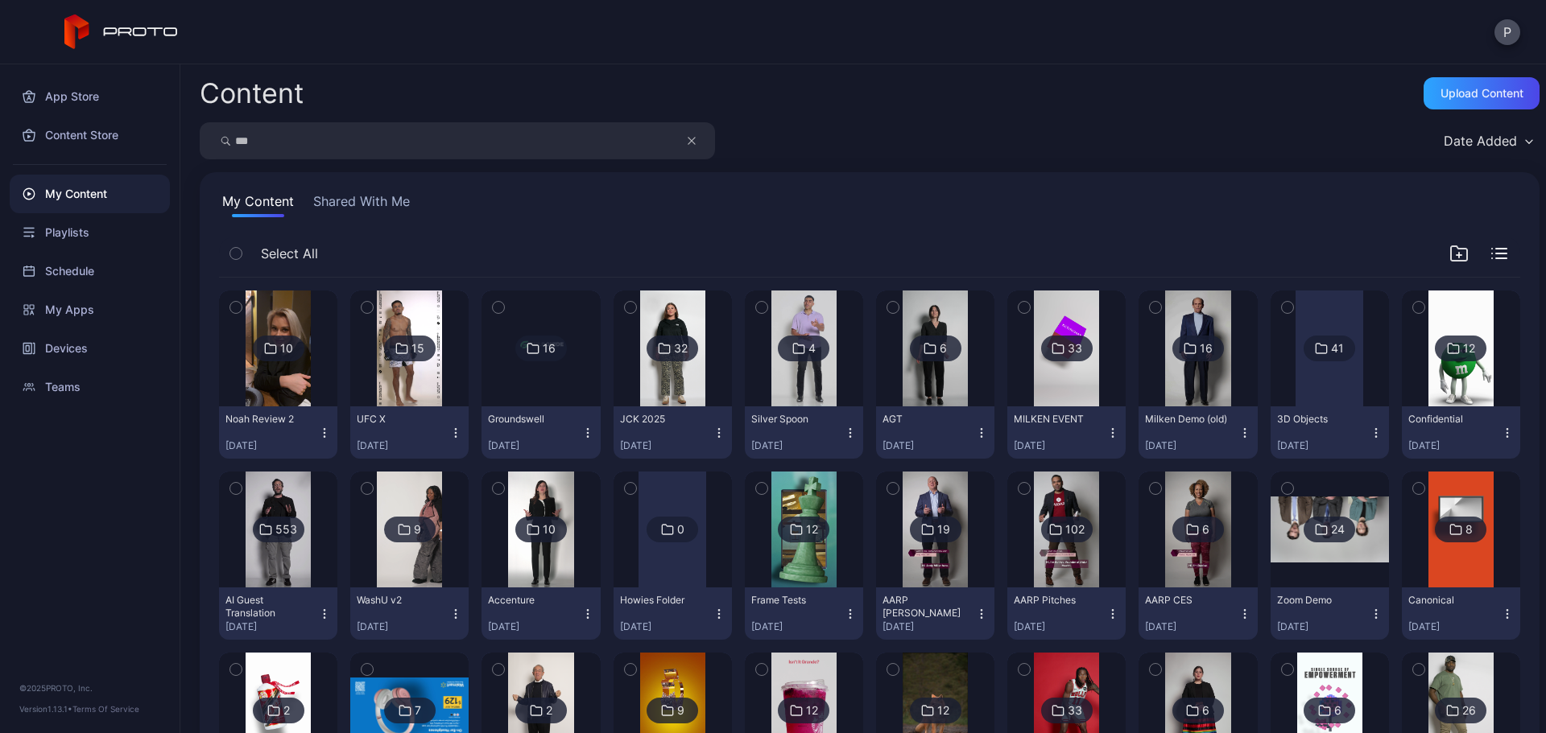
type input "***"
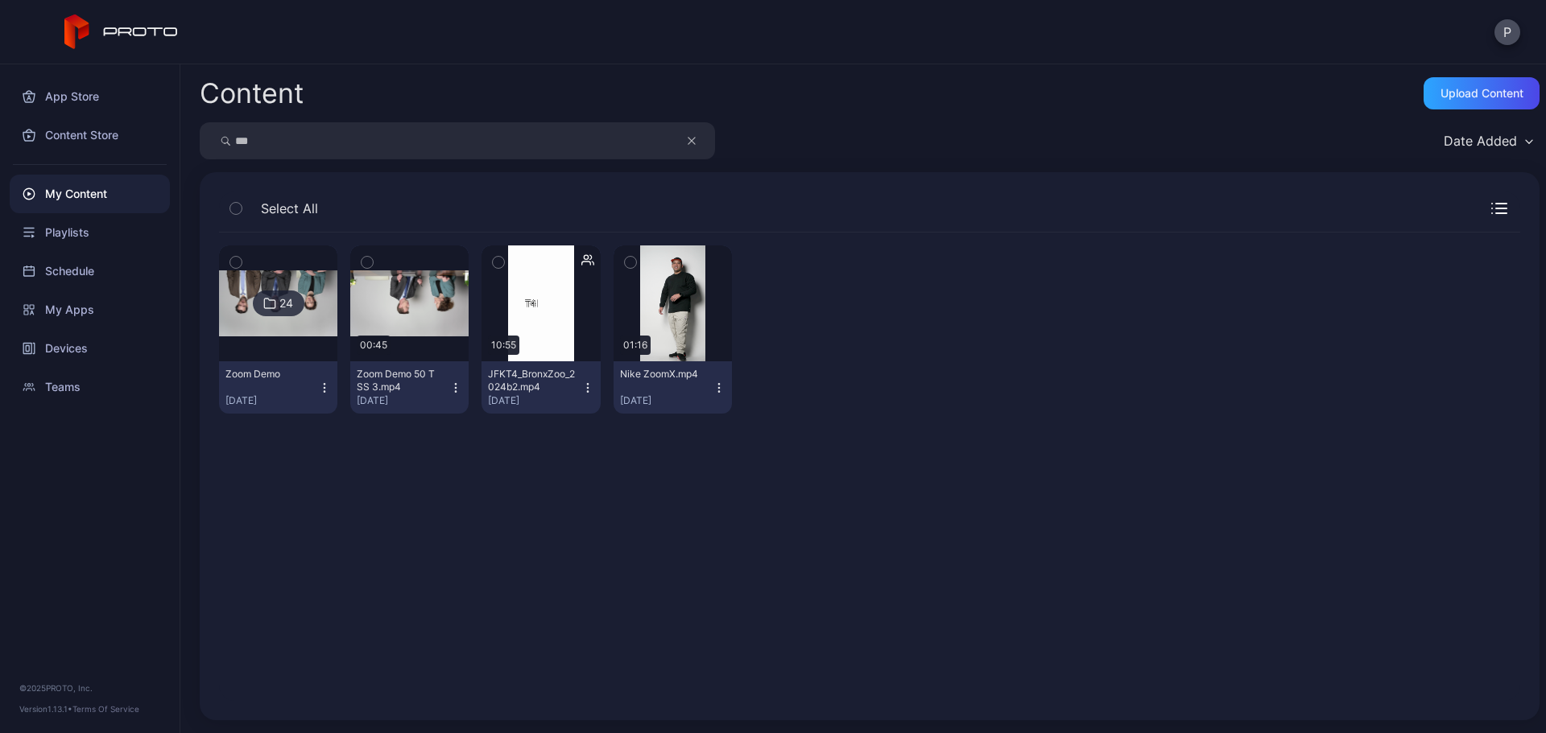
click at [581, 393] on icon "button" at bounding box center [587, 388] width 13 height 13
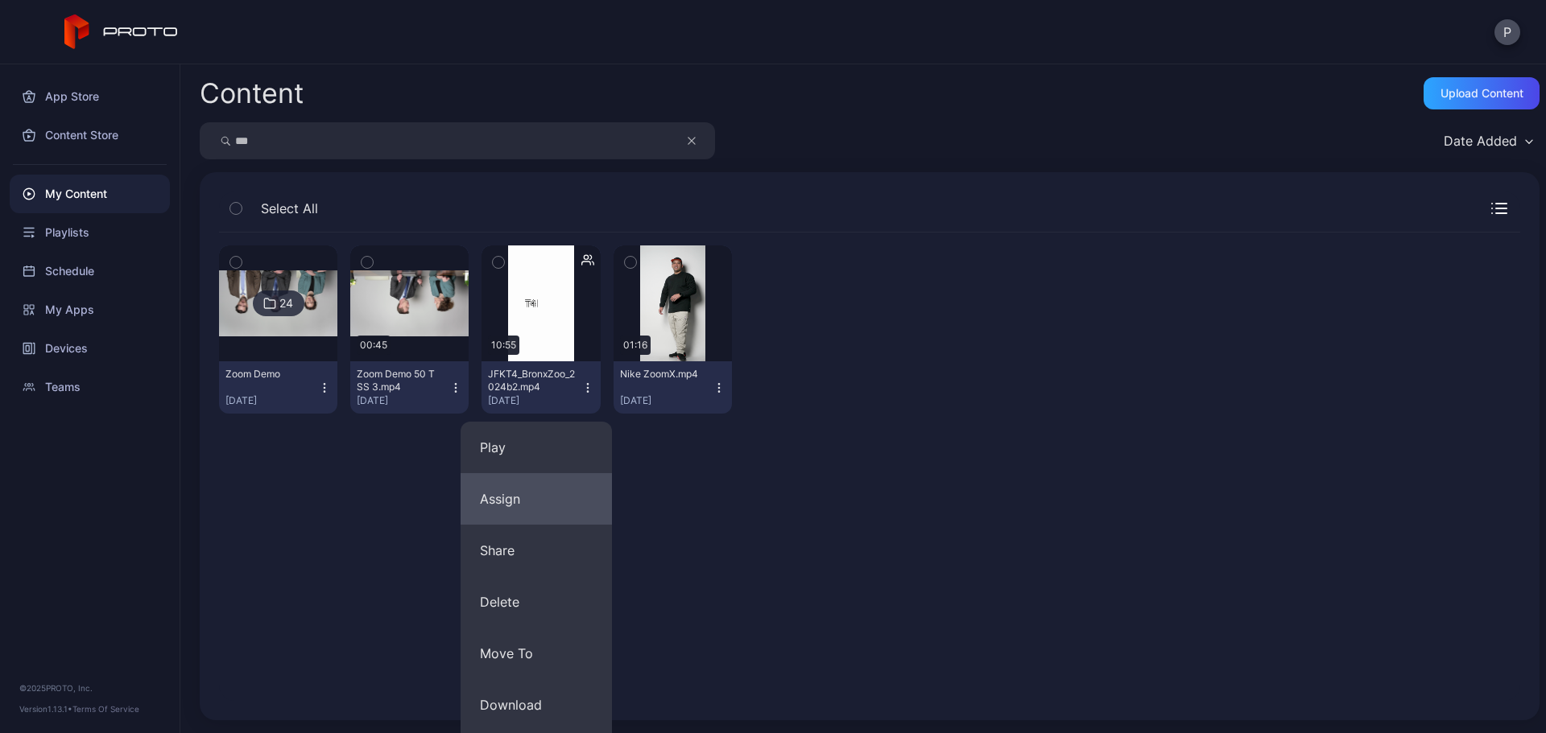
click at [571, 502] on button "Assign" at bounding box center [535, 499] width 151 height 52
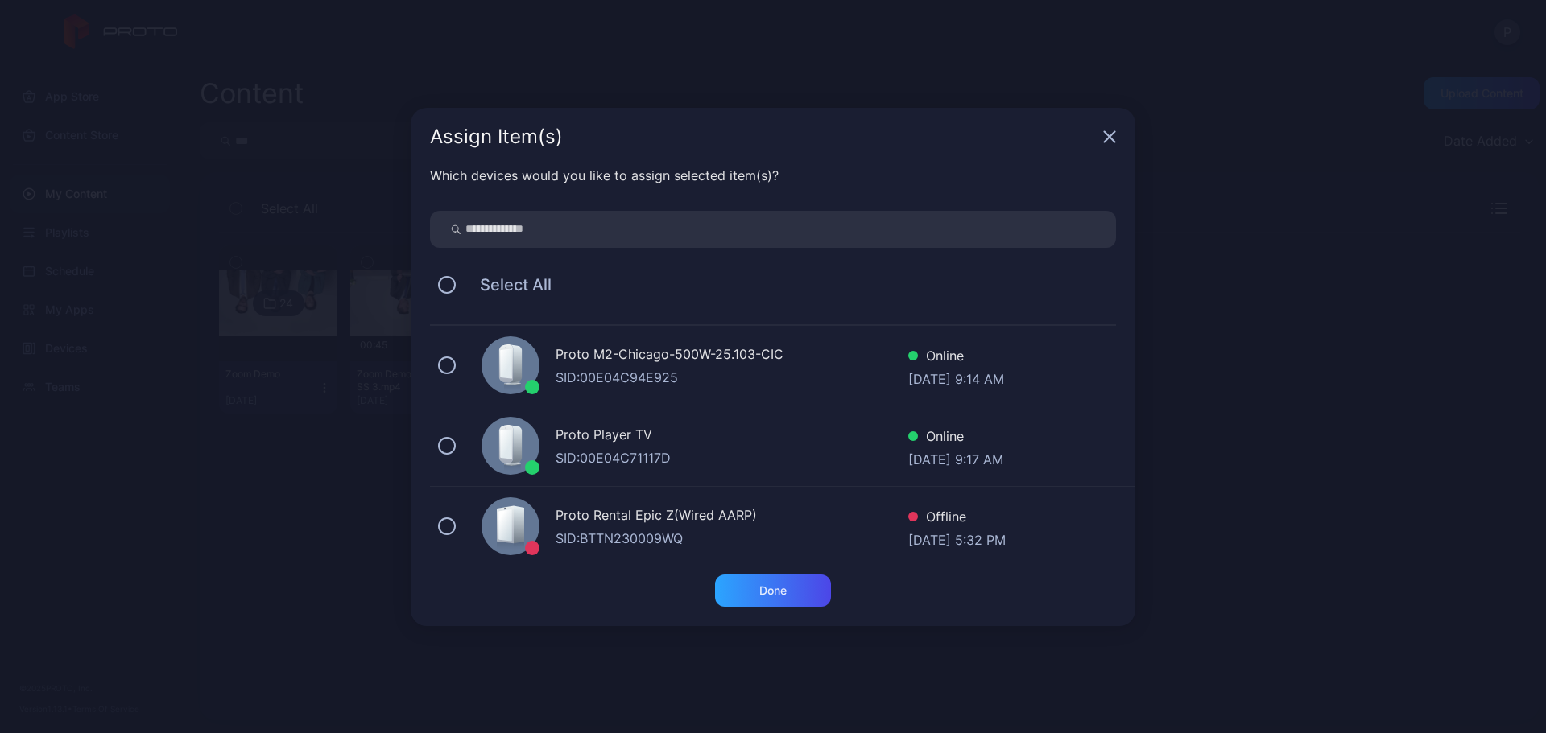
click at [660, 244] on input "search" at bounding box center [773, 229] width 686 height 37
type input "*******"
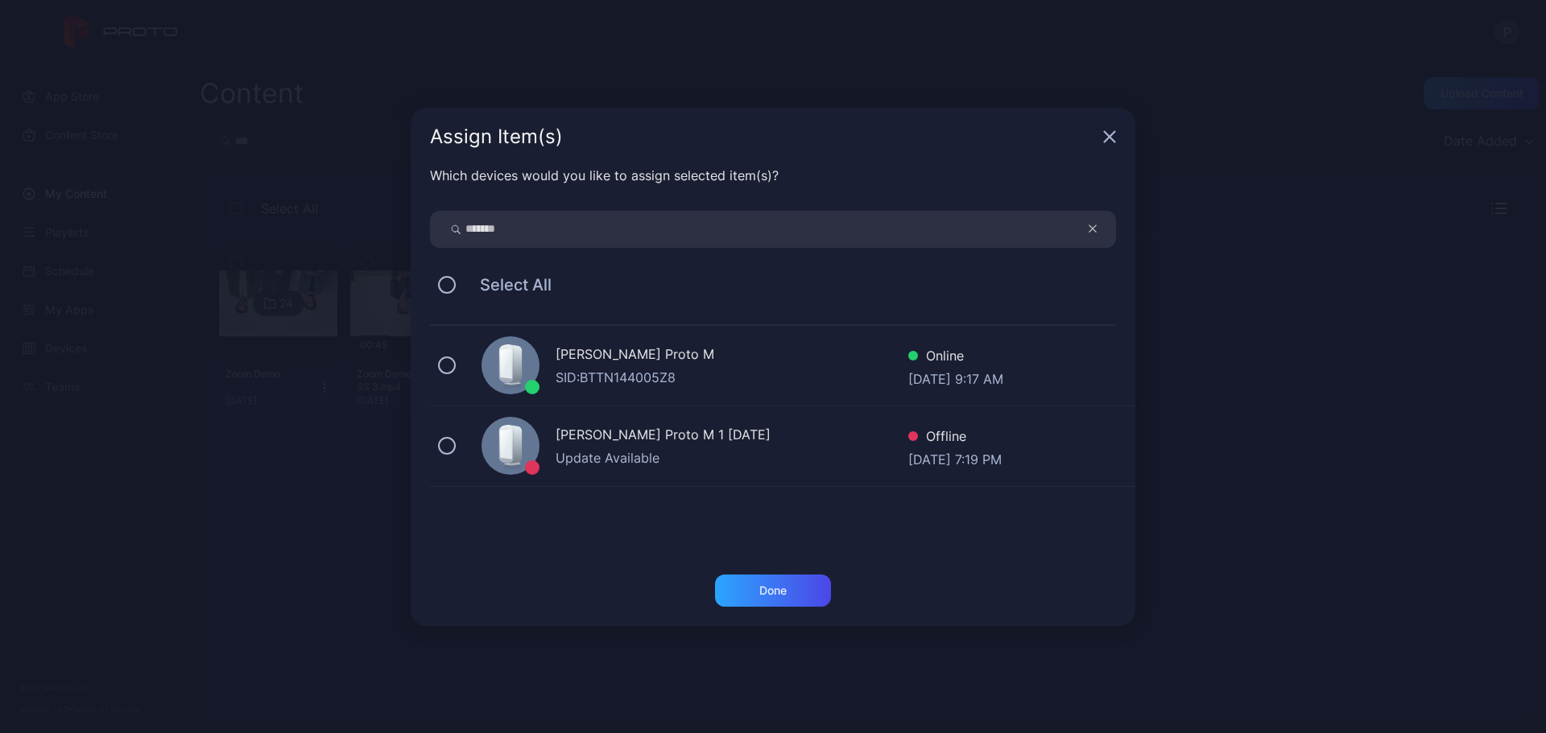
click at [712, 361] on div "[PERSON_NAME] Proto M" at bounding box center [731, 356] width 353 height 23
click at [783, 575] on div "Done" at bounding box center [773, 591] width 116 height 32
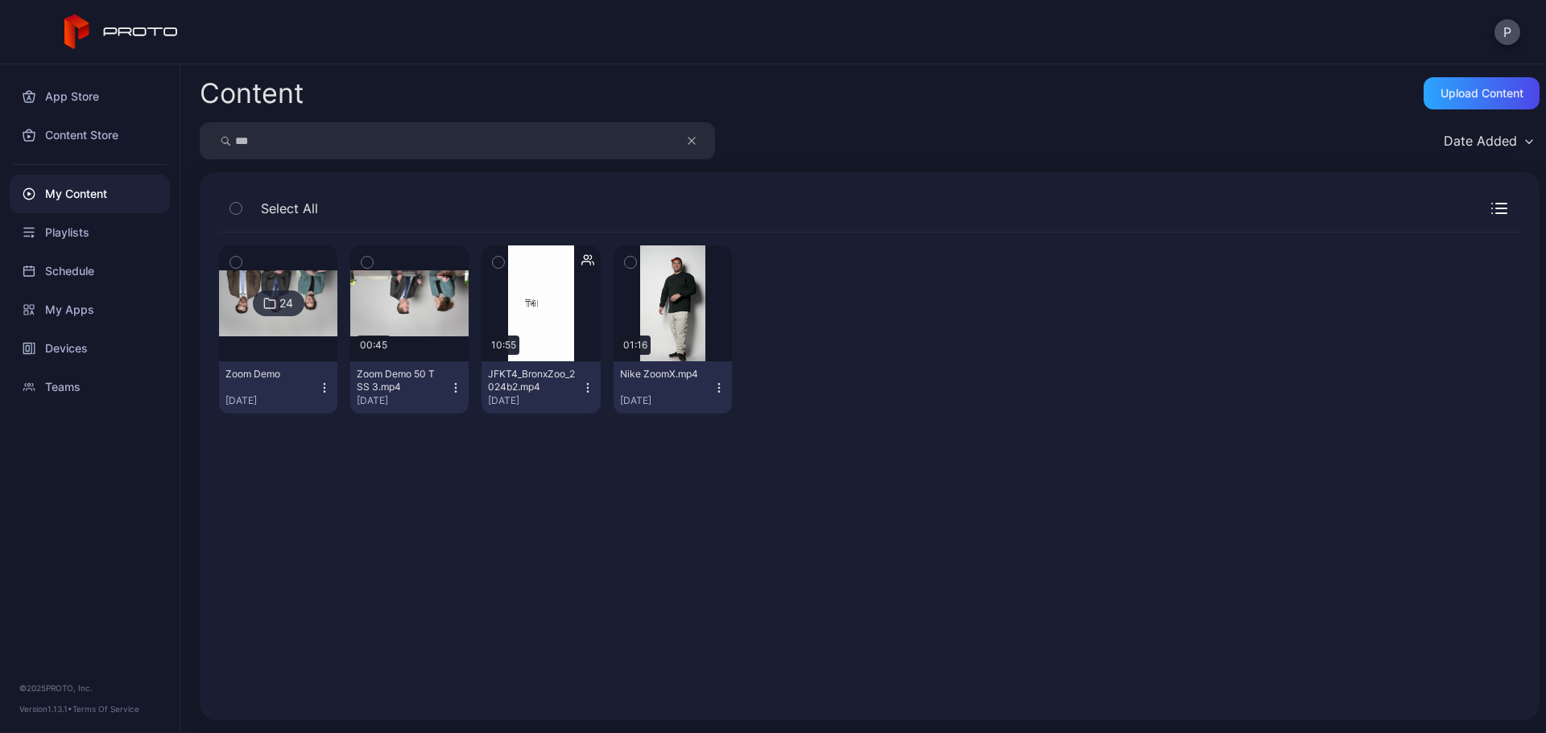
click at [693, 138] on icon "button" at bounding box center [691, 140] width 8 height 19
